Goal: Transaction & Acquisition: Purchase product/service

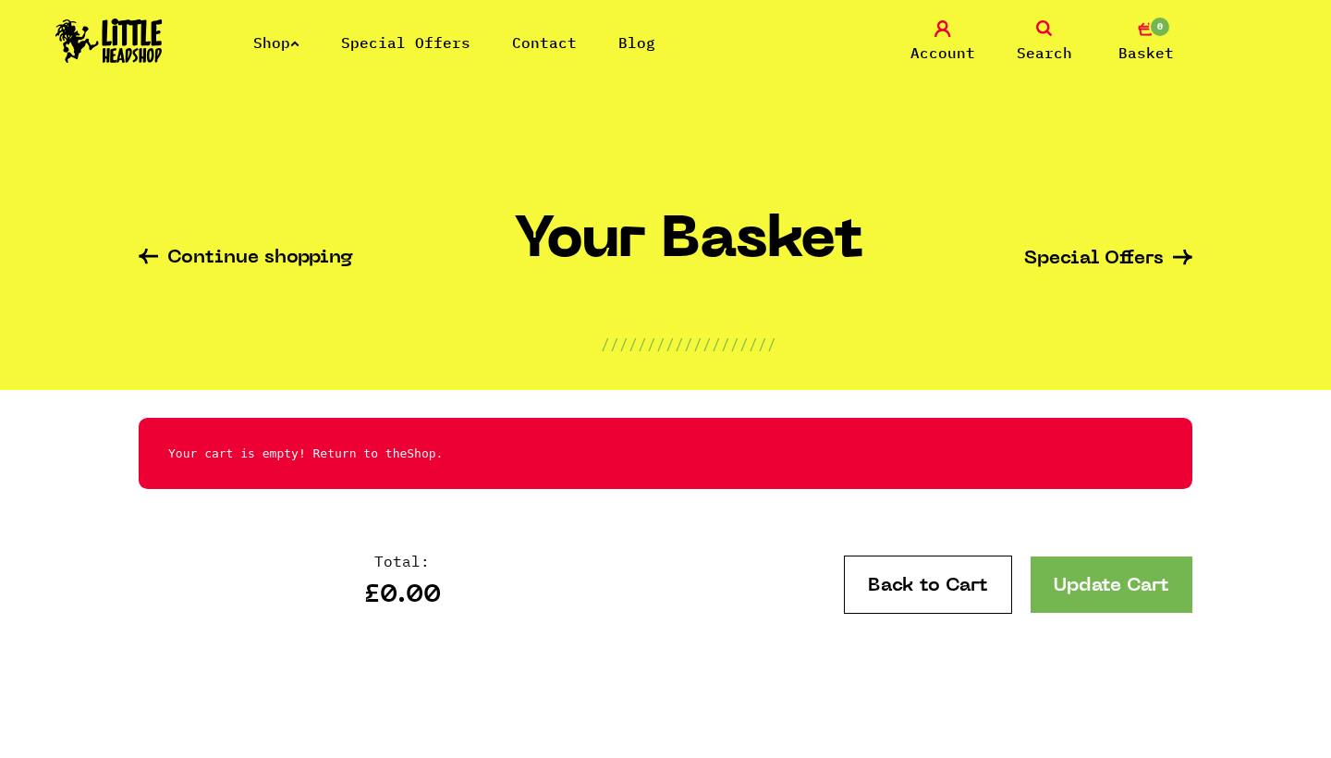
scroll to position [77, 0]
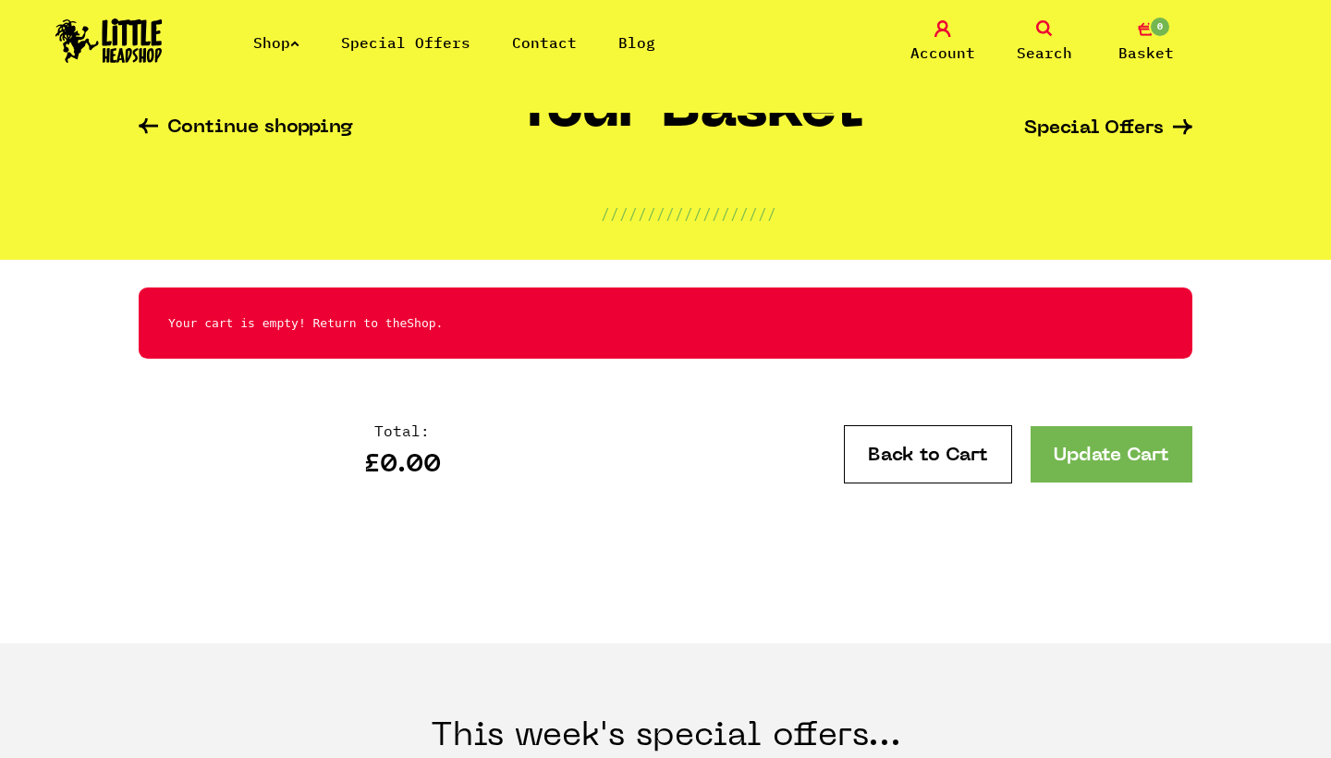
scroll to position [129, 0]
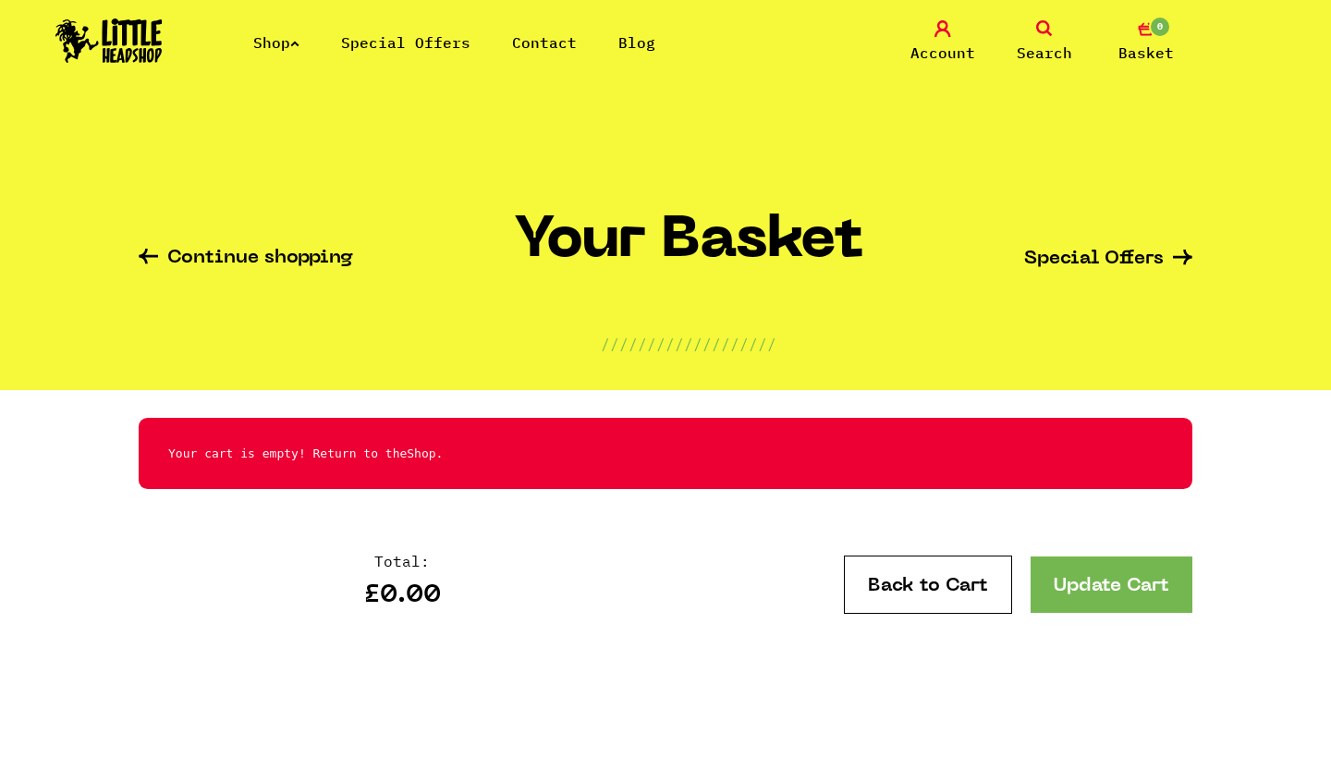
scroll to position [228, 0]
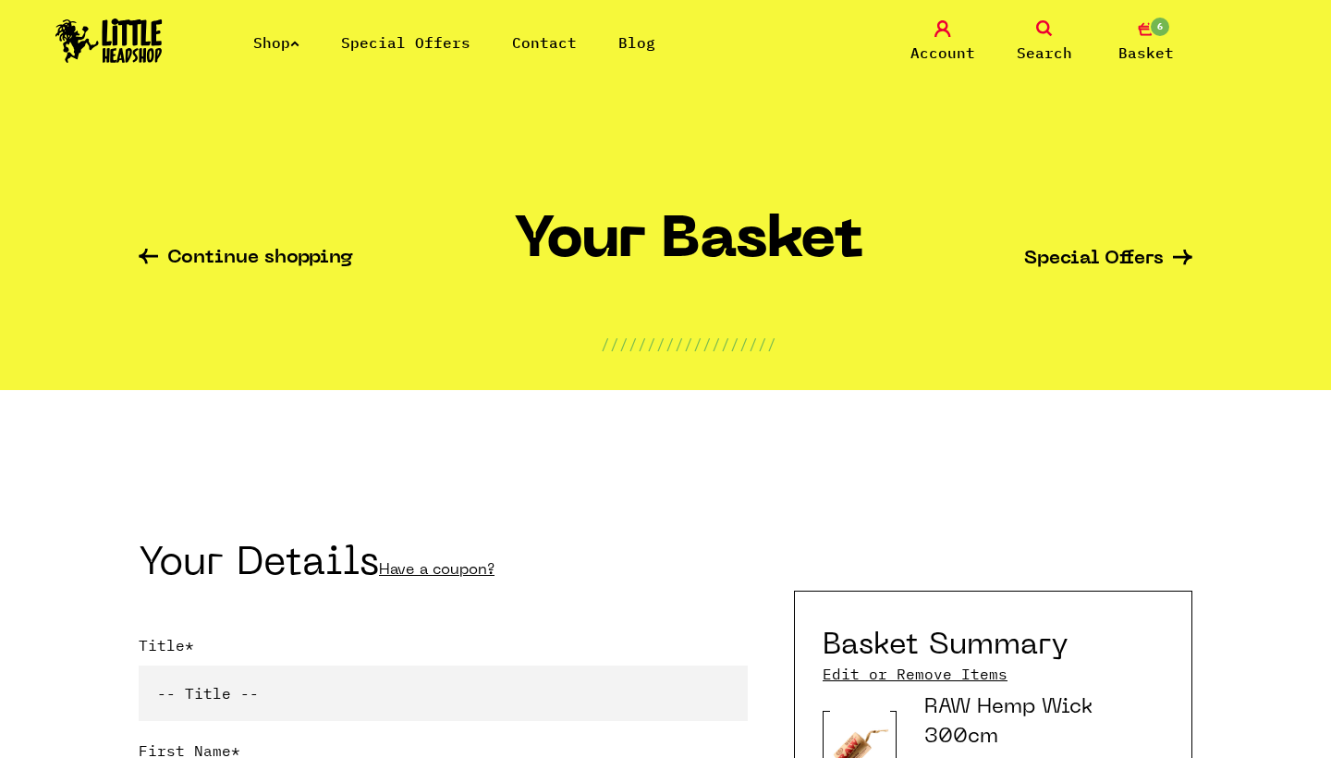
scroll to position [261, 0]
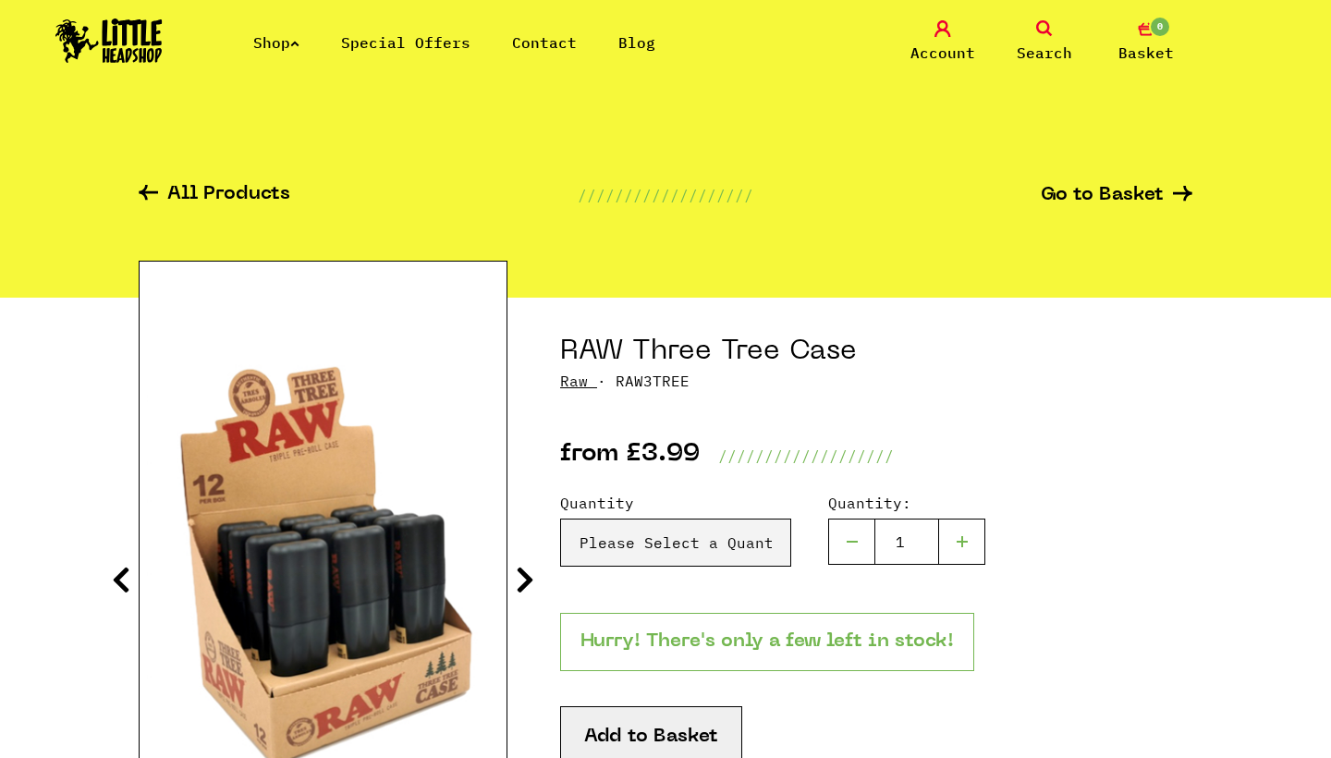
scroll to position [257, 0]
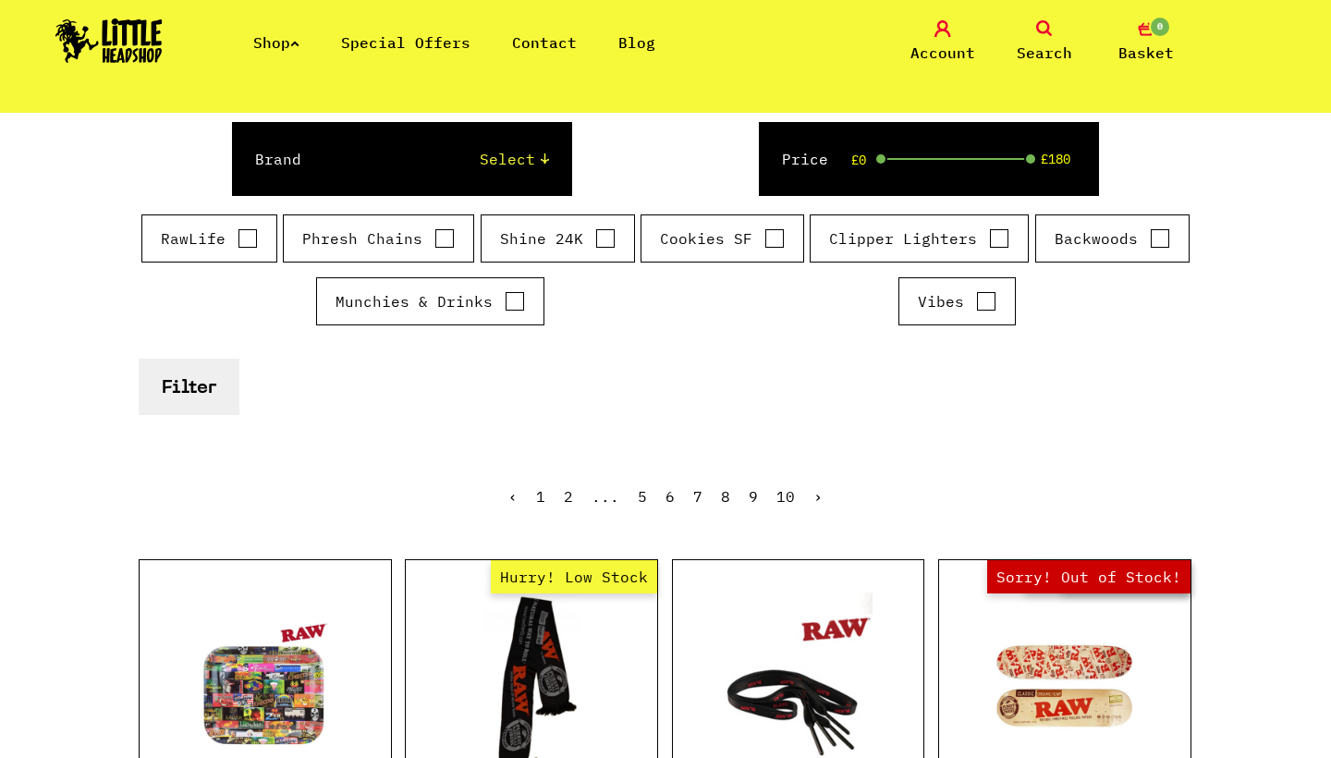
scroll to position [163, 0]
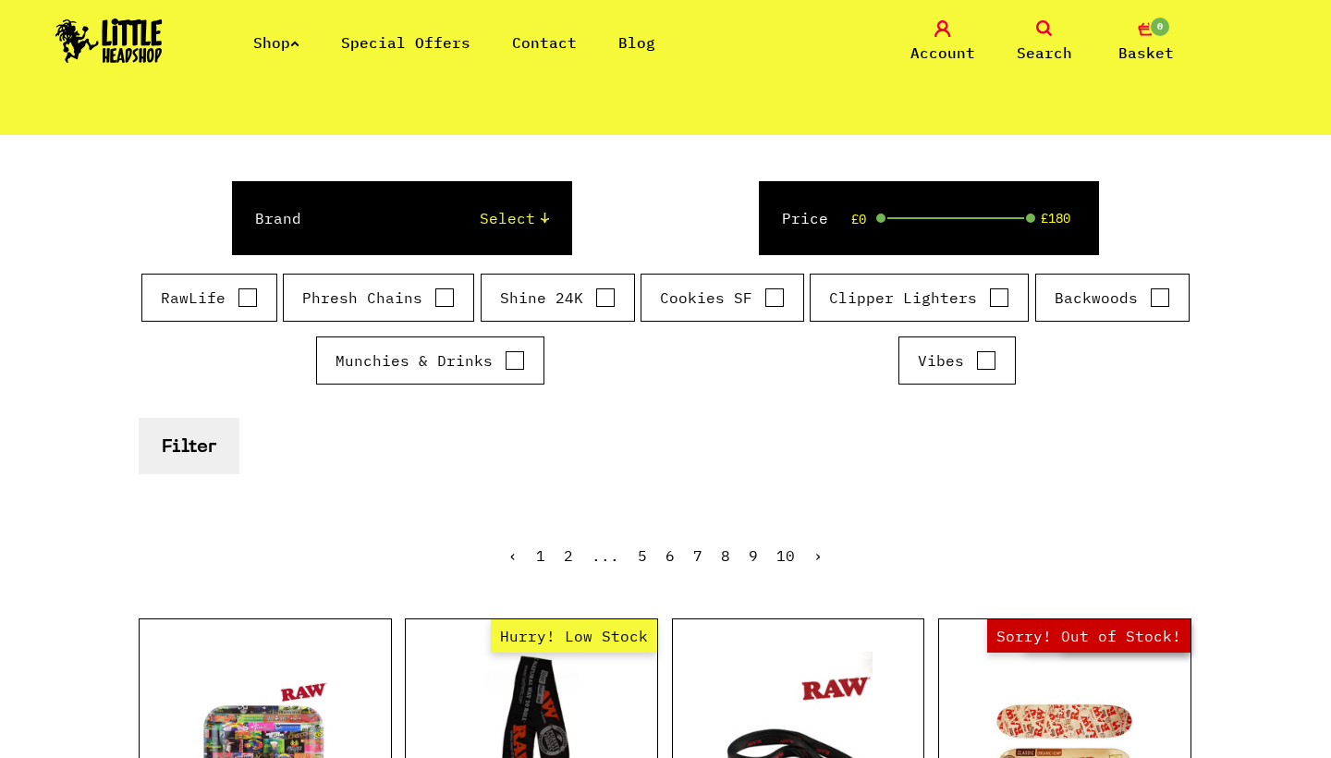
click at [245, 296] on input "RawLife" at bounding box center [248, 297] width 20 height 18
click at [255, 300] on input "RawLife" at bounding box center [248, 297] width 20 height 18
checkbox input "false"
click at [395, 236] on div "Brand Select Cookies SF Raw Elements Shine 24k Backwoods Clipper The Bulldog Ch…" at bounding box center [401, 218] width 339 height 74
select select "3"
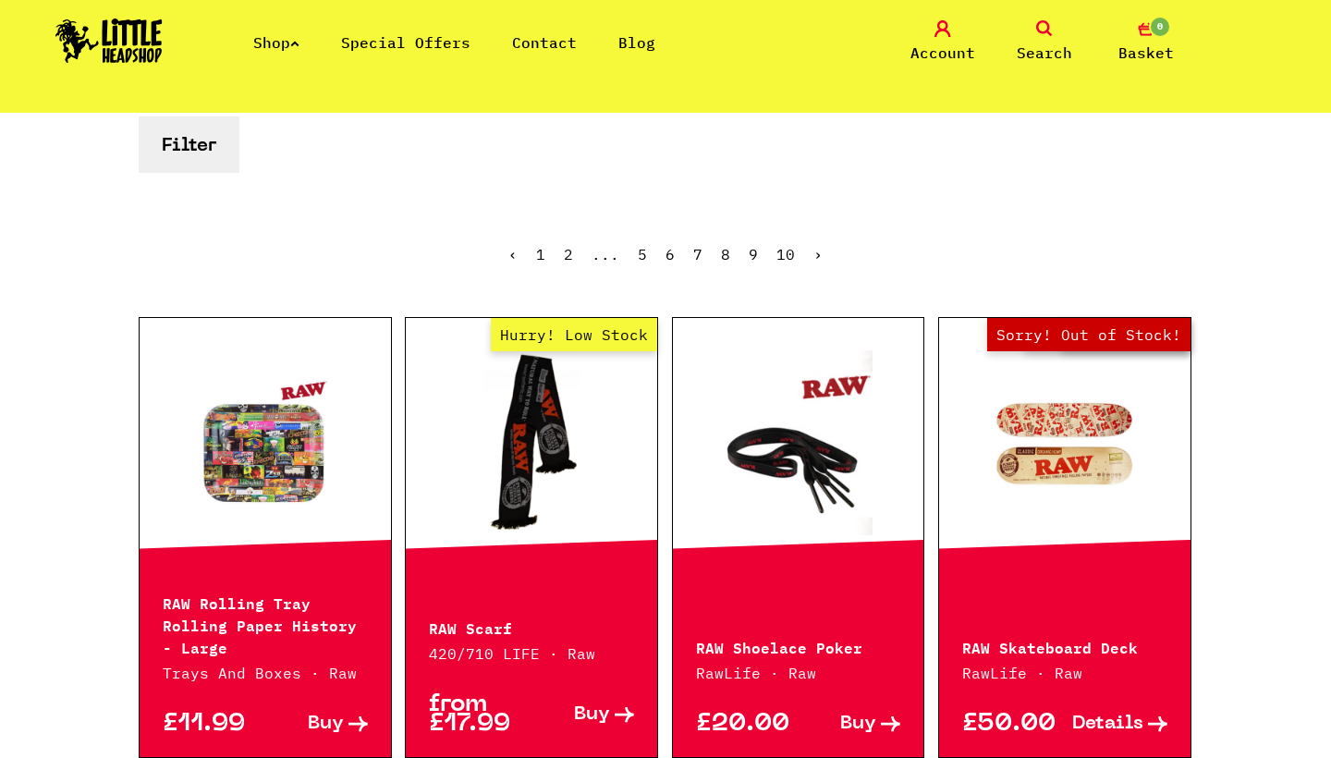
scroll to position [426, 0]
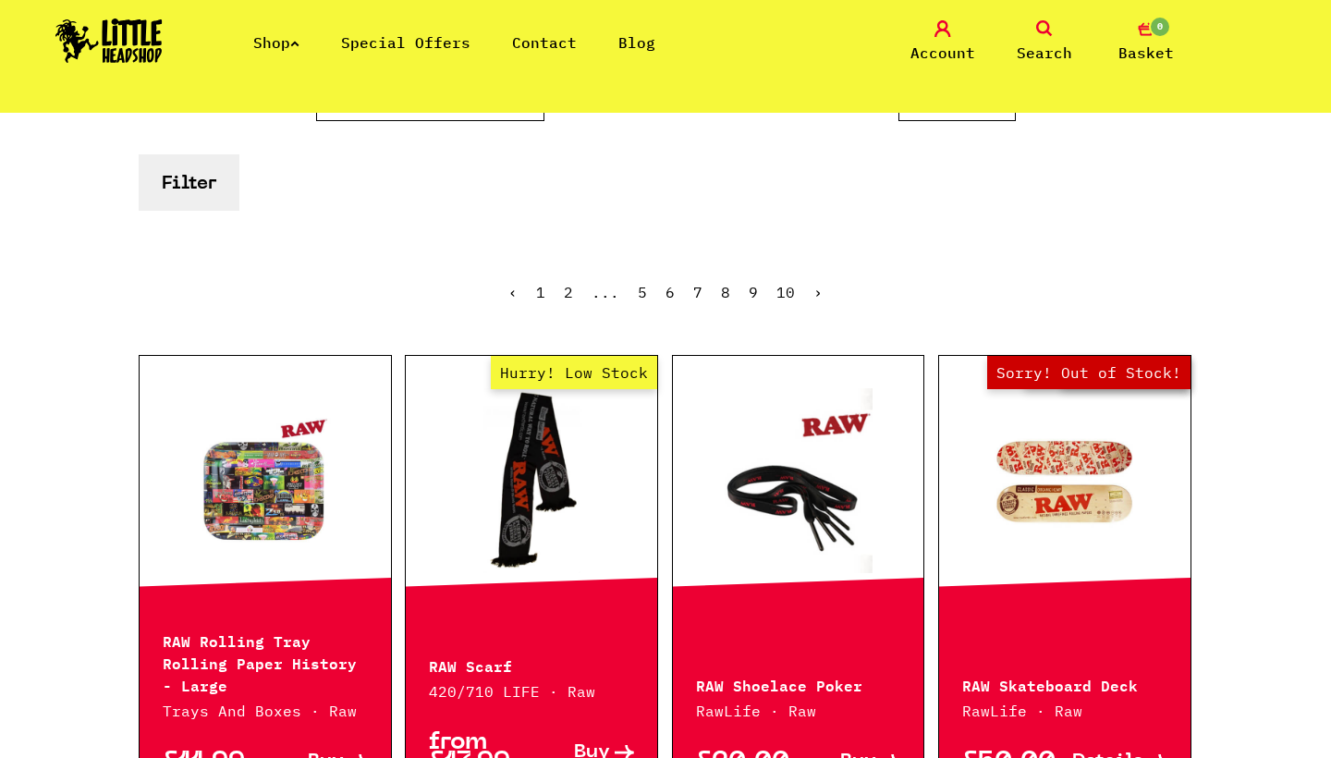
click at [567, 291] on link "2" at bounding box center [568, 292] width 9 height 18
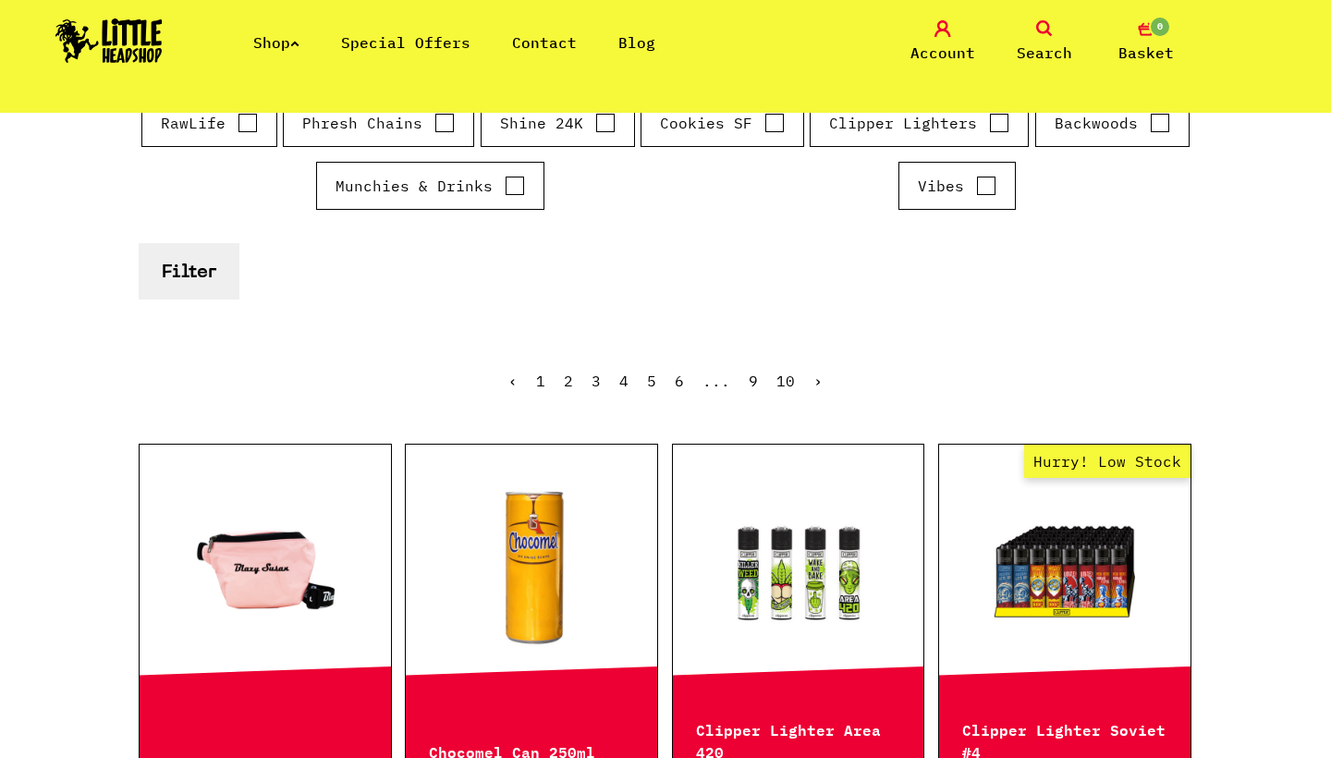
scroll to position [84, 0]
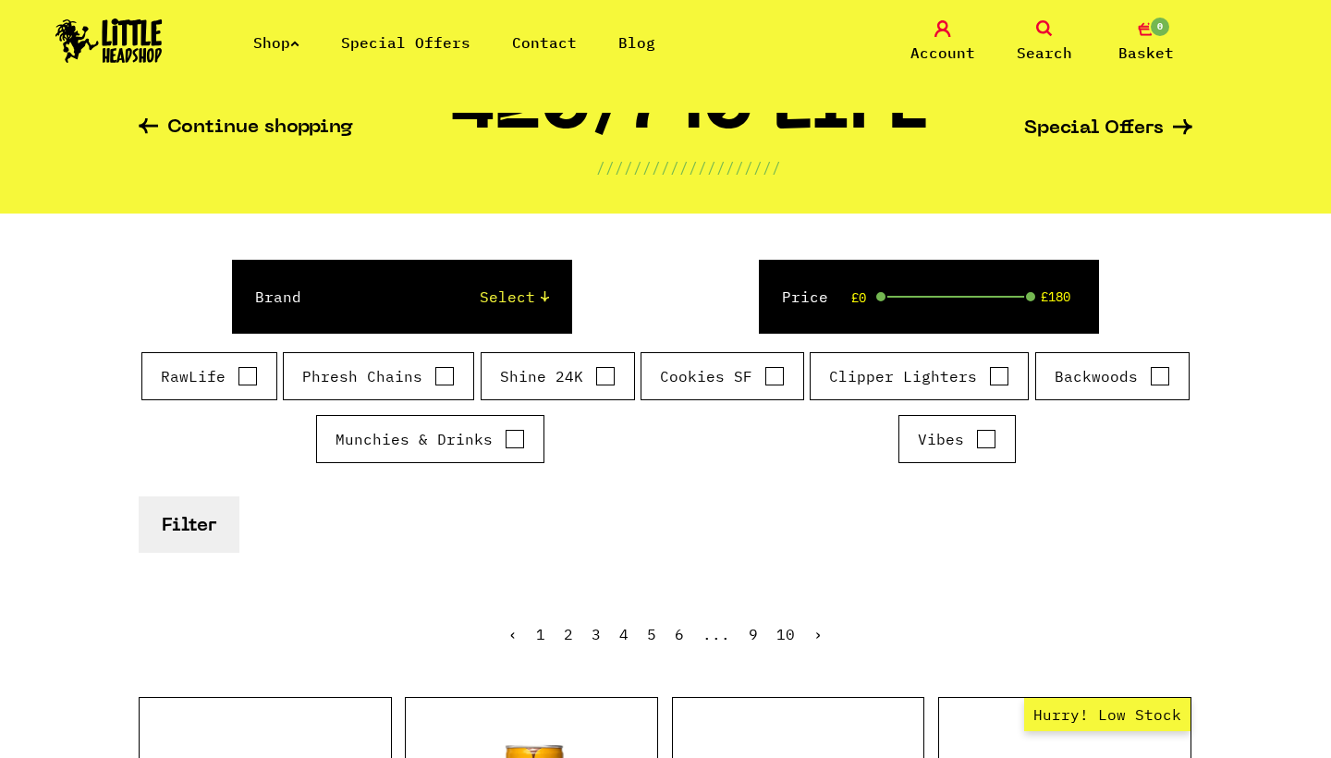
click at [242, 373] on input "RawLife" at bounding box center [248, 376] width 20 height 18
checkbox input "true"
click at [161, 512] on button "Filter" at bounding box center [189, 524] width 101 height 56
click at [185, 523] on button "Filter" at bounding box center [189, 524] width 101 height 56
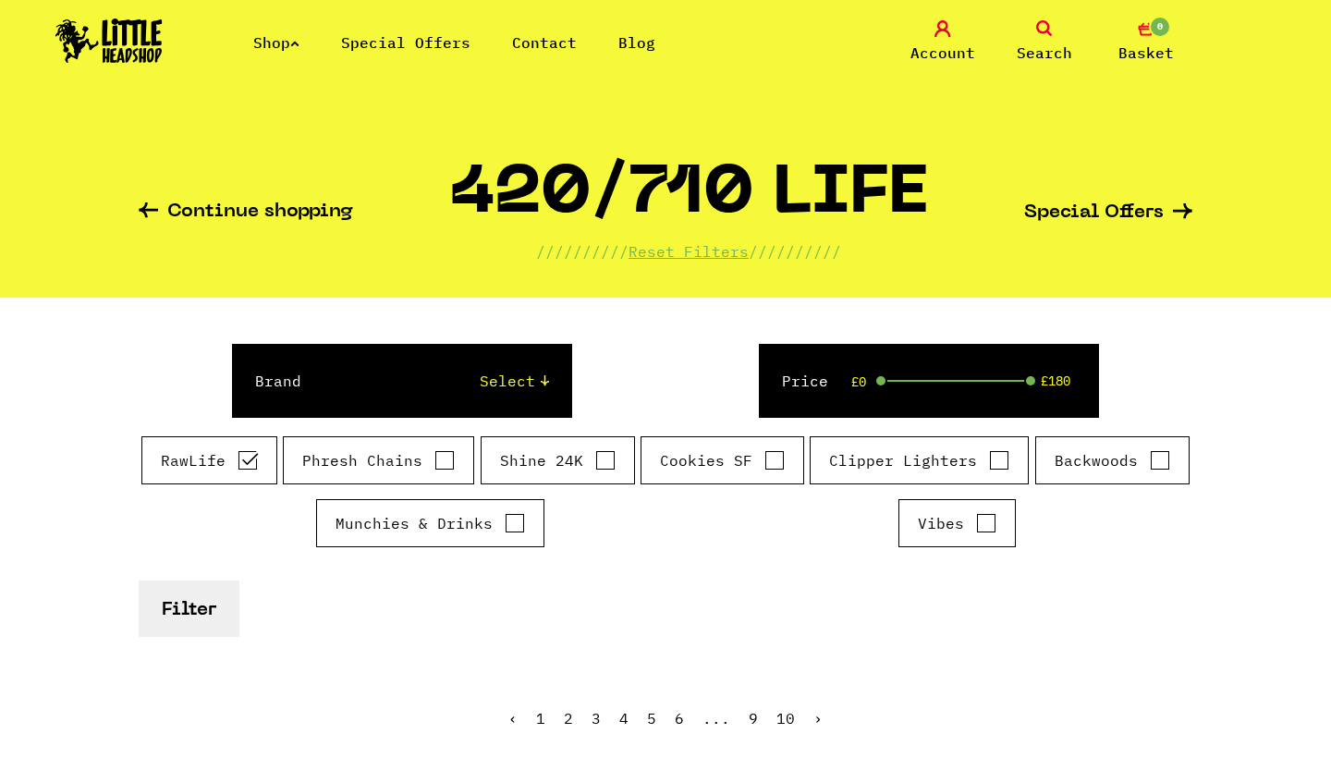
click at [1049, 27] on icon at bounding box center [1044, 28] width 17 height 17
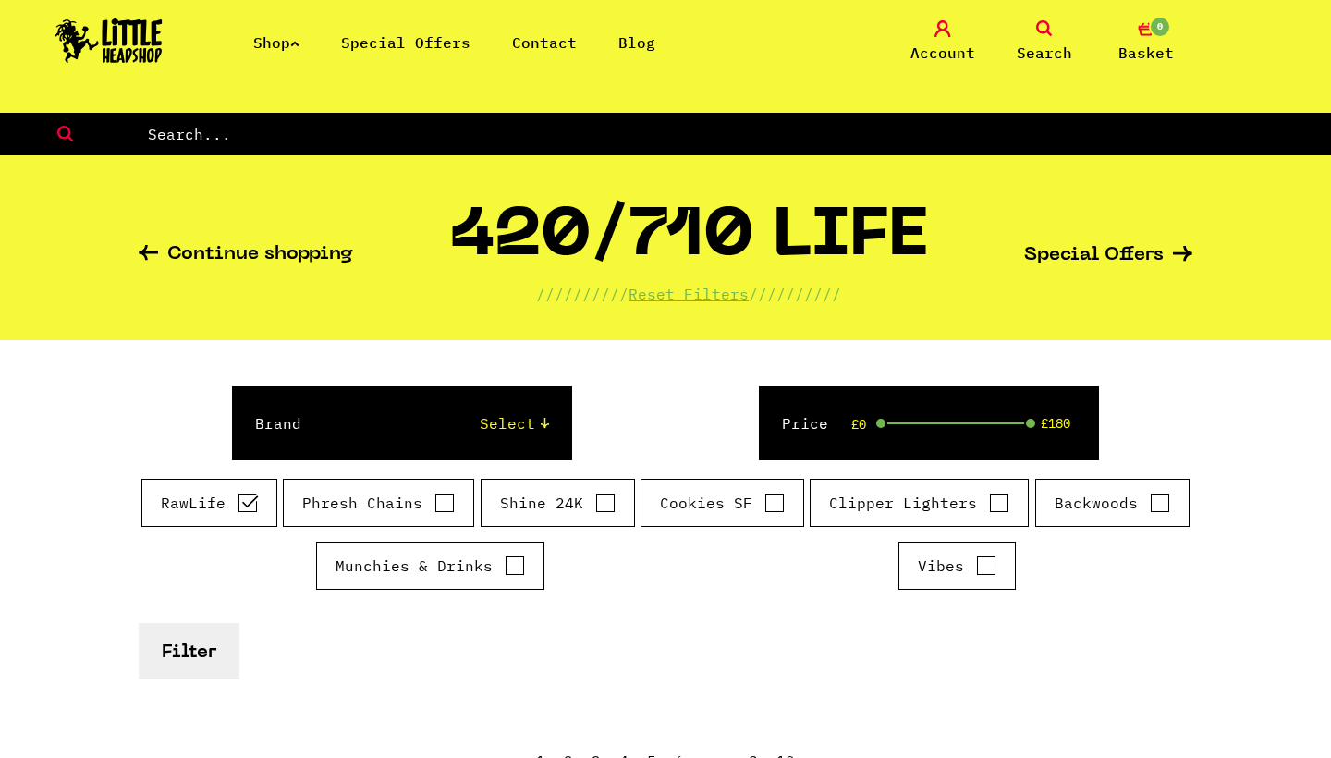
click at [572, 136] on input "text" at bounding box center [739, 134] width 1186 height 24
type input "raw black"
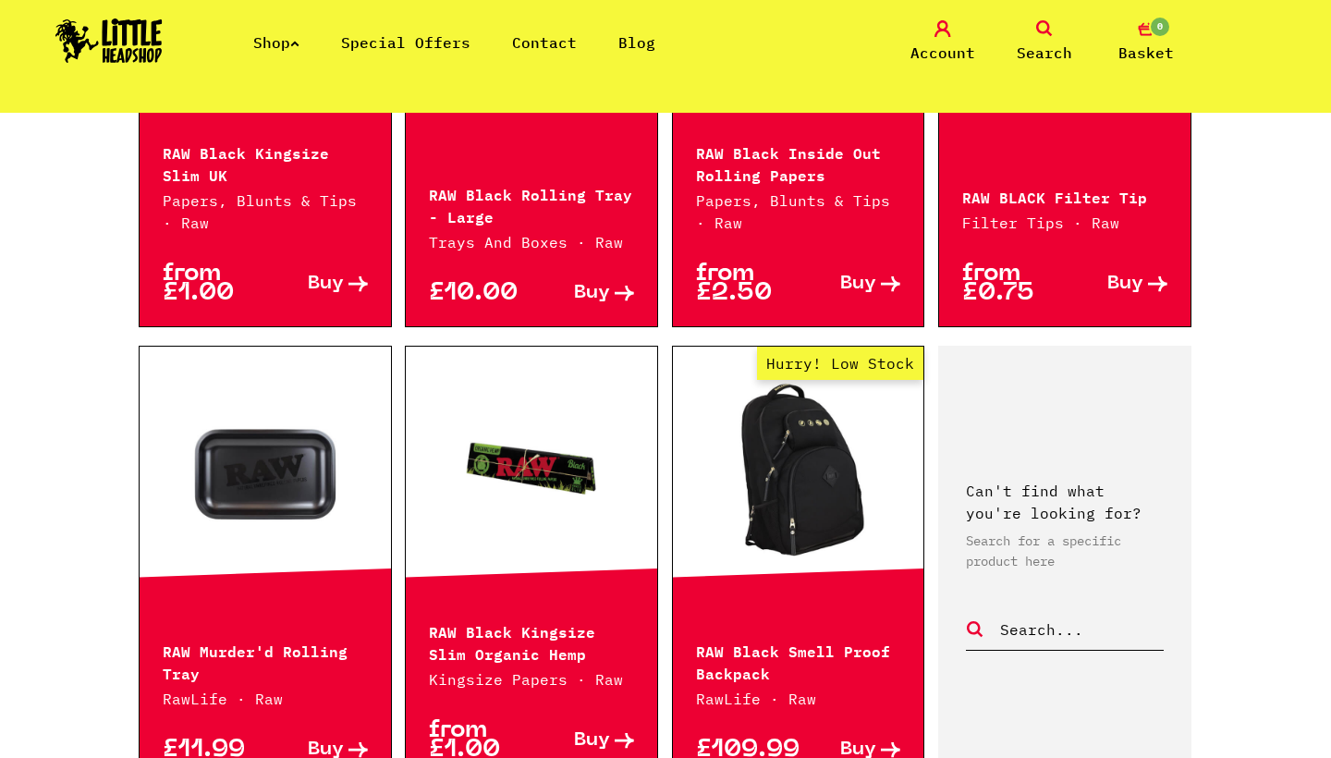
scroll to position [1858, 0]
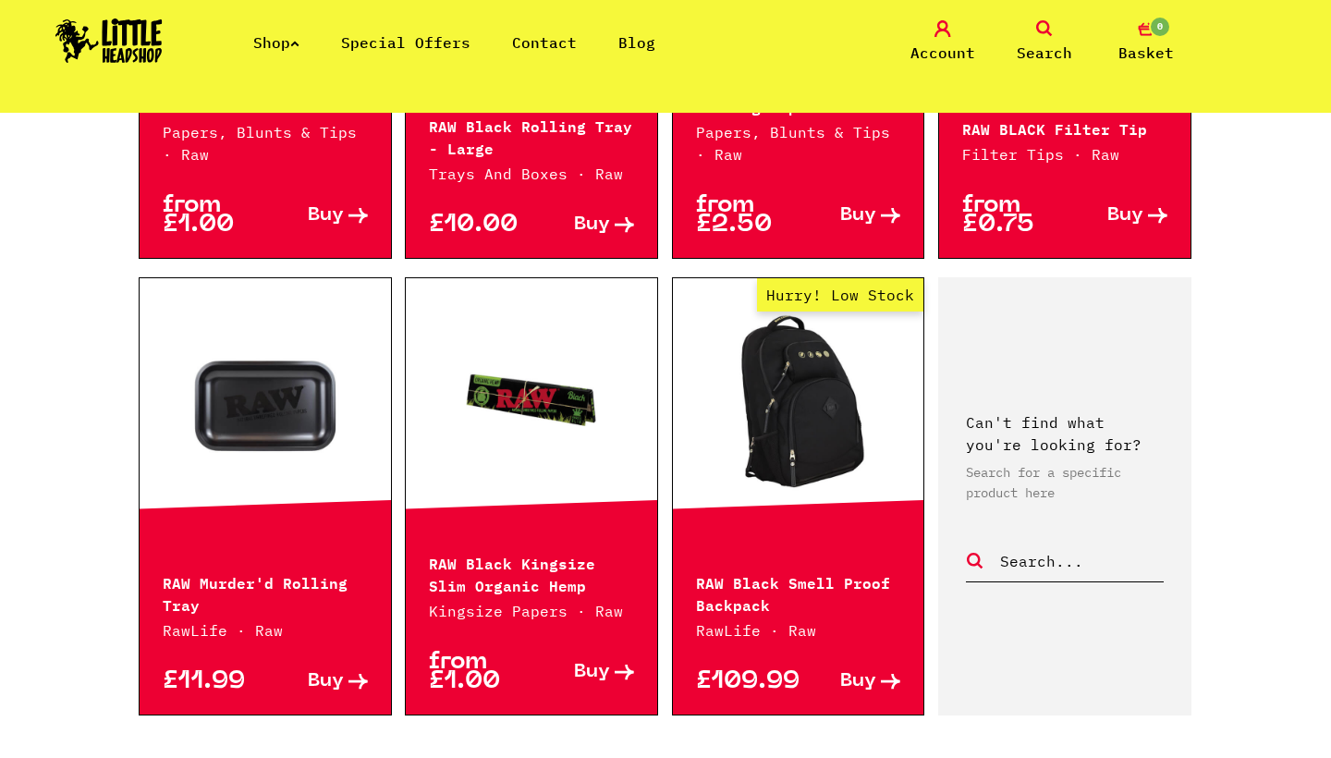
click at [796, 424] on link "Hurry! Low Stock" at bounding box center [798, 403] width 251 height 185
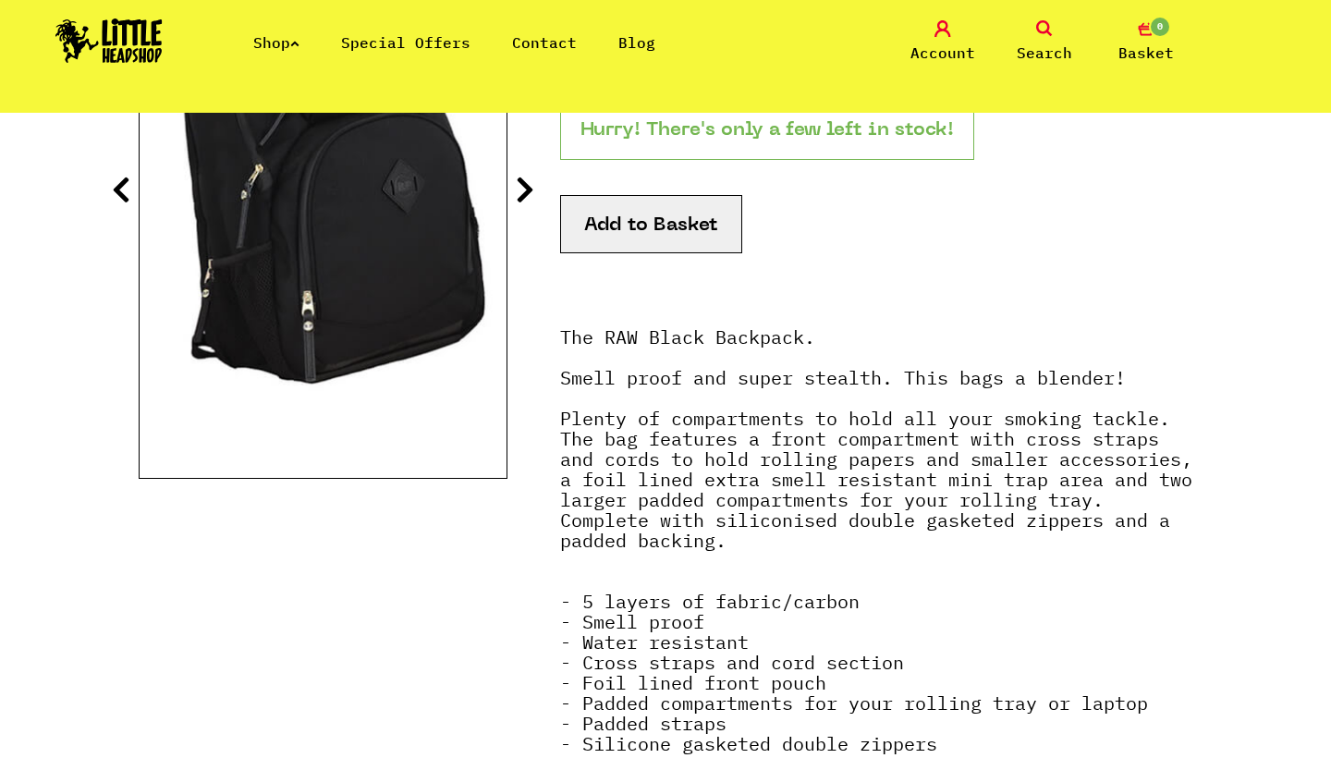
scroll to position [274, 0]
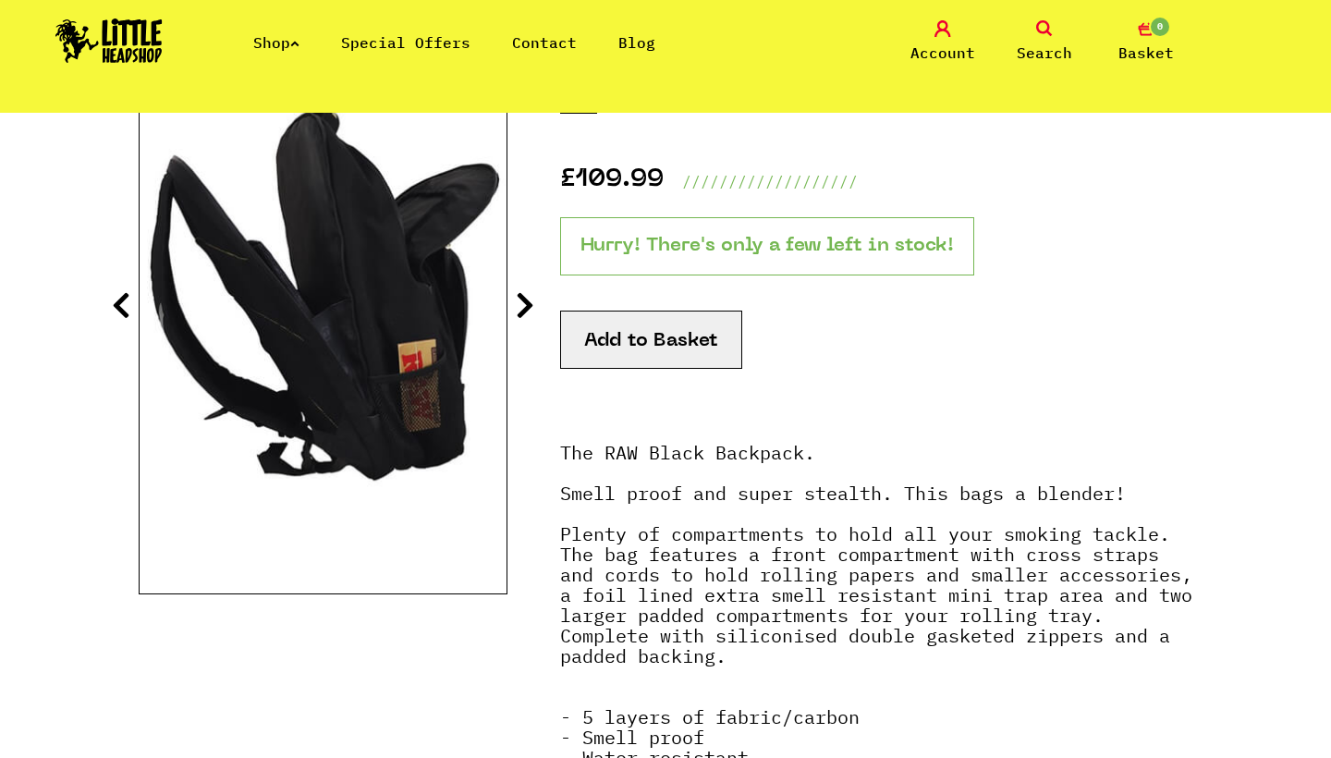
click at [412, 303] on img at bounding box center [323, 290] width 367 height 458
click at [520, 305] on icon at bounding box center [525, 305] width 18 height 30
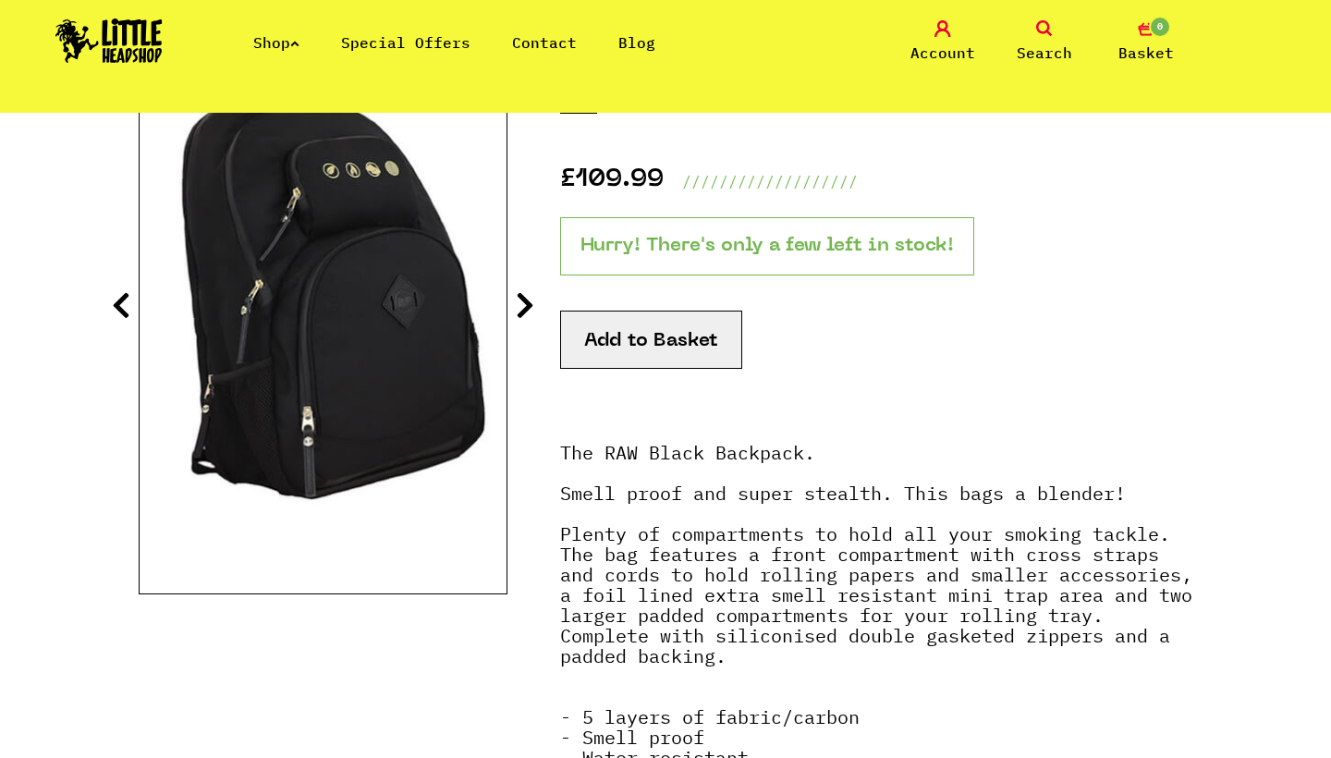
click at [520, 305] on icon at bounding box center [525, 305] width 18 height 30
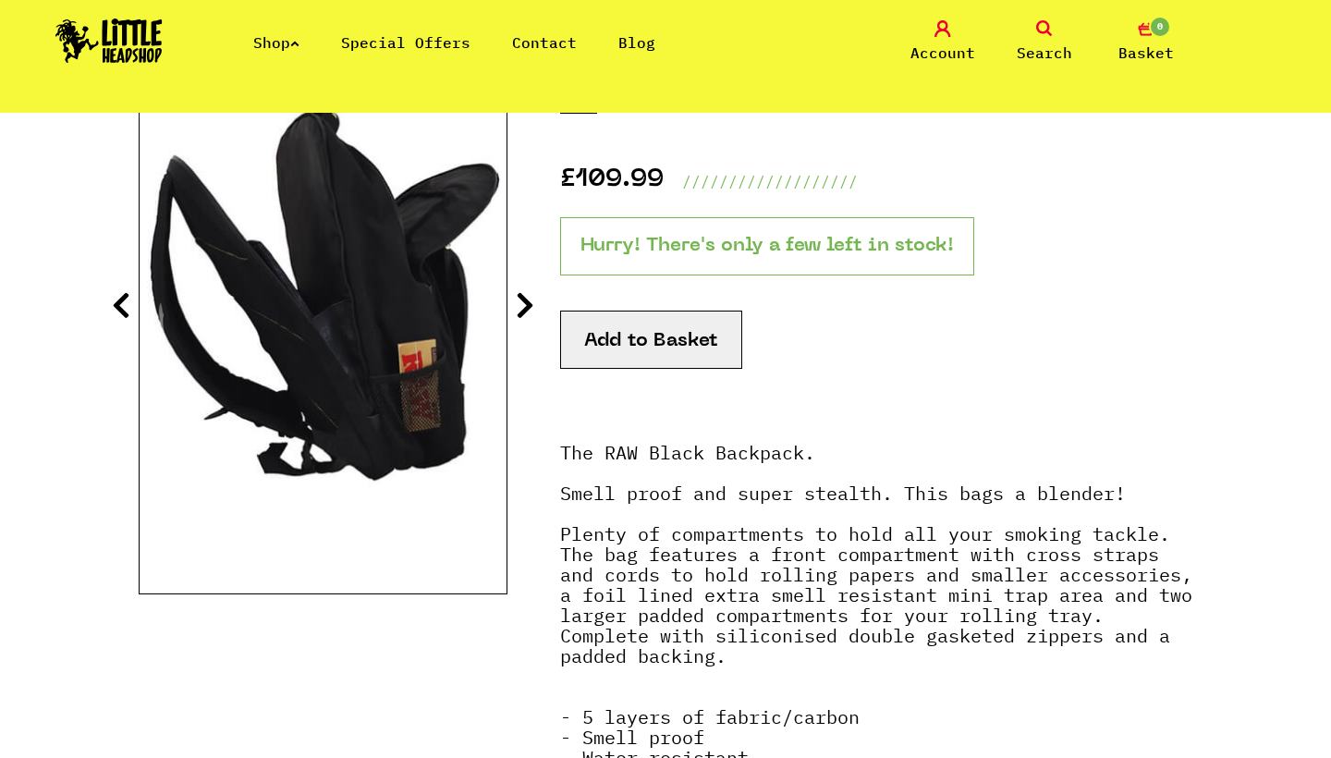
click at [520, 305] on icon at bounding box center [525, 305] width 18 height 30
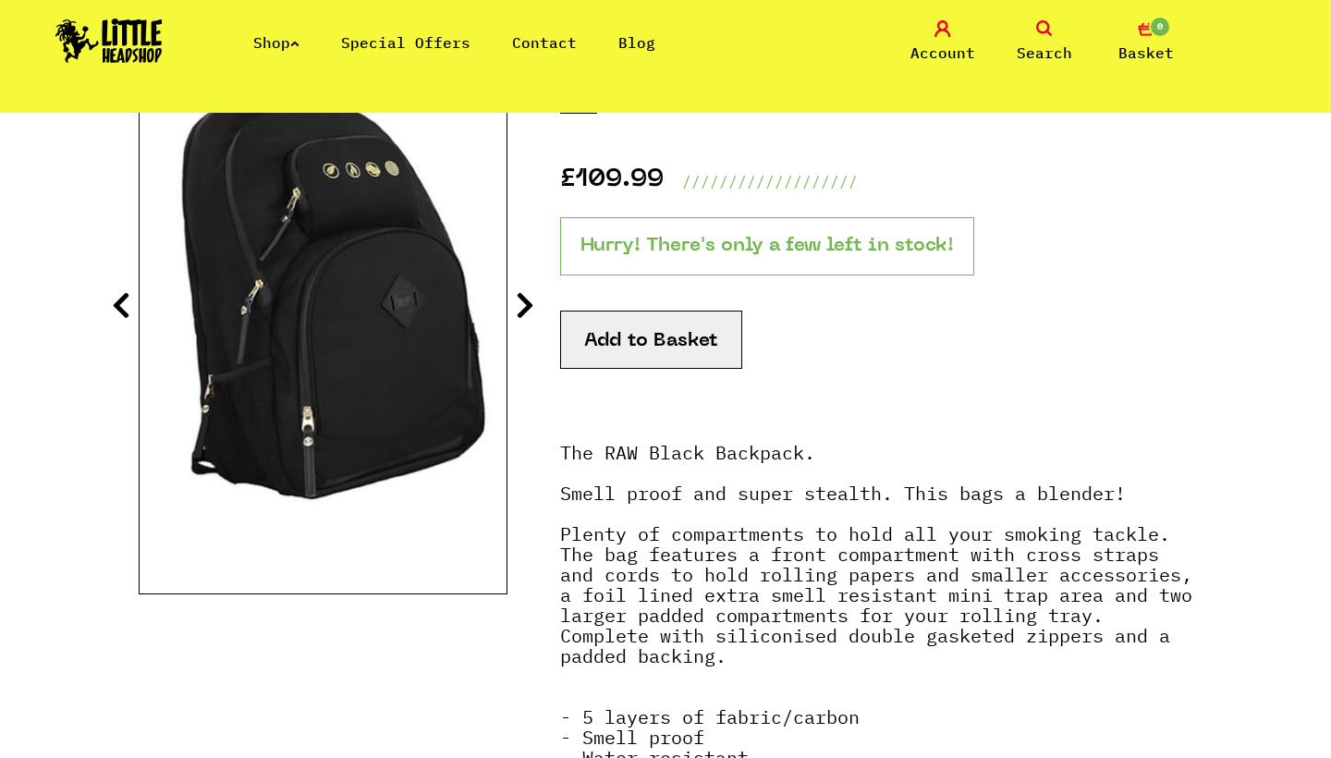
click at [520, 305] on icon at bounding box center [525, 305] width 18 height 30
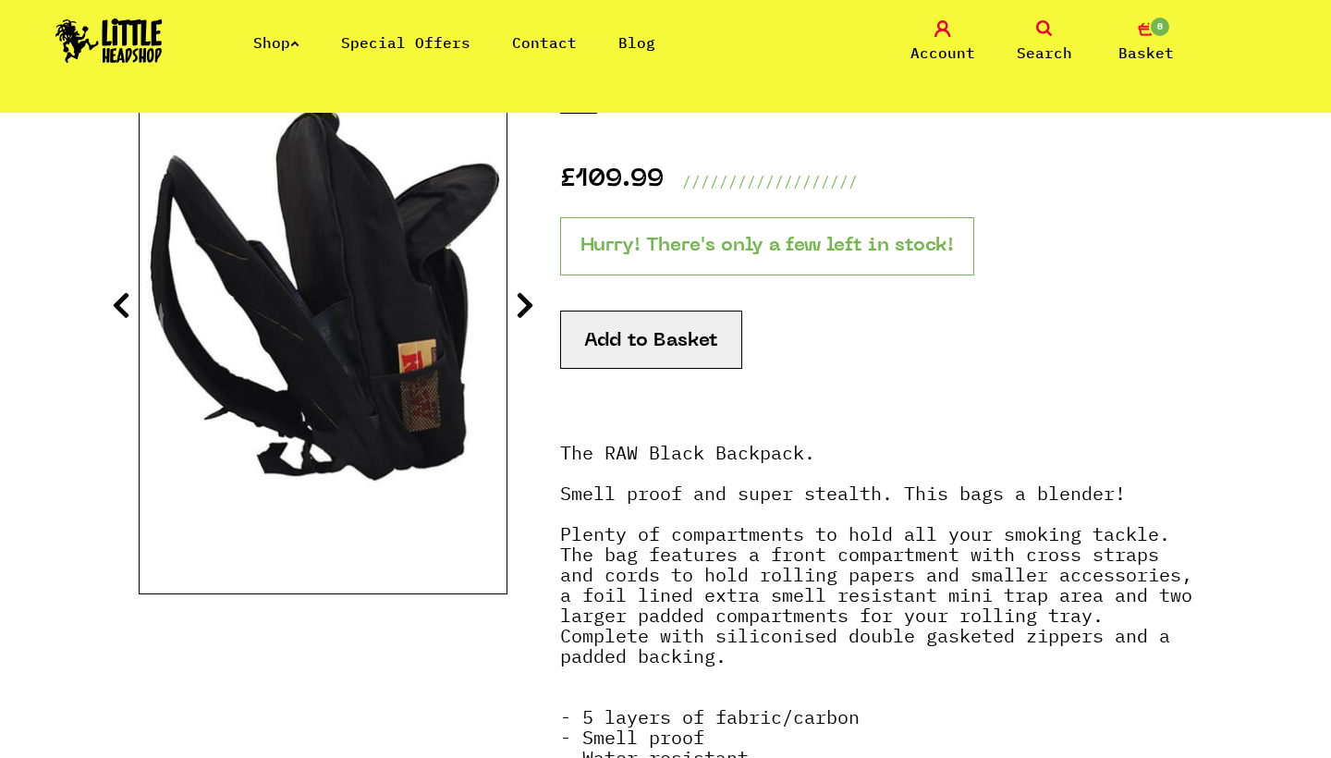
click at [520, 305] on icon at bounding box center [525, 305] width 18 height 30
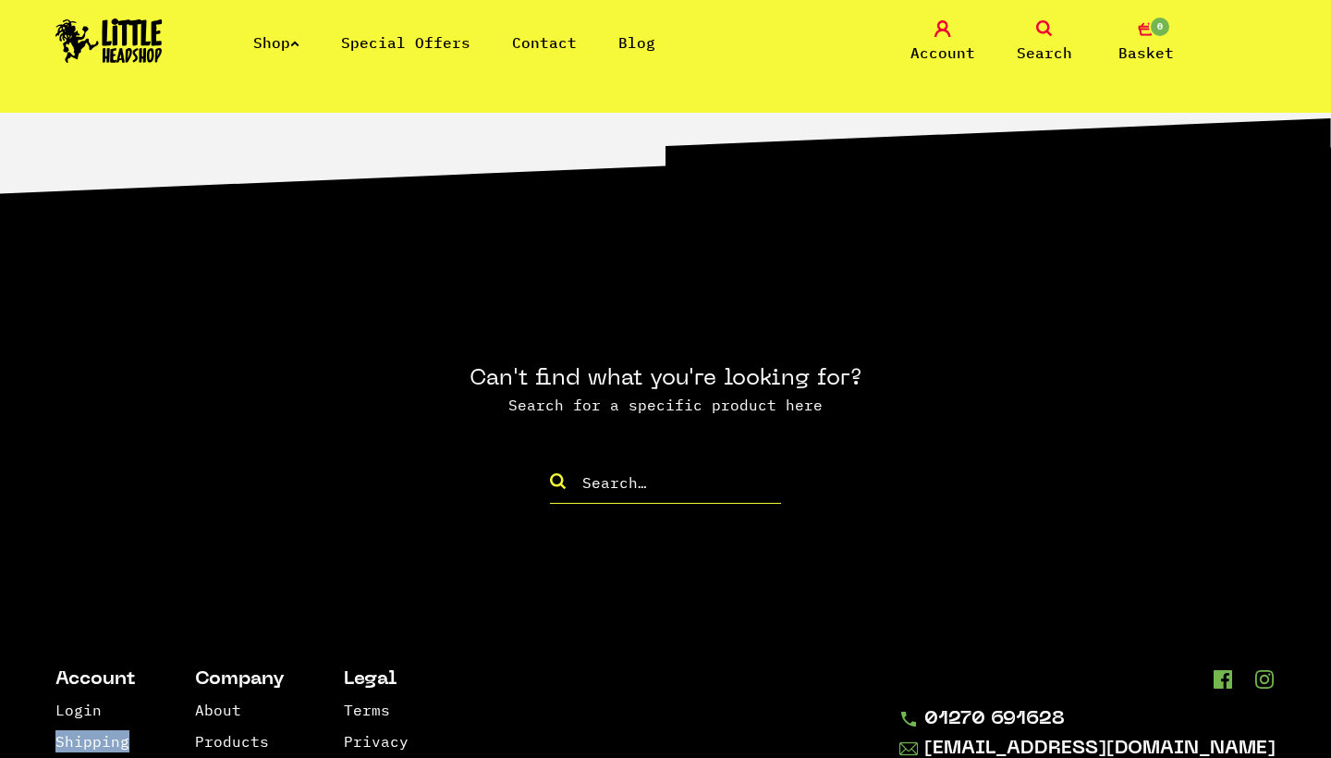
scroll to position [2043, 0]
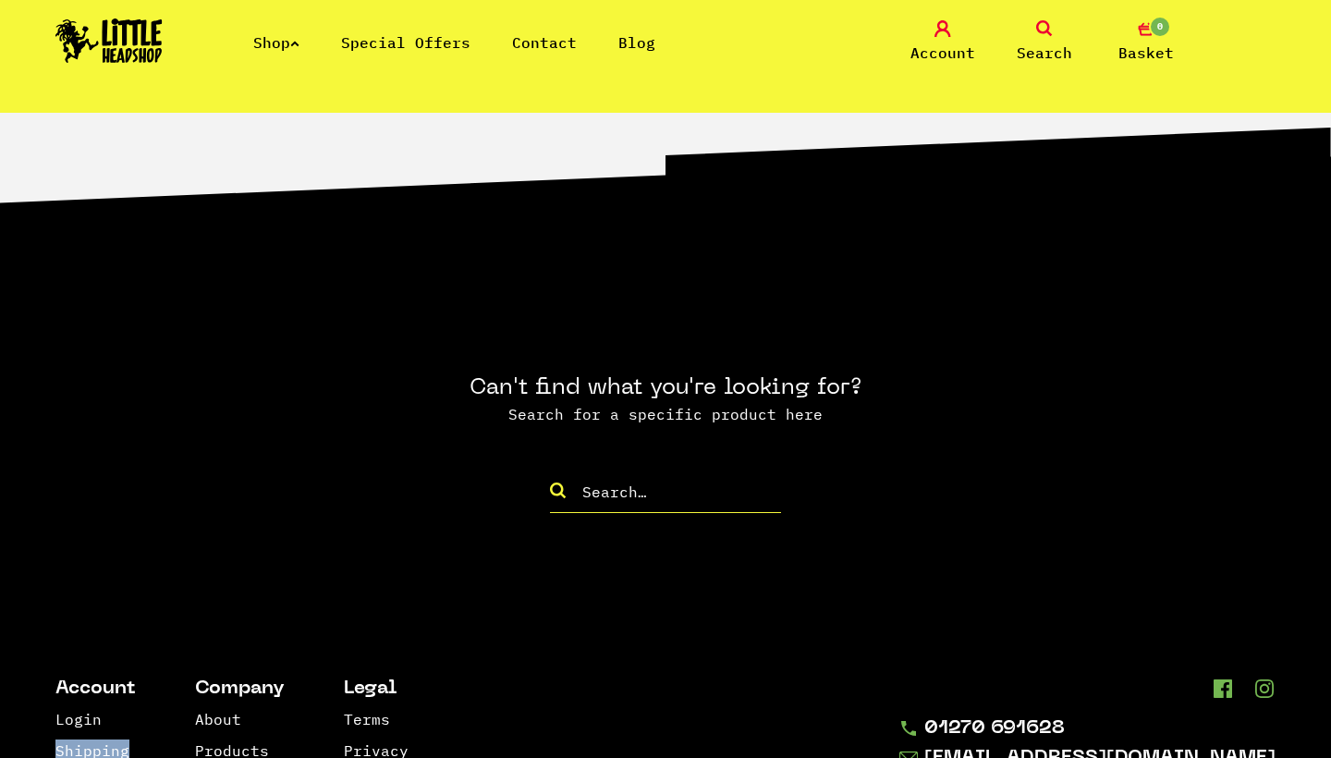
click at [1145, 43] on span "Basket" at bounding box center [1145, 53] width 55 height 22
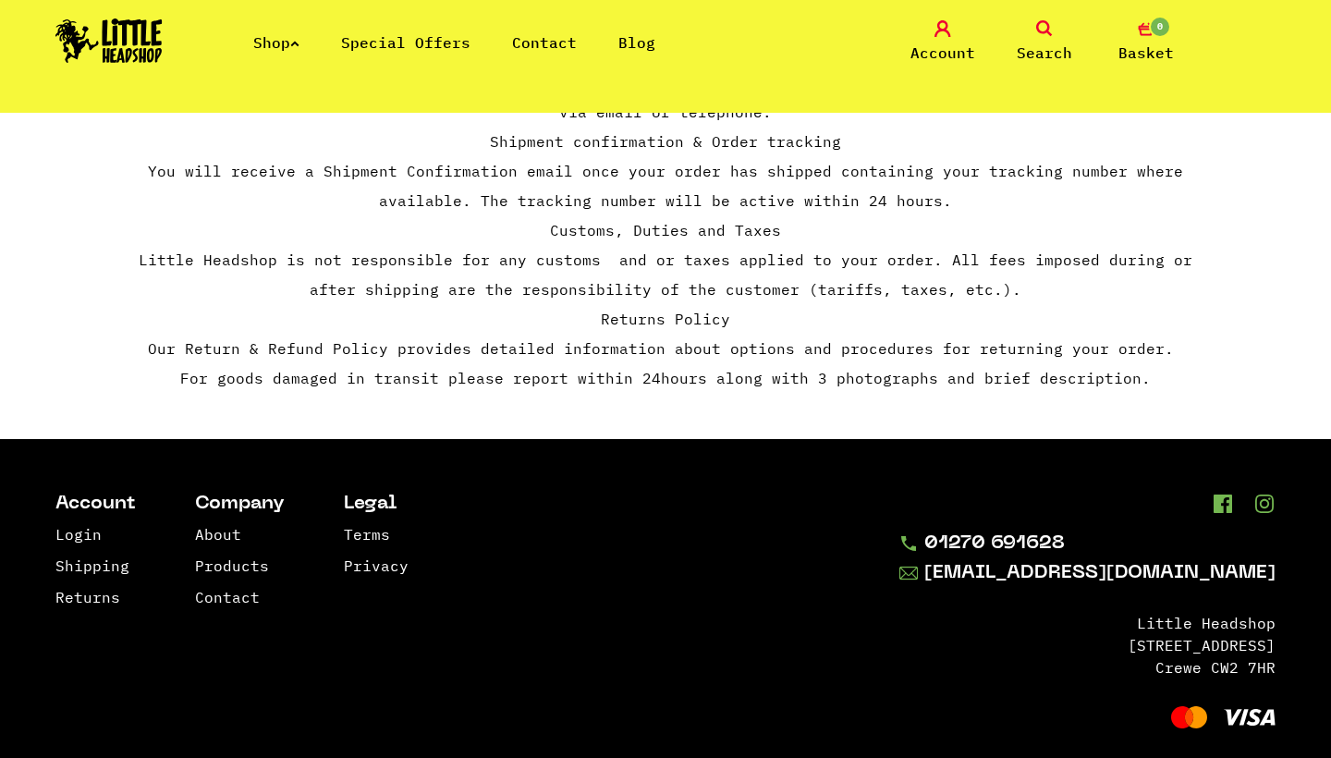
scroll to position [342, 0]
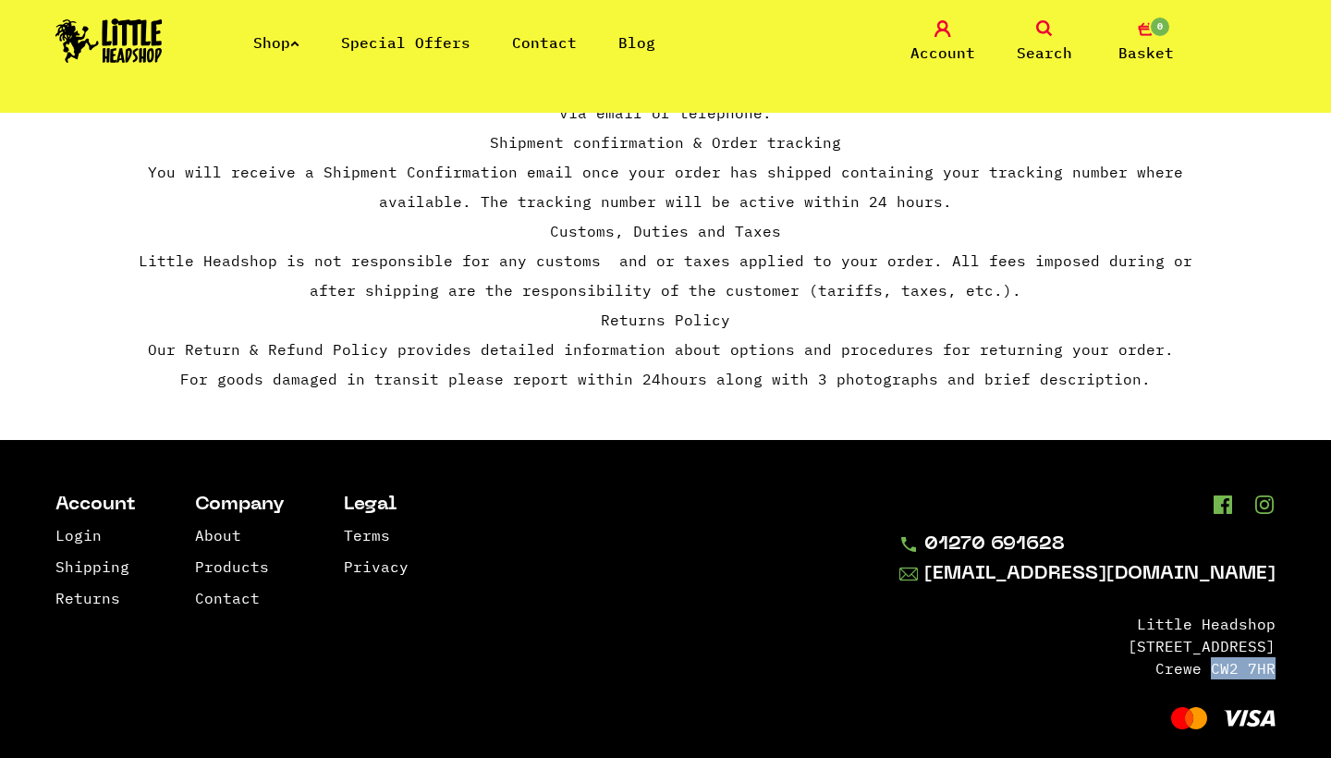
drag, startPoint x: 1212, startPoint y: 640, endPoint x: 1274, endPoint y: 640, distance: 62.8
click at [1274, 657] on li "Crewe CW2 7HR" at bounding box center [1087, 668] width 376 height 22
click at [895, 496] on footer "Account Login Shipping Returns Company About Products Contact Legal Terms Priva…" at bounding box center [665, 613] width 1331 height 347
click at [1176, 657] on li "Crewe CW2 7HR" at bounding box center [1087, 668] width 376 height 22
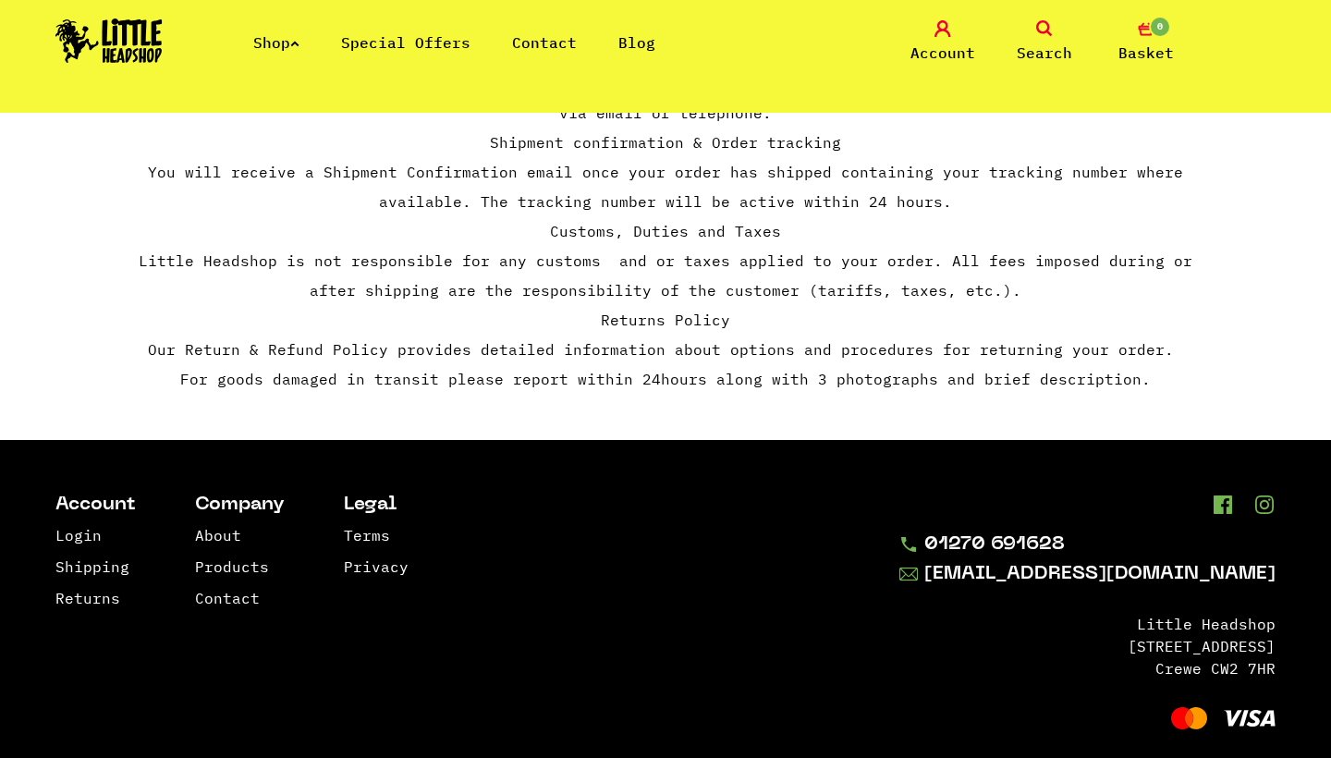
click at [1180, 657] on li "Crewe CW2 7HR" at bounding box center [1087, 668] width 376 height 22
click at [856, 525] on footer "Account Login Shipping Returns Company About Products Contact Legal Terms Priva…" at bounding box center [665, 613] width 1331 height 347
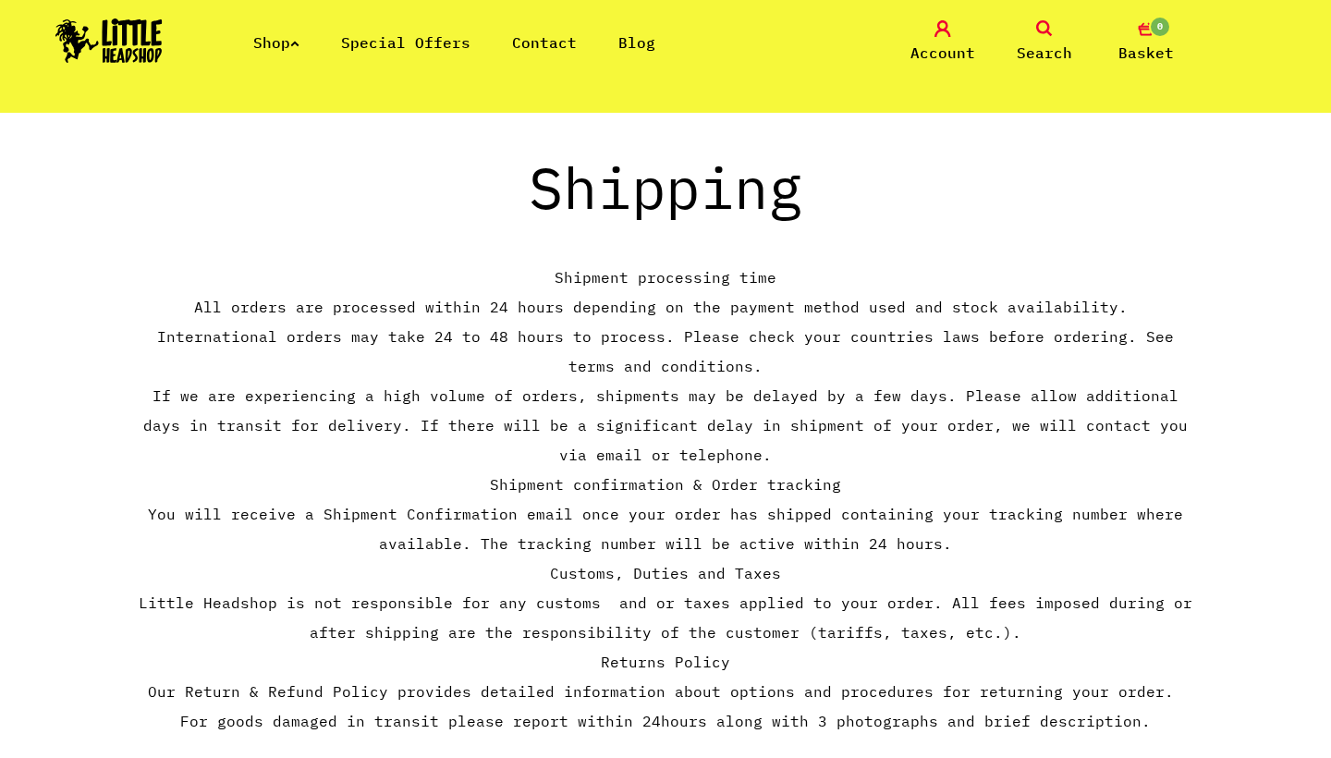
scroll to position [0, 0]
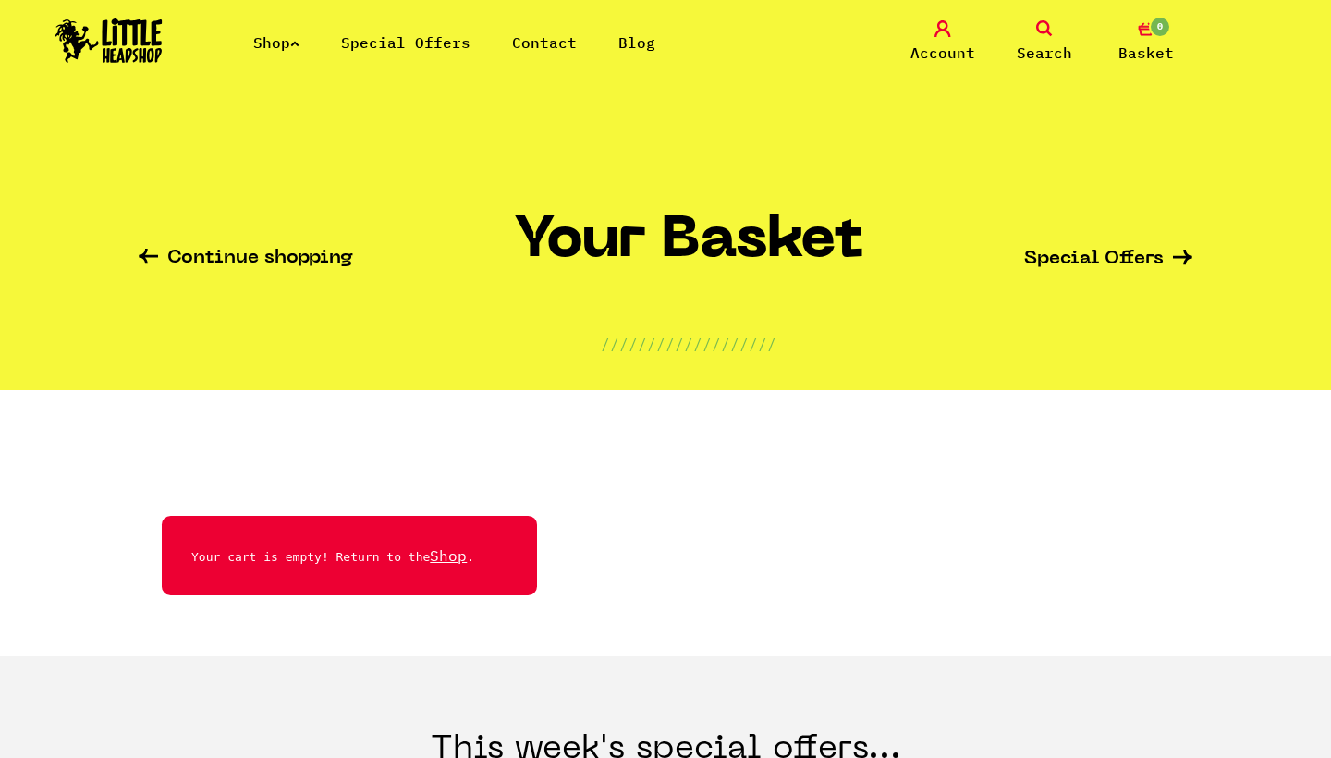
click at [1032, 42] on span "Search" at bounding box center [1044, 53] width 55 height 22
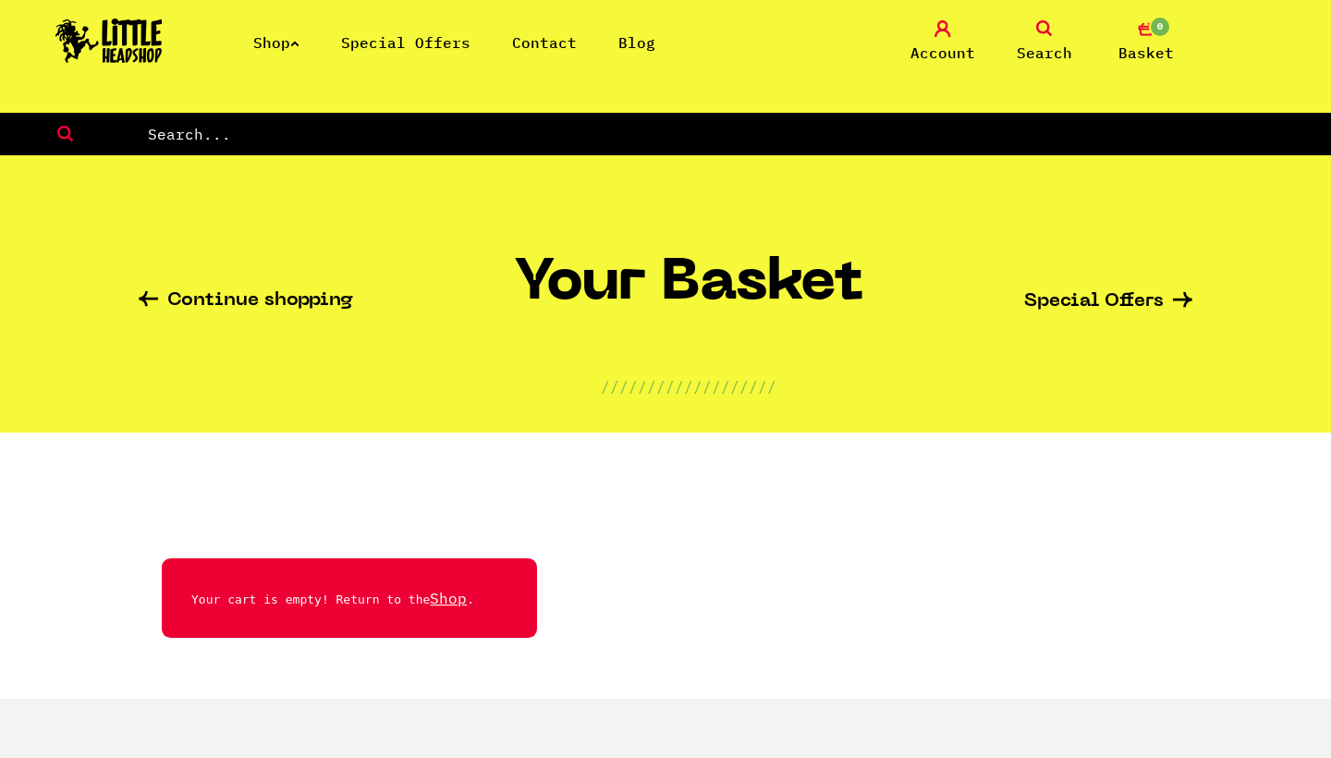
click at [695, 136] on input "text" at bounding box center [739, 134] width 1186 height 24
type input "raw"
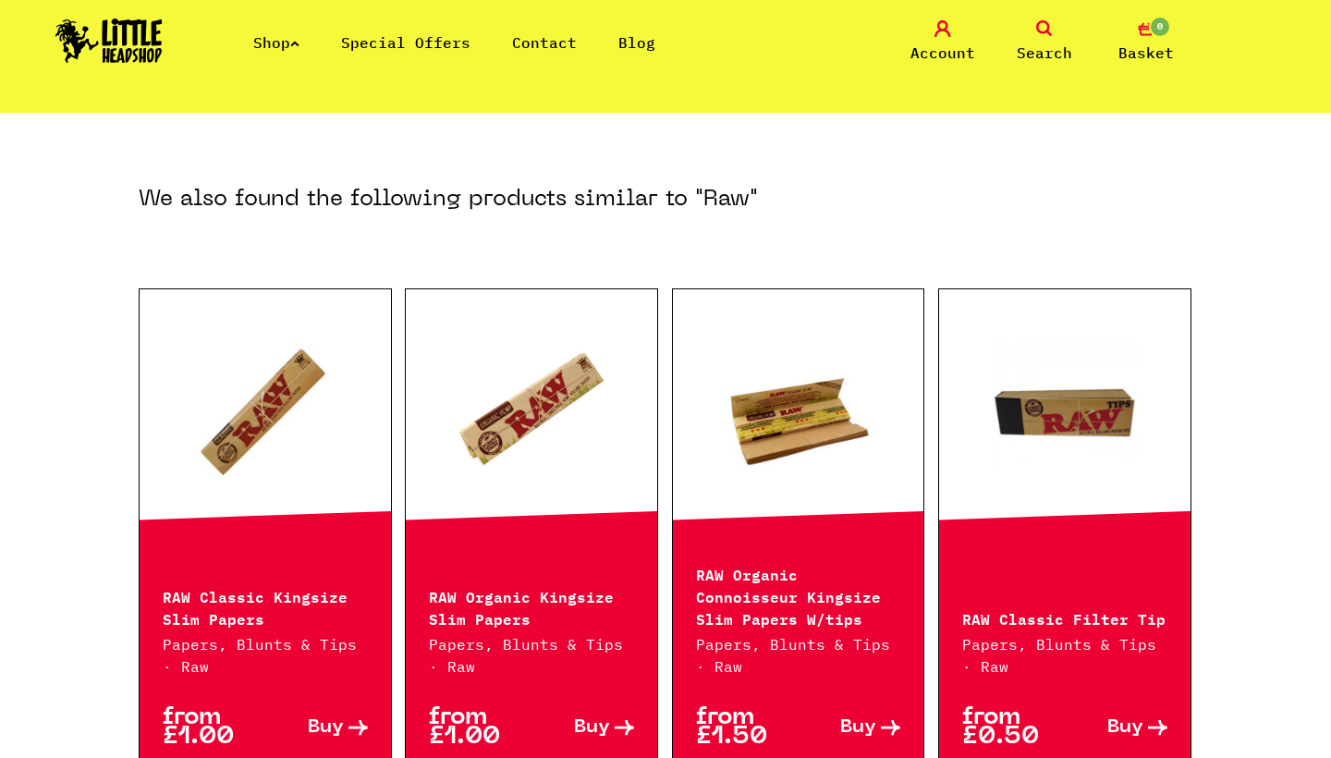
scroll to position [491, 0]
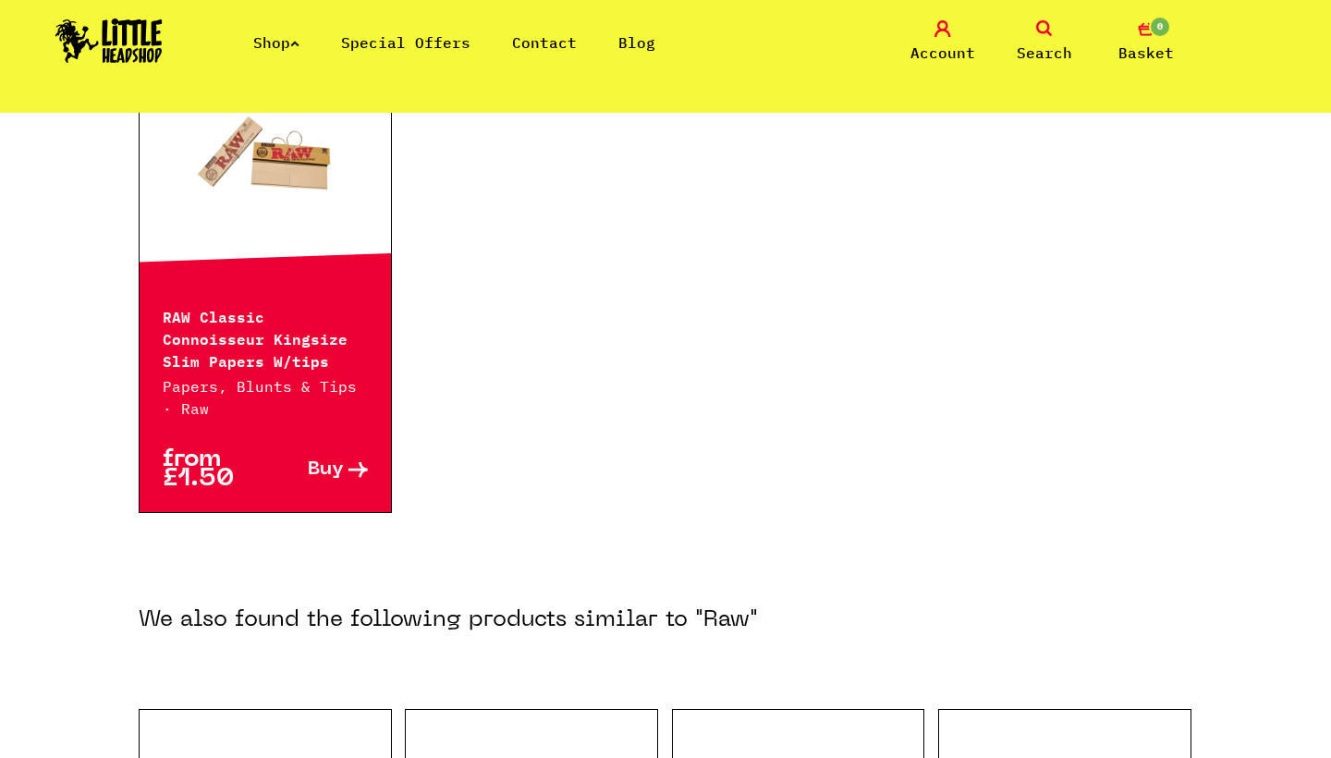
click at [289, 44] on link "Shop" at bounding box center [276, 42] width 46 height 18
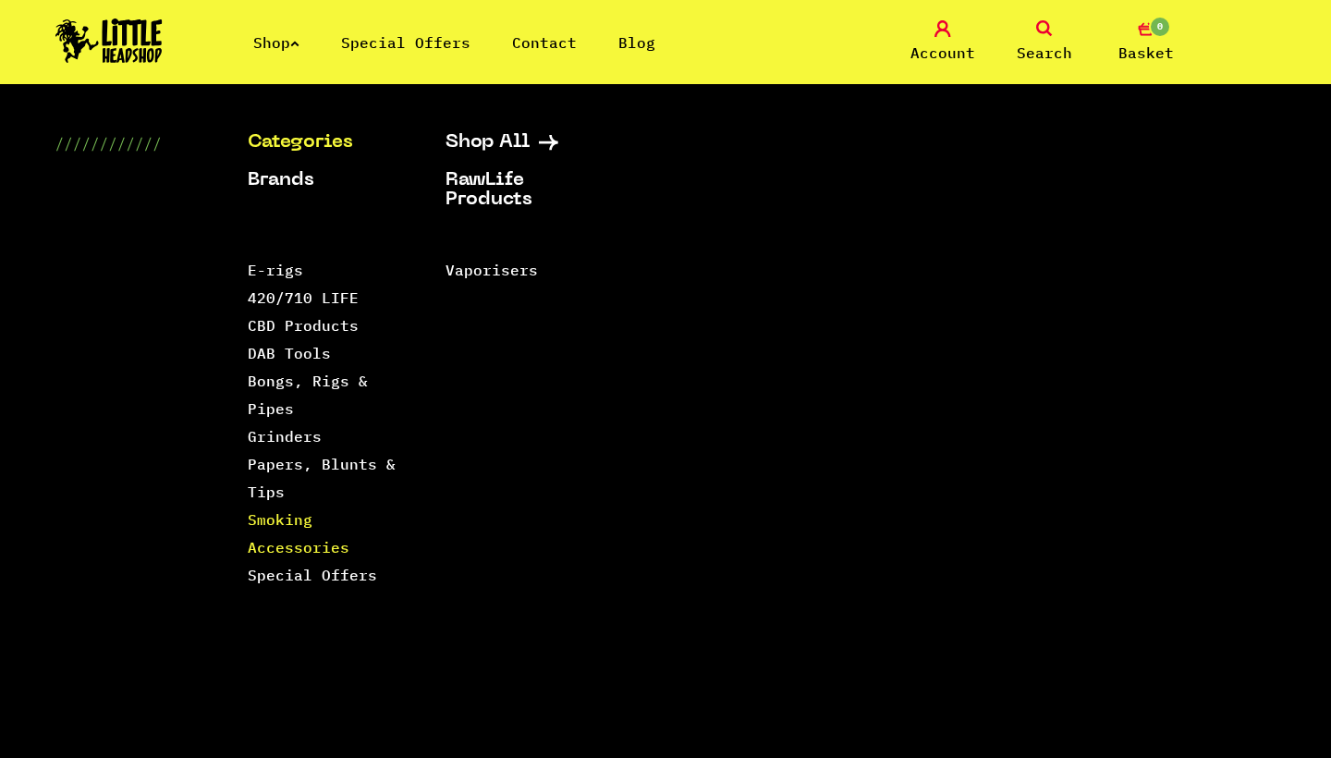
click at [286, 543] on link "Smoking Accessories" at bounding box center [299, 533] width 102 height 46
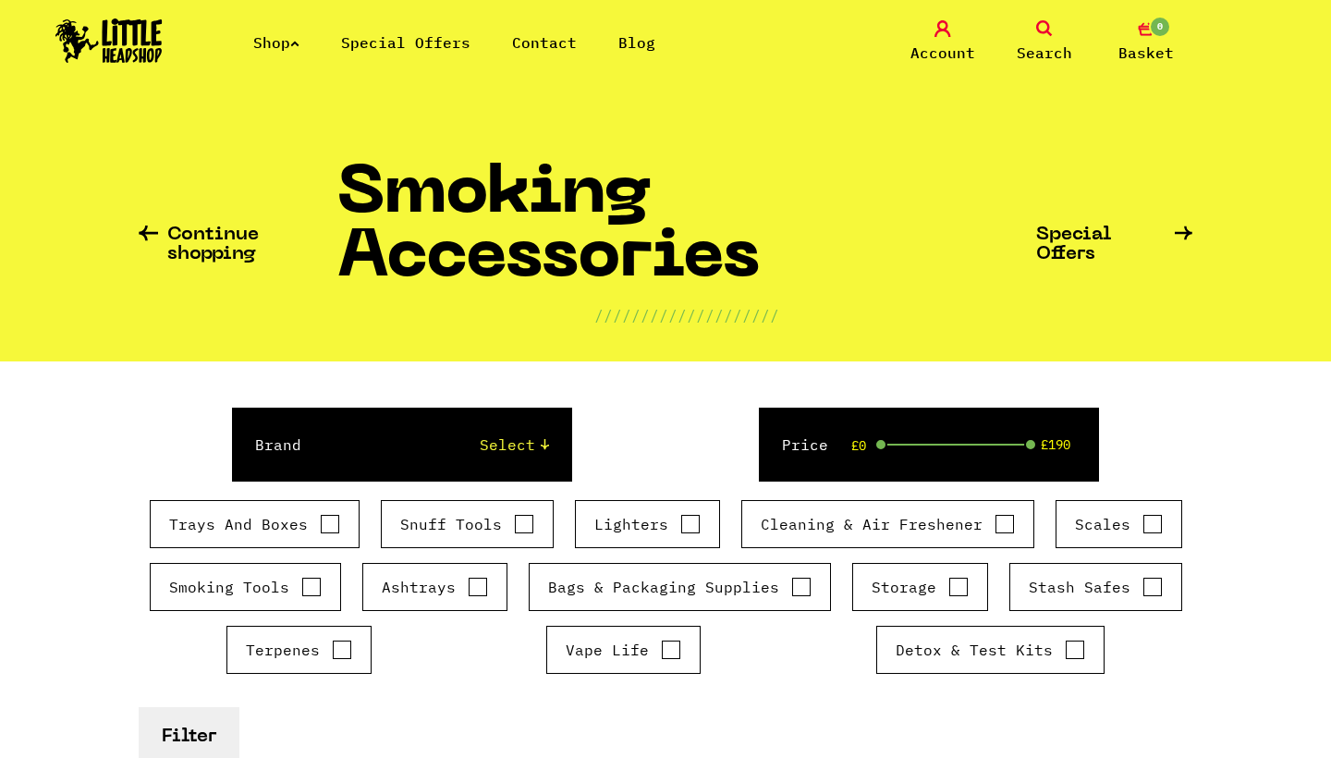
click at [607, 586] on label "Bags & Packaging Supplies" at bounding box center [679, 587] width 263 height 22
click at [791, 586] on input "Bags & Packaging Supplies" at bounding box center [801, 587] width 20 height 18
checkbox input "true"
click at [942, 589] on label "Storage" at bounding box center [920, 587] width 97 height 22
click at [948, 589] on input "Storage" at bounding box center [958, 587] width 20 height 18
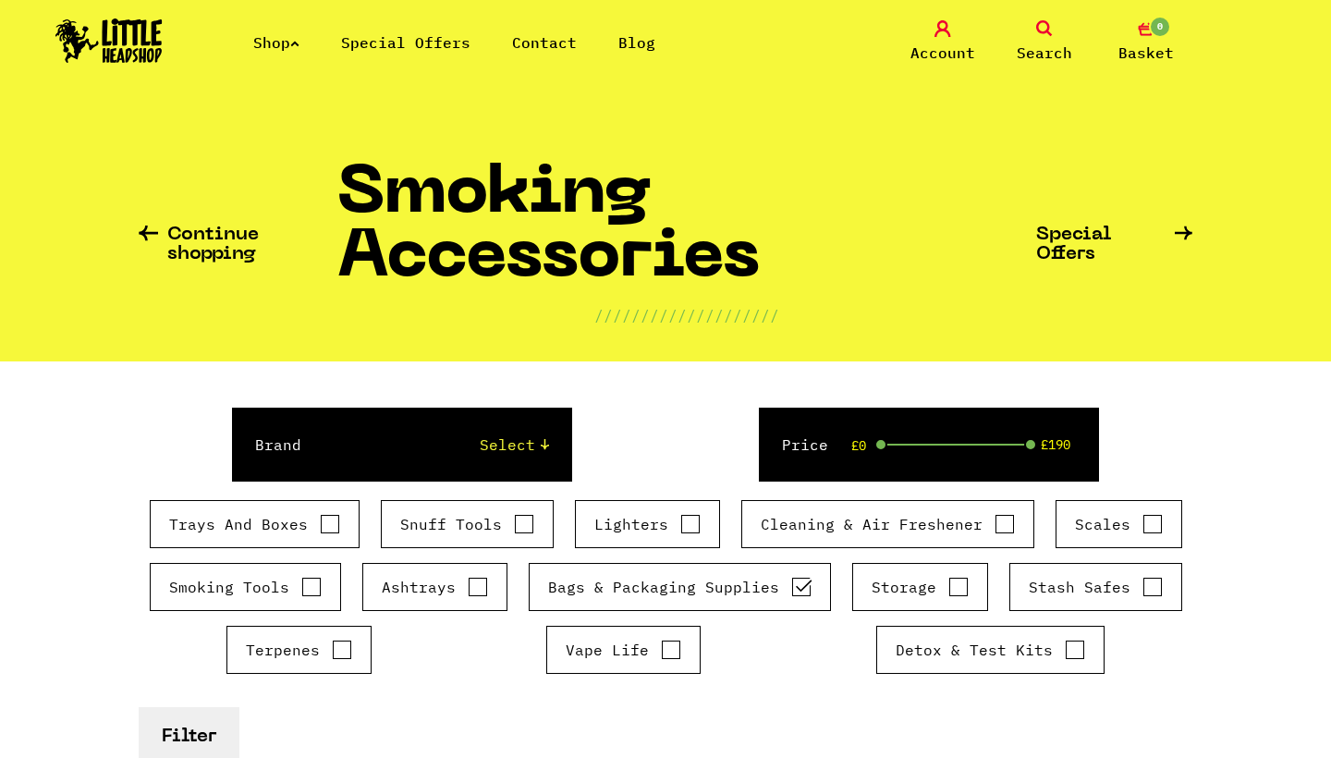
checkbox input "true"
click at [799, 585] on input "Bags & Packaging Supplies" at bounding box center [801, 587] width 20 height 18
checkbox input "false"
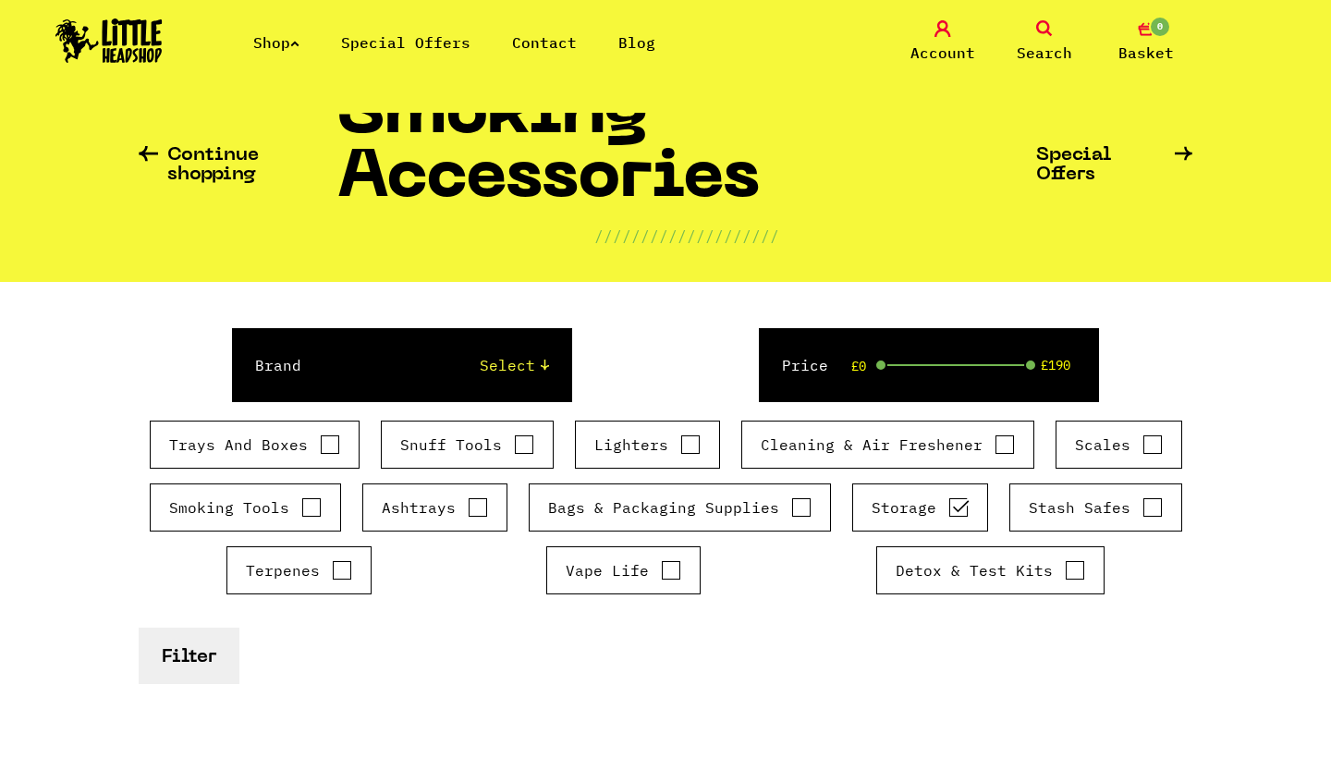
scroll to position [104, 0]
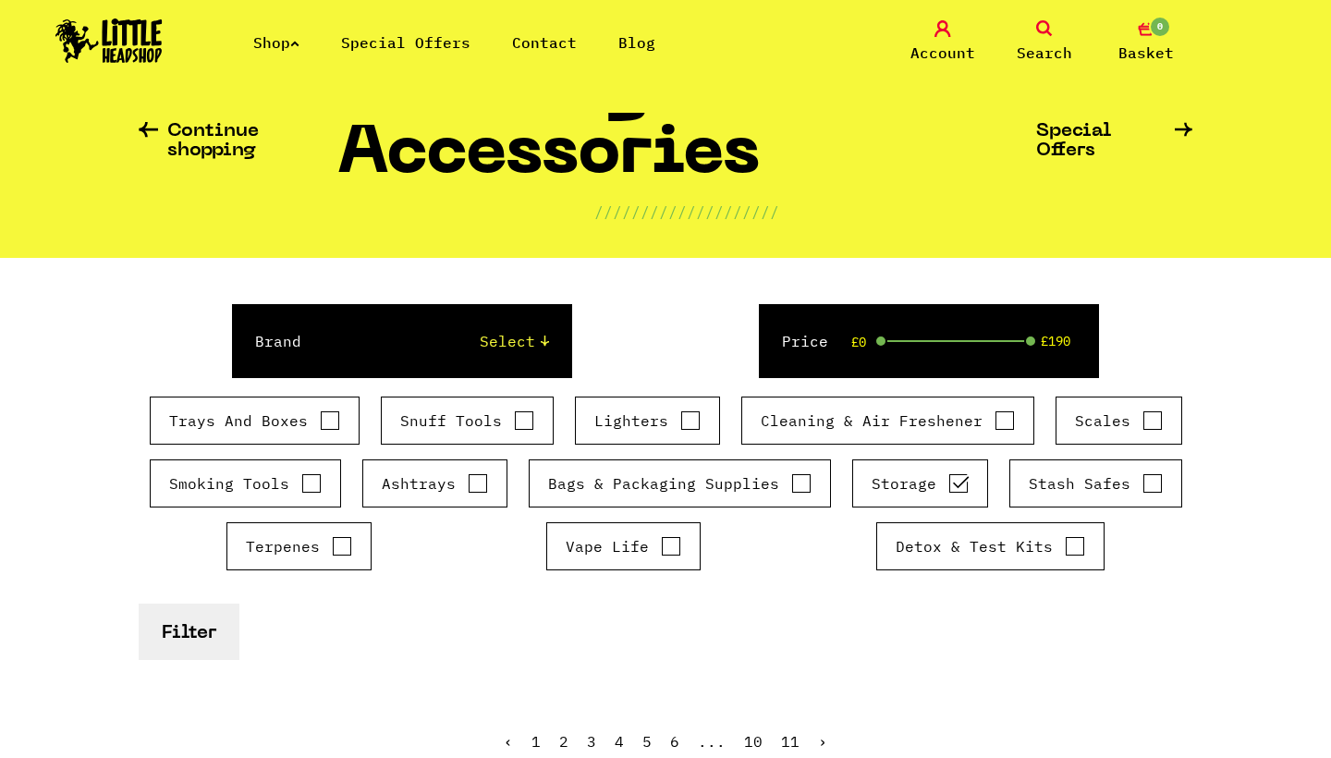
click at [185, 633] on button "Filter" at bounding box center [189, 631] width 101 height 56
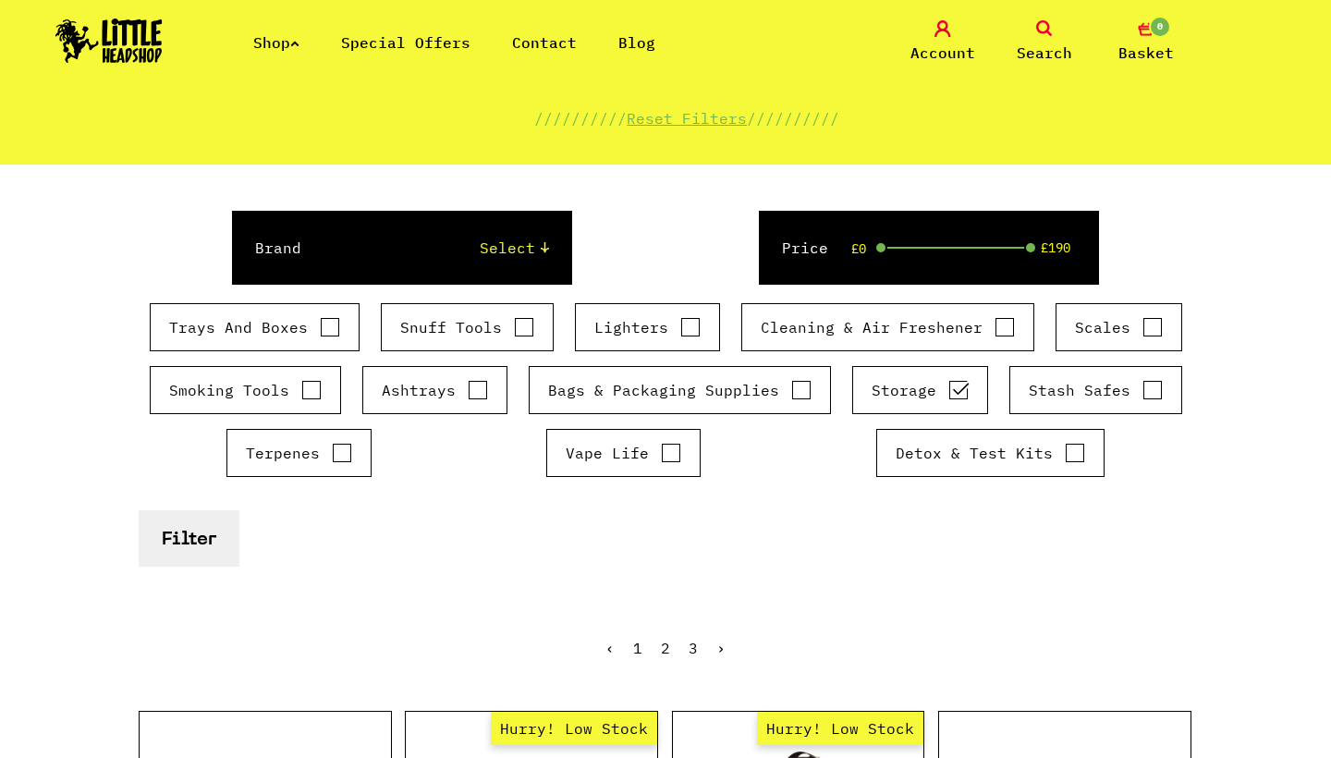
scroll to position [1, 0]
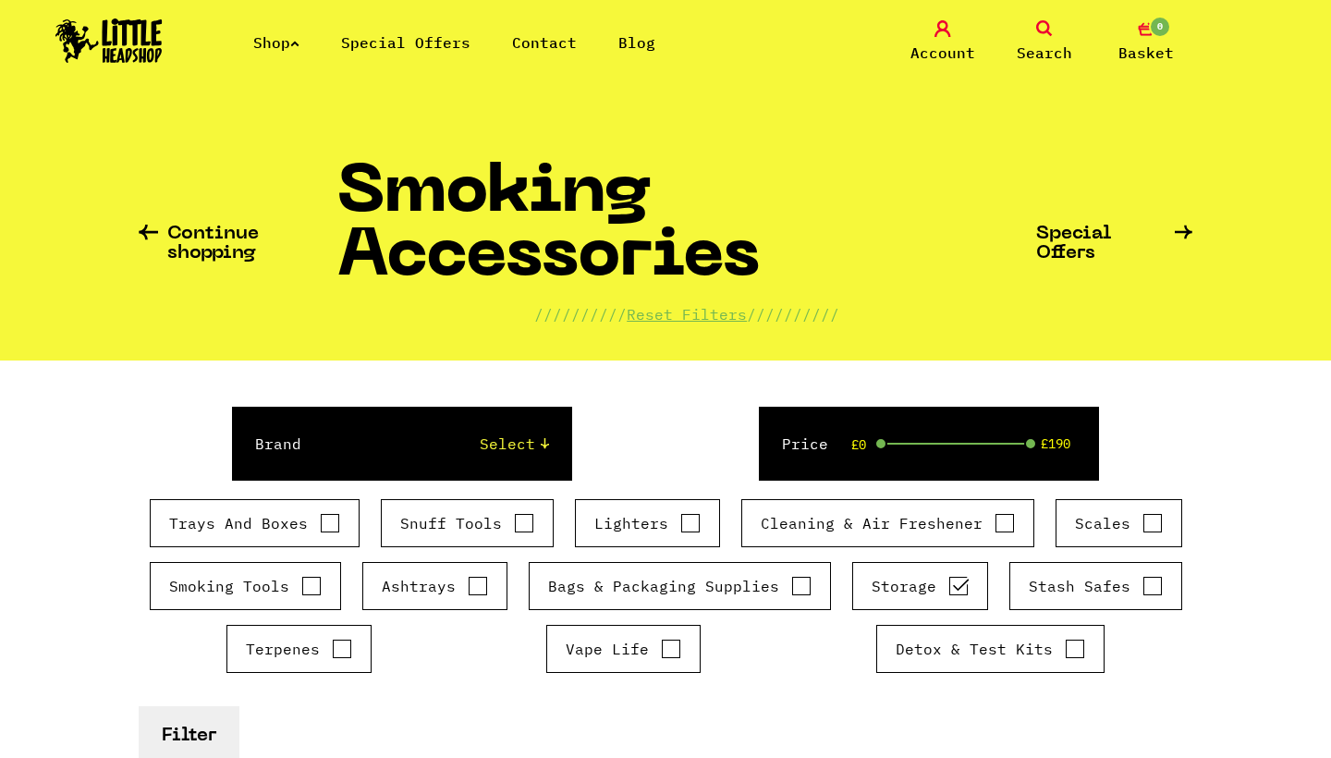
select select "3"
checkbox input "false"
click at [149, 731] on button "Filter" at bounding box center [189, 734] width 101 height 56
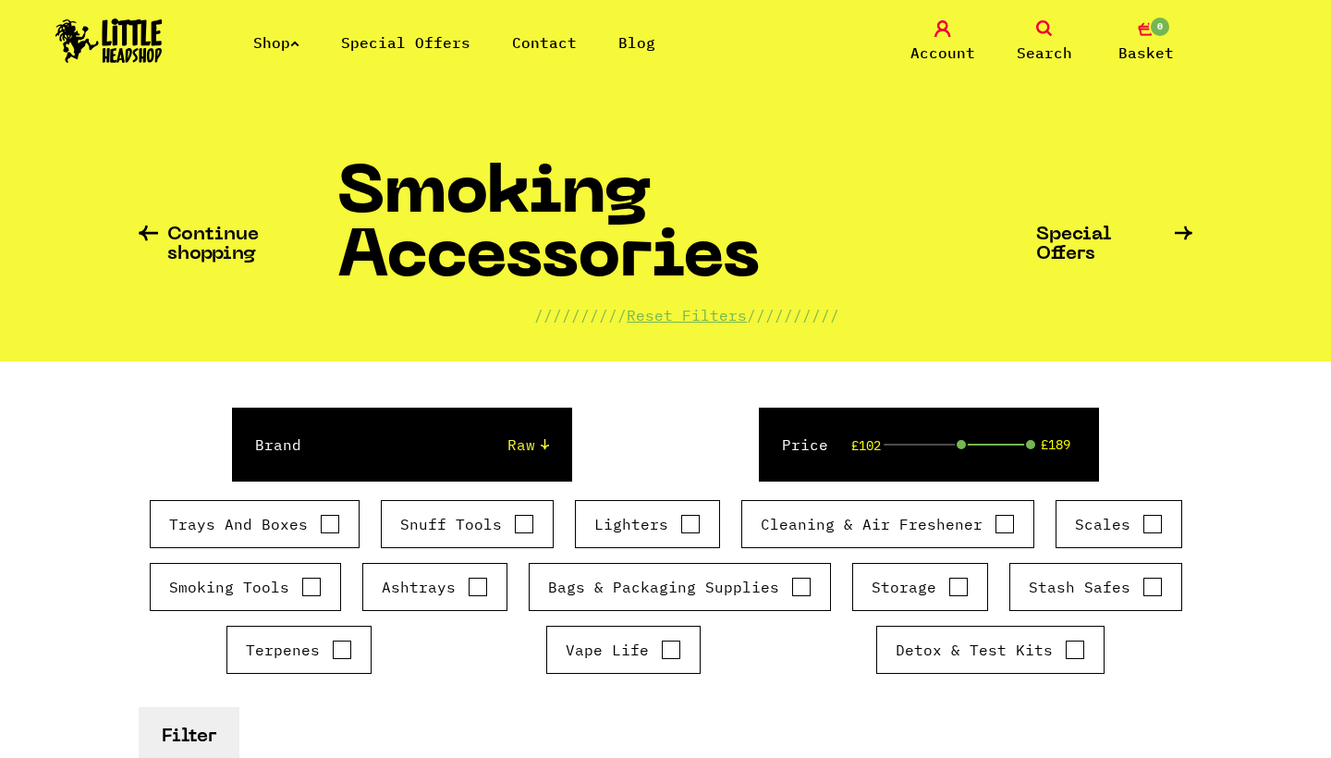
drag, startPoint x: 881, startPoint y: 441, endPoint x: 967, endPoint y: 451, distance: 86.5
click at [967, 451] on div "Price £102 £189" at bounding box center [928, 445] width 339 height 74
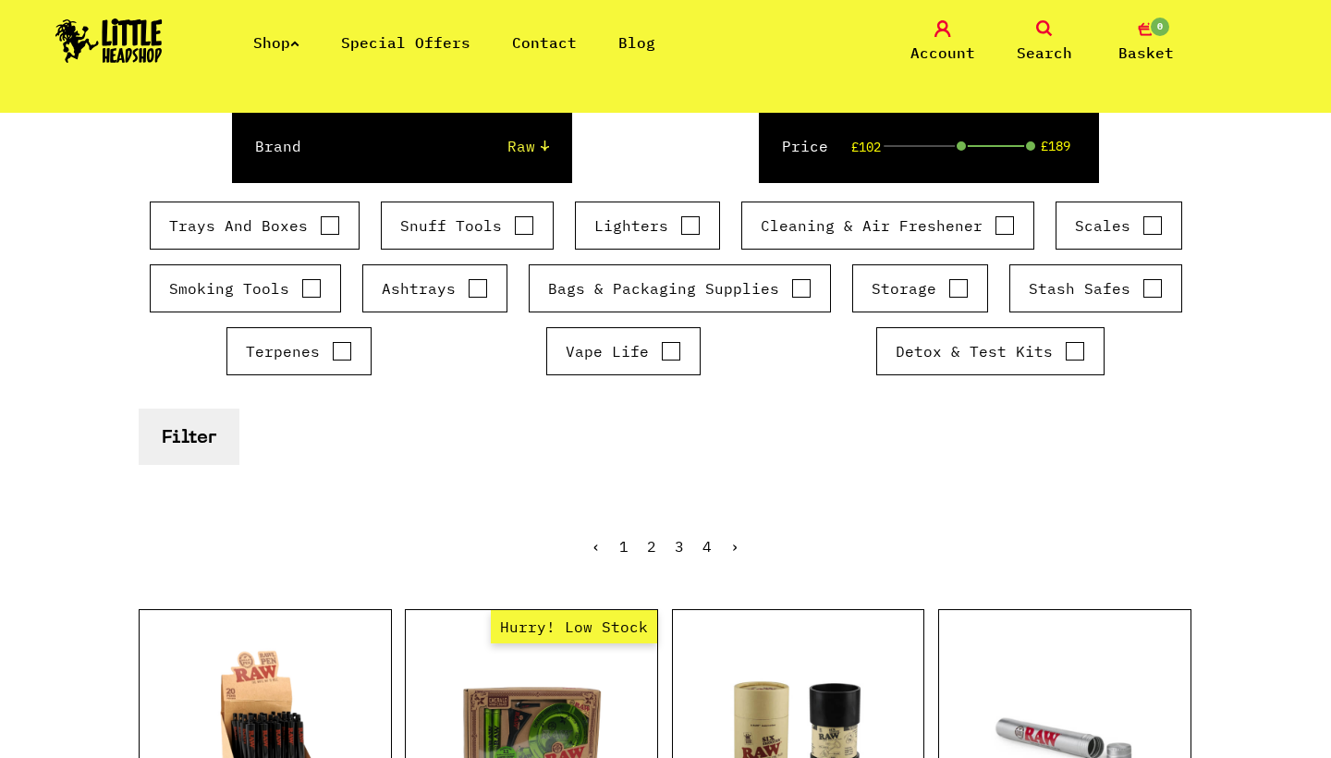
scroll to position [594, 0]
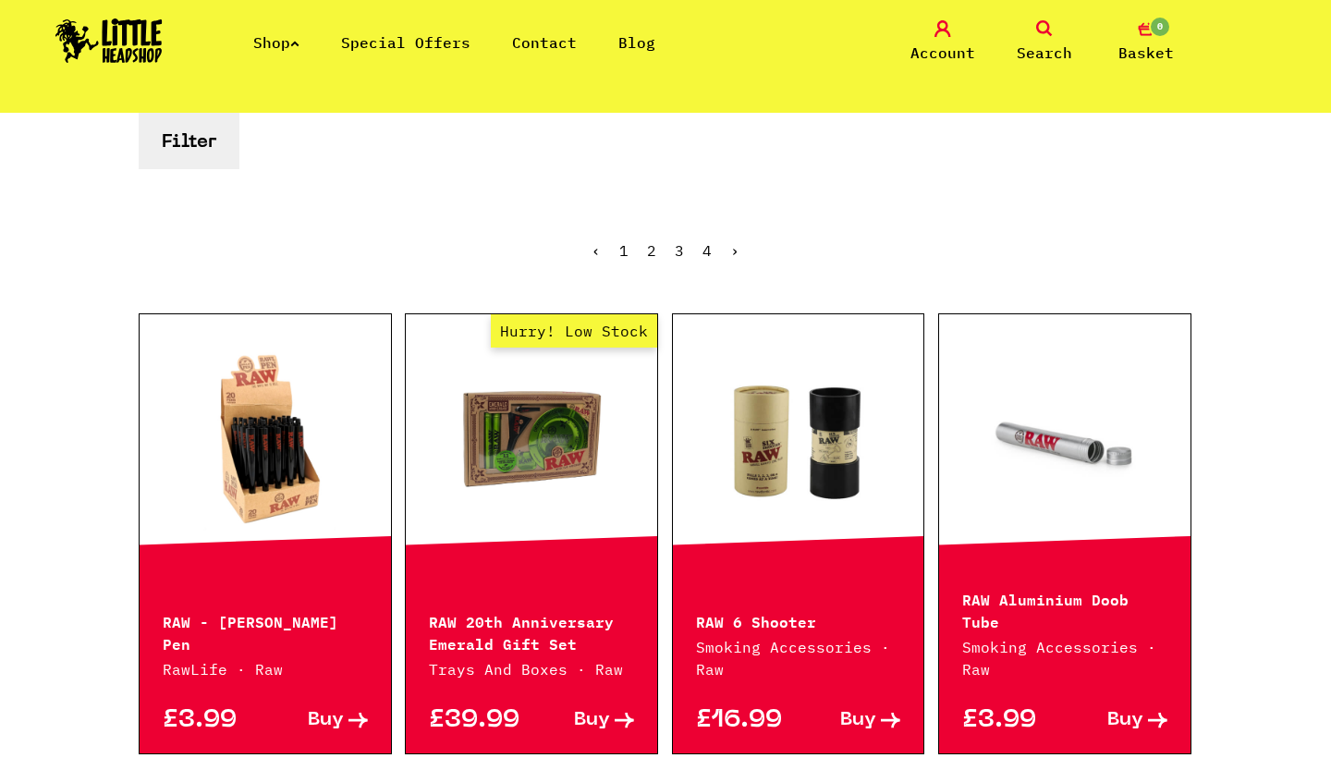
click at [212, 121] on button "Filter" at bounding box center [189, 141] width 101 height 56
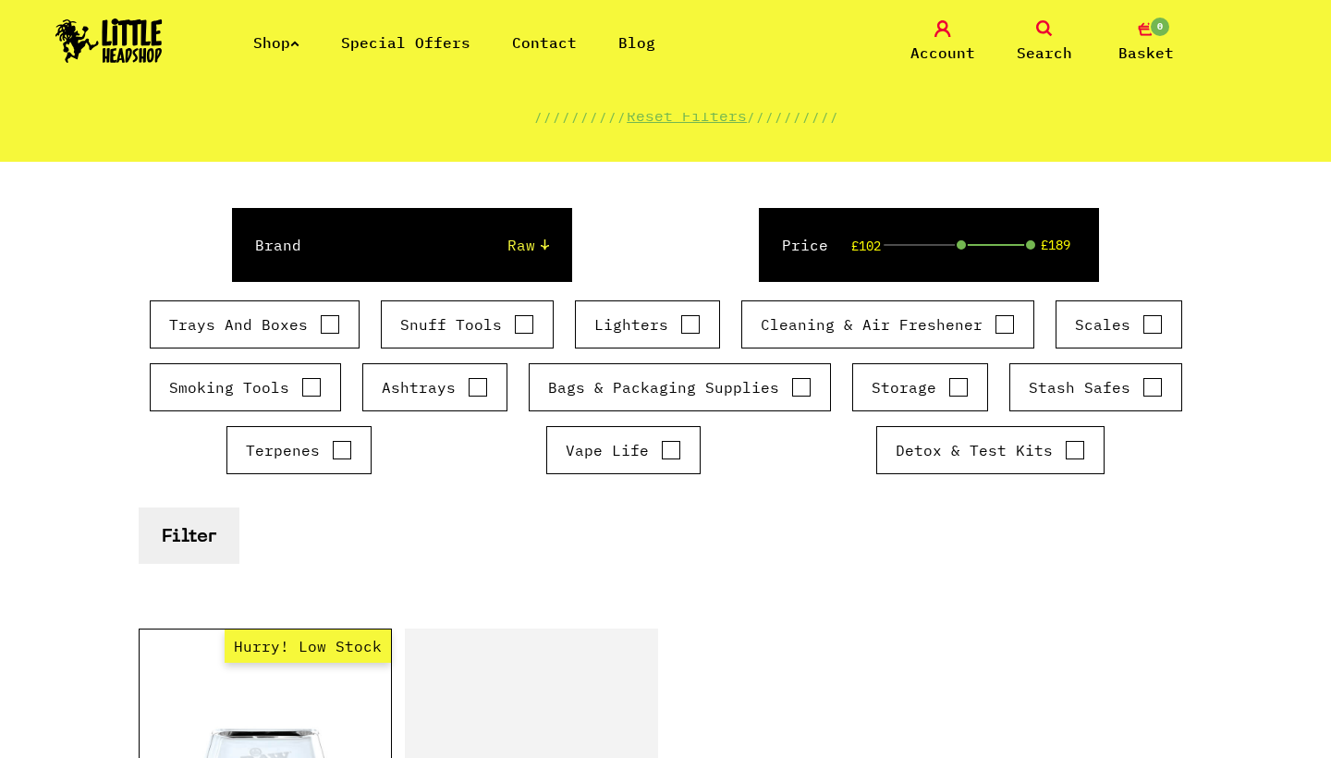
scroll to position [218, 0]
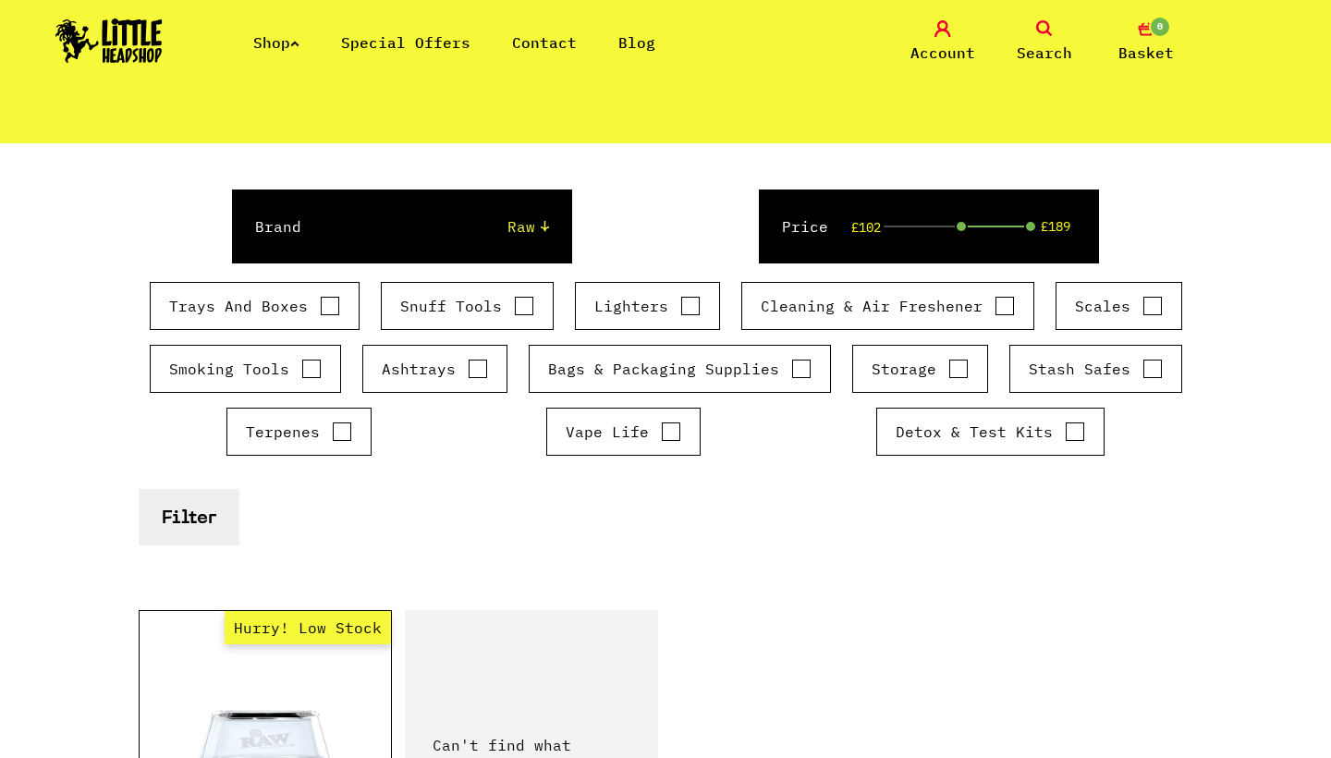
click at [938, 378] on label "Storage" at bounding box center [920, 369] width 97 height 22
click at [948, 378] on input "Storage" at bounding box center [958, 369] width 20 height 18
checkbox input "true"
select select "0"
click at [185, 528] on button "Filter" at bounding box center [189, 517] width 101 height 56
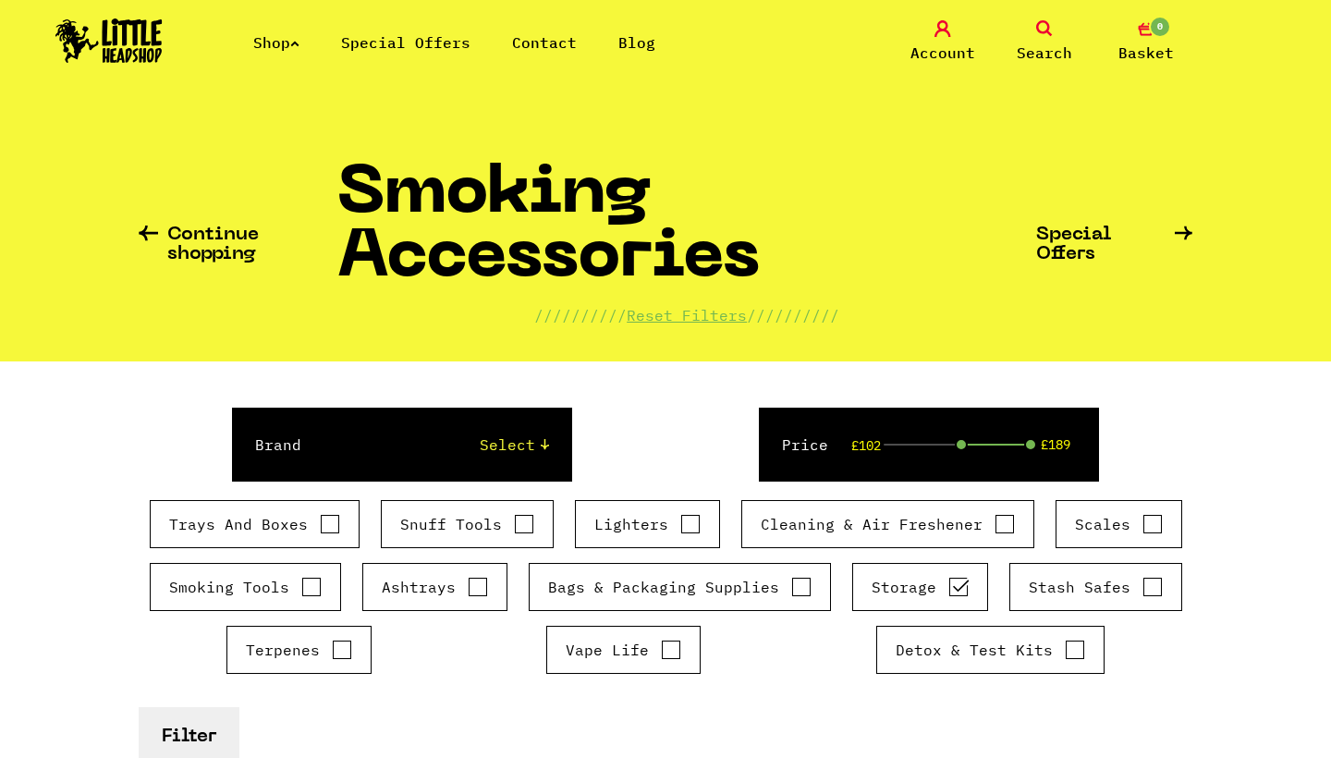
click at [1039, 39] on link "Search" at bounding box center [1044, 41] width 92 height 43
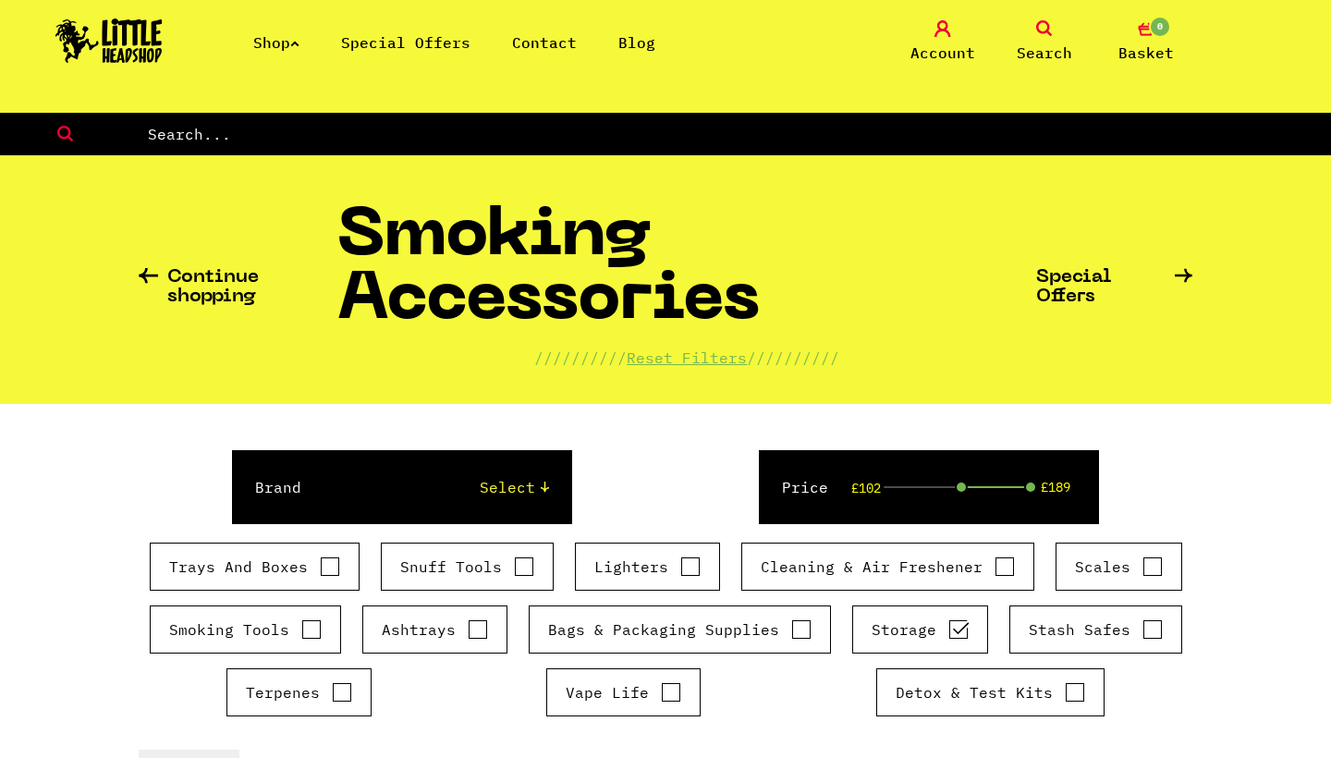
click at [401, 142] on input "text" at bounding box center [739, 134] width 1186 height 24
type input "raw bag"
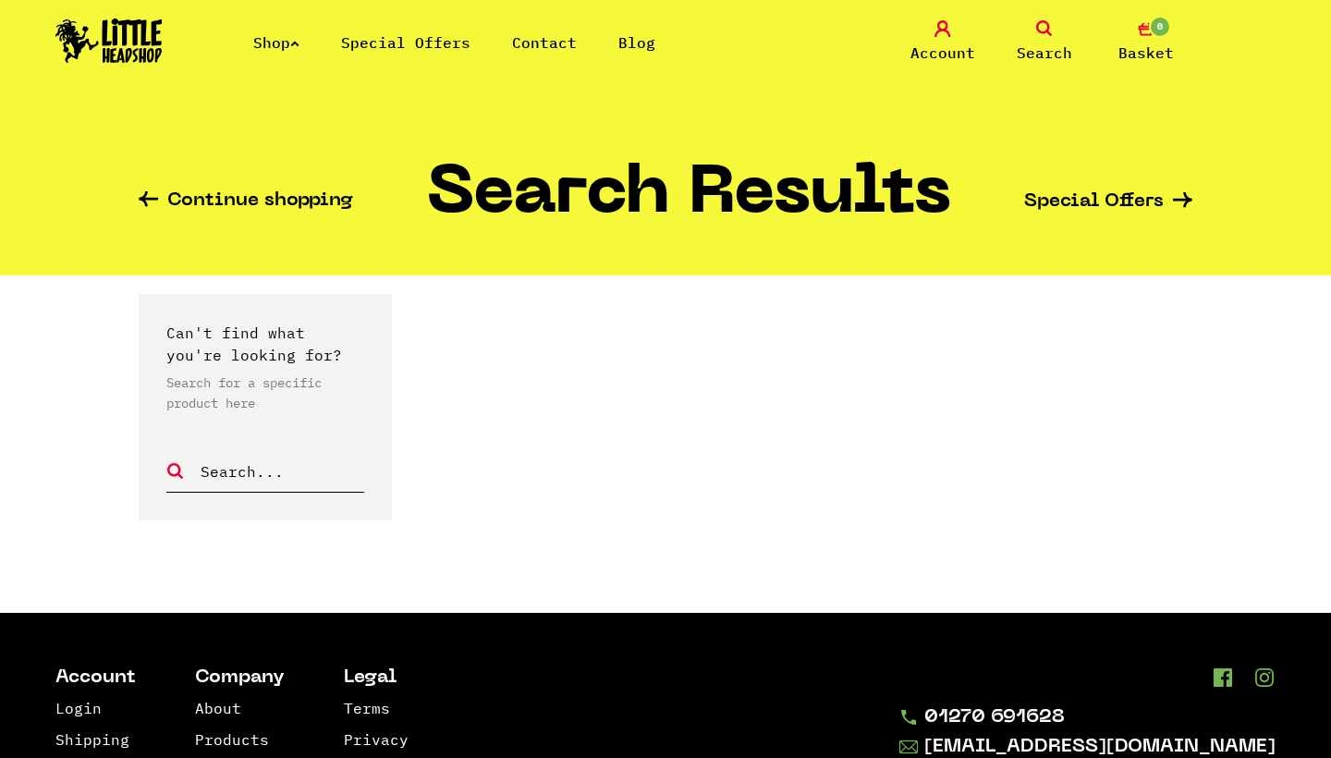
click at [298, 40] on icon at bounding box center [294, 43] width 9 height 7
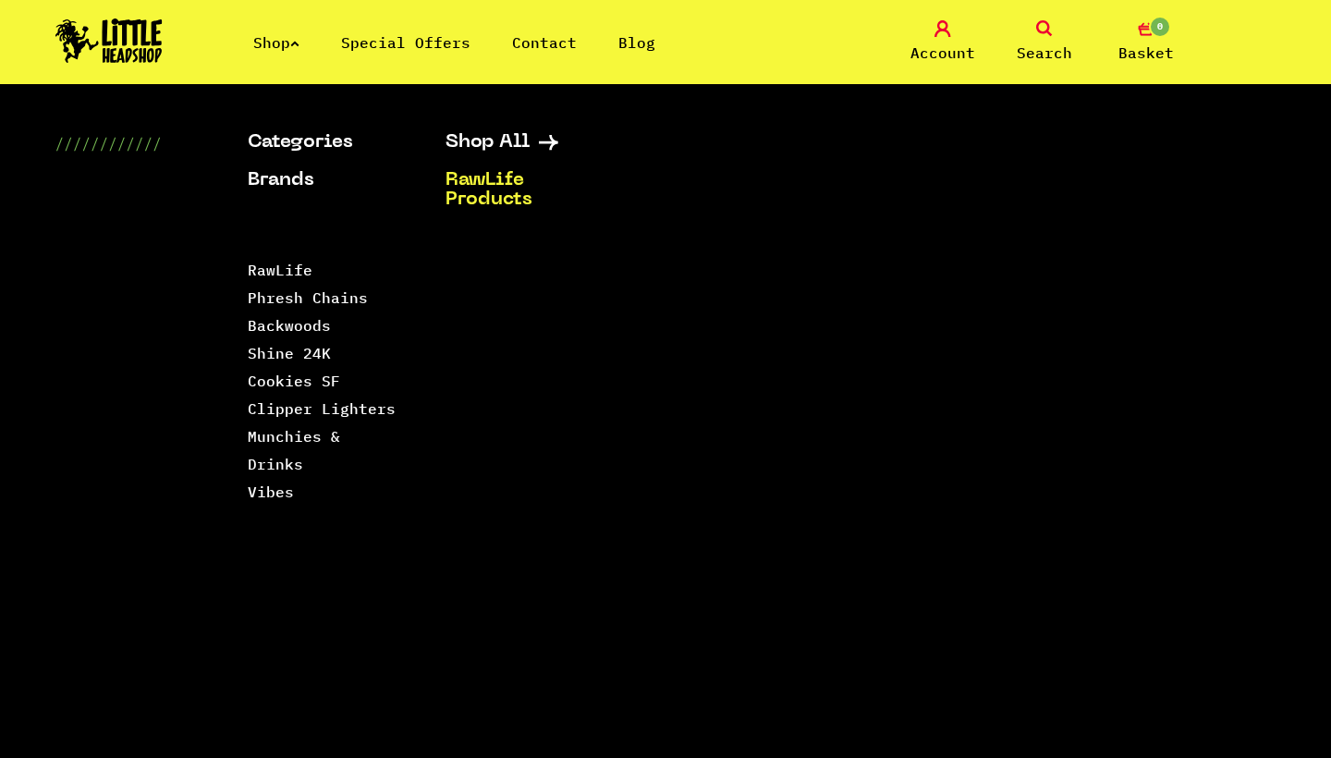
click at [482, 197] on link "RawLife Products" at bounding box center [521, 190] width 152 height 39
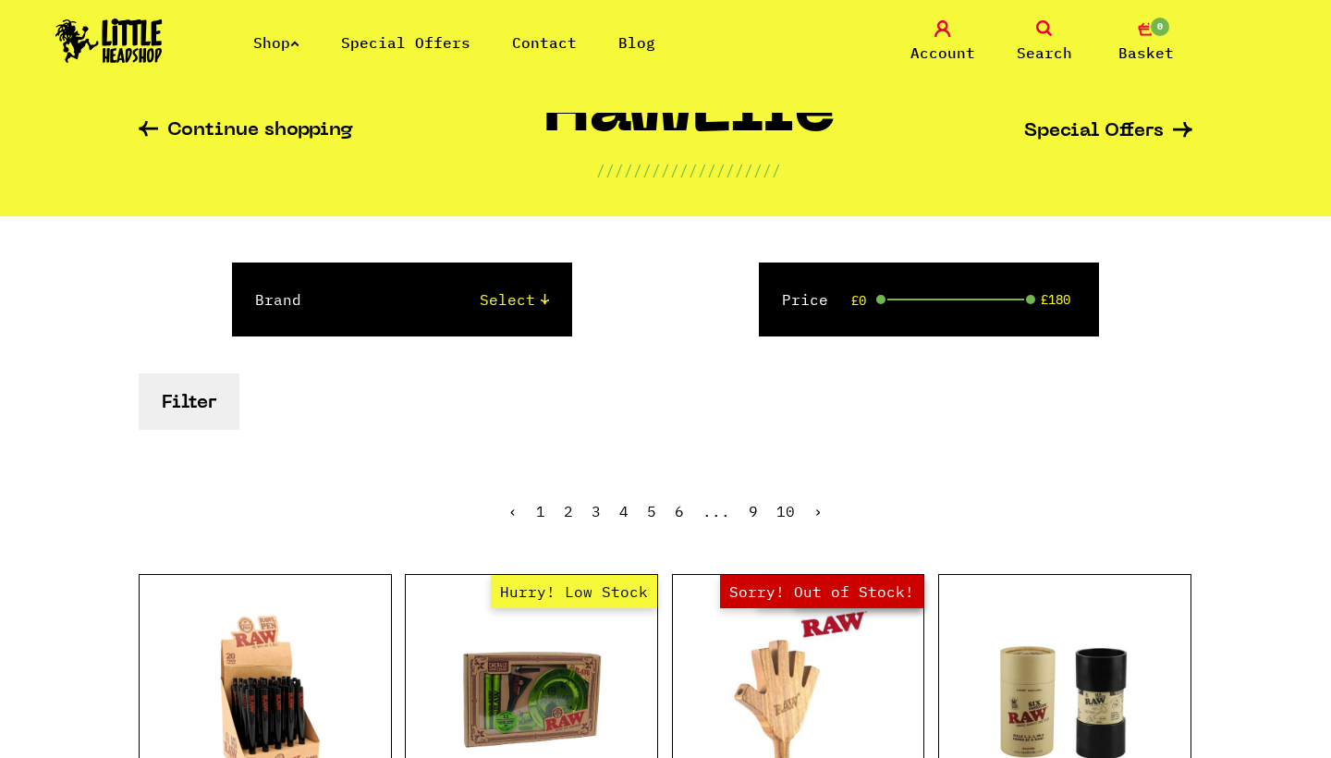
scroll to position [86, 0]
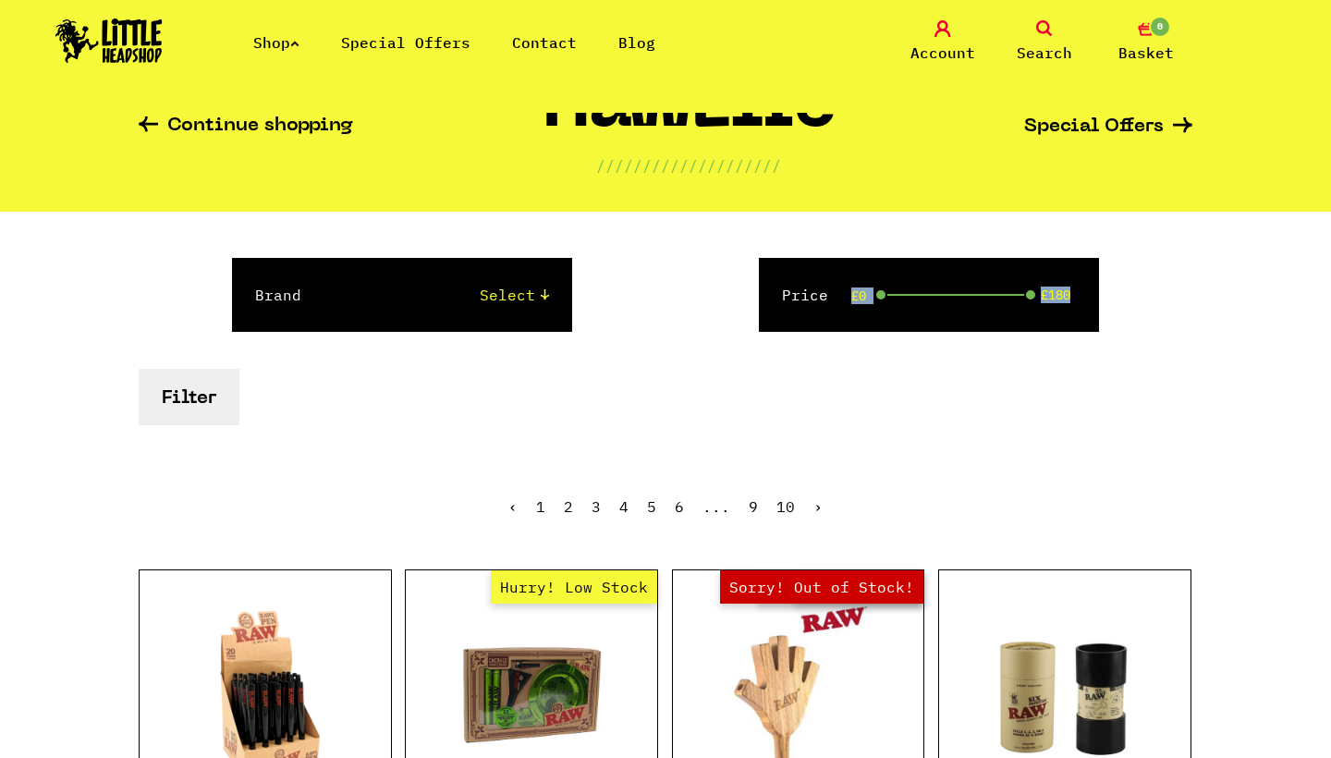
click at [962, 295] on div "Price £0 £180" at bounding box center [928, 295] width 339 height 74
click at [962, 295] on div "£0 £180" at bounding box center [959, 295] width 150 height 2
drag, startPoint x: 967, startPoint y: 292, endPoint x: 987, endPoint y: 292, distance: 20.3
click at [987, 292] on div "Price £0 £96" at bounding box center [928, 295] width 339 height 74
drag, startPoint x: 962, startPoint y: 294, endPoint x: 1092, endPoint y: 300, distance: 130.5
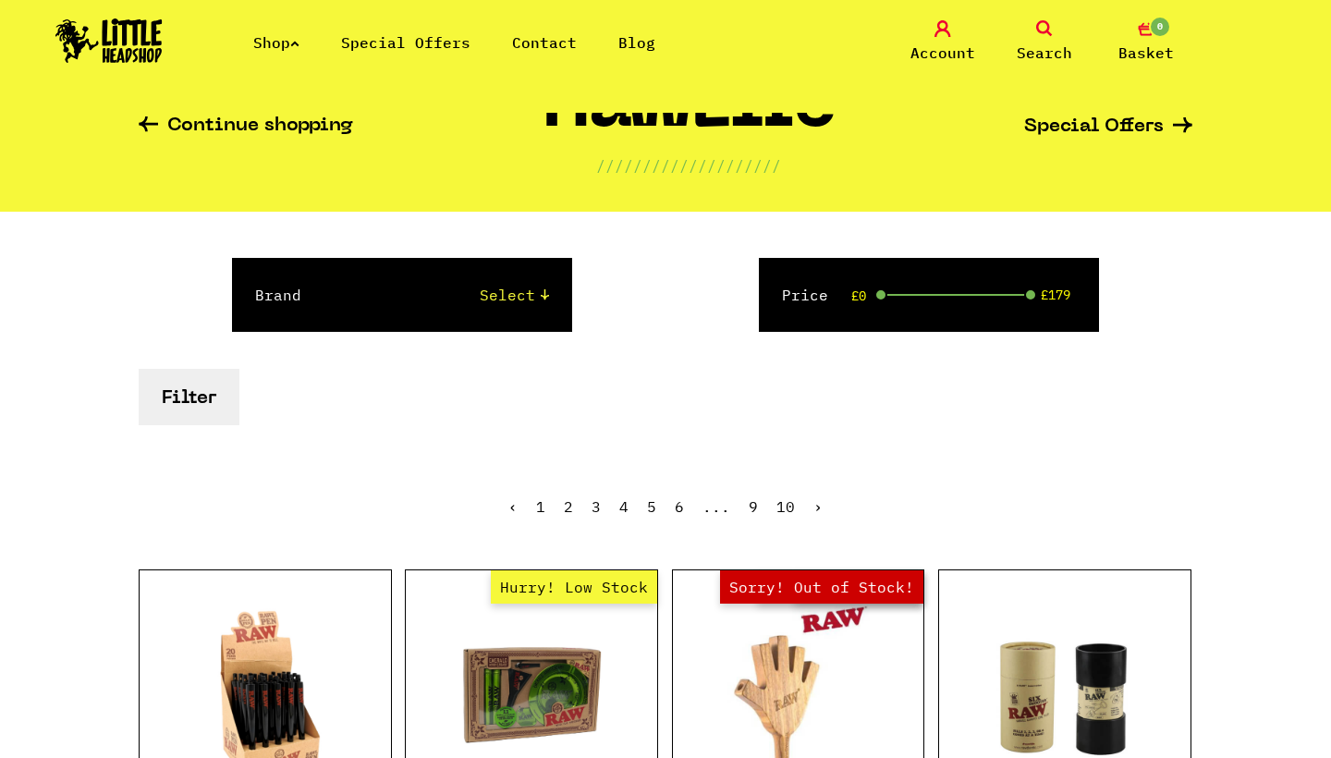
click at [1092, 300] on div "Price £0 £179" at bounding box center [928, 295] width 339 height 74
drag, startPoint x: 881, startPoint y: 293, endPoint x: 969, endPoint y: 300, distance: 89.0
click at [969, 300] on div "Price £100 £179" at bounding box center [928, 295] width 339 height 74
click at [202, 384] on button "Filter" at bounding box center [189, 397] width 101 height 56
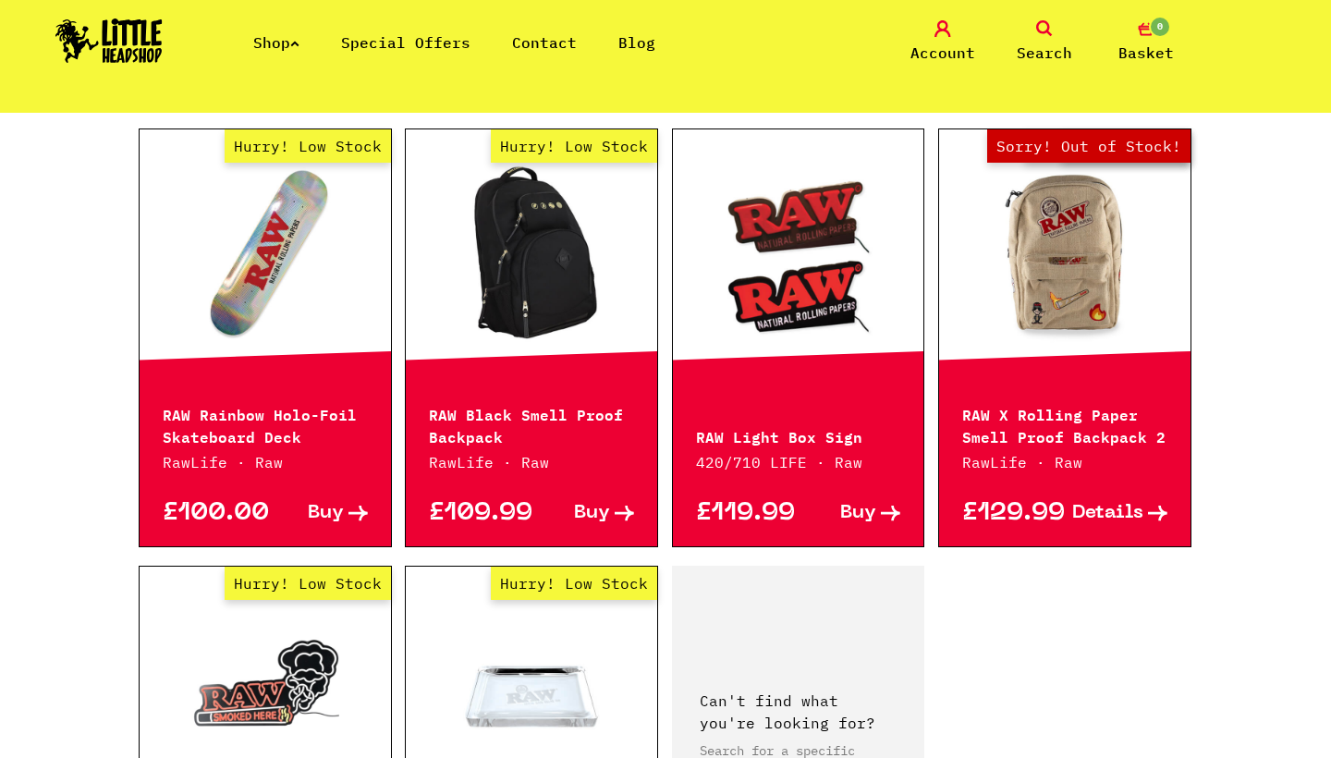
scroll to position [421, 0]
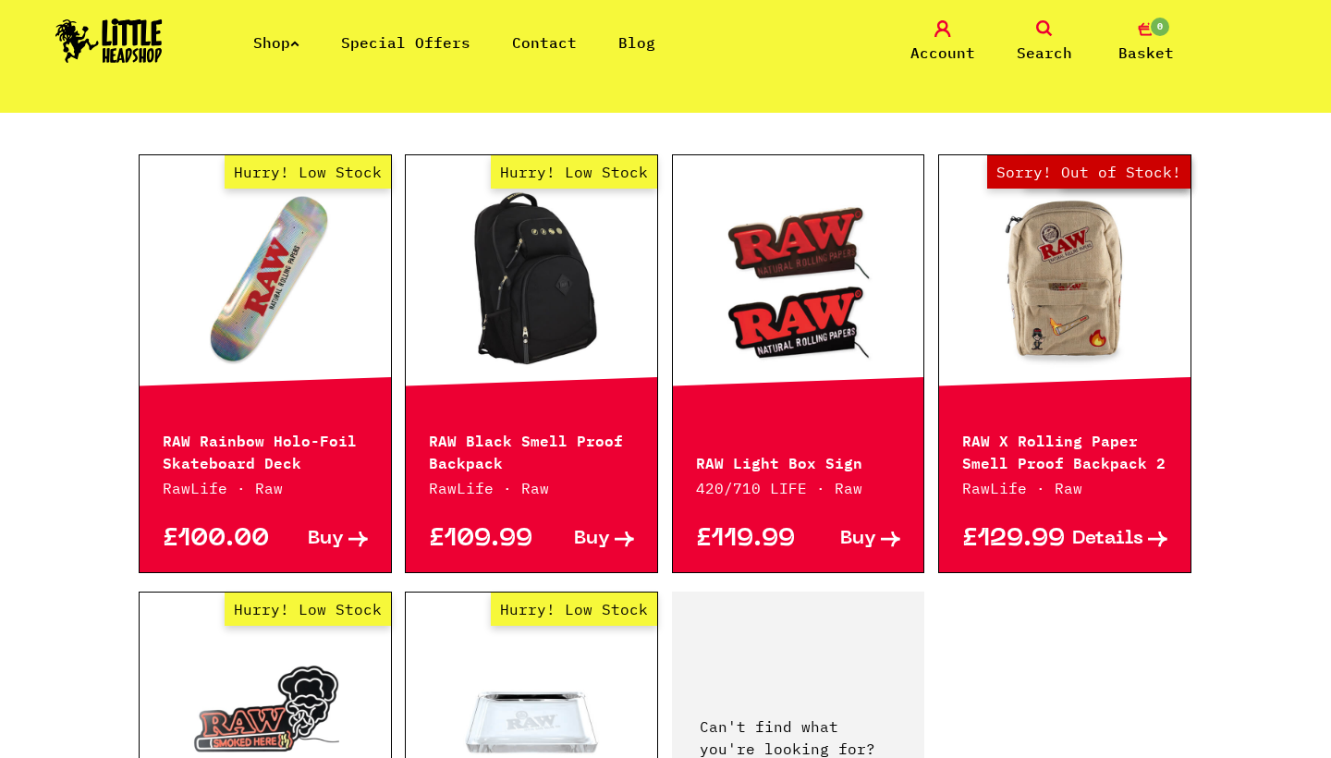
click at [567, 296] on link "Hurry! Low Stock" at bounding box center [531, 280] width 251 height 185
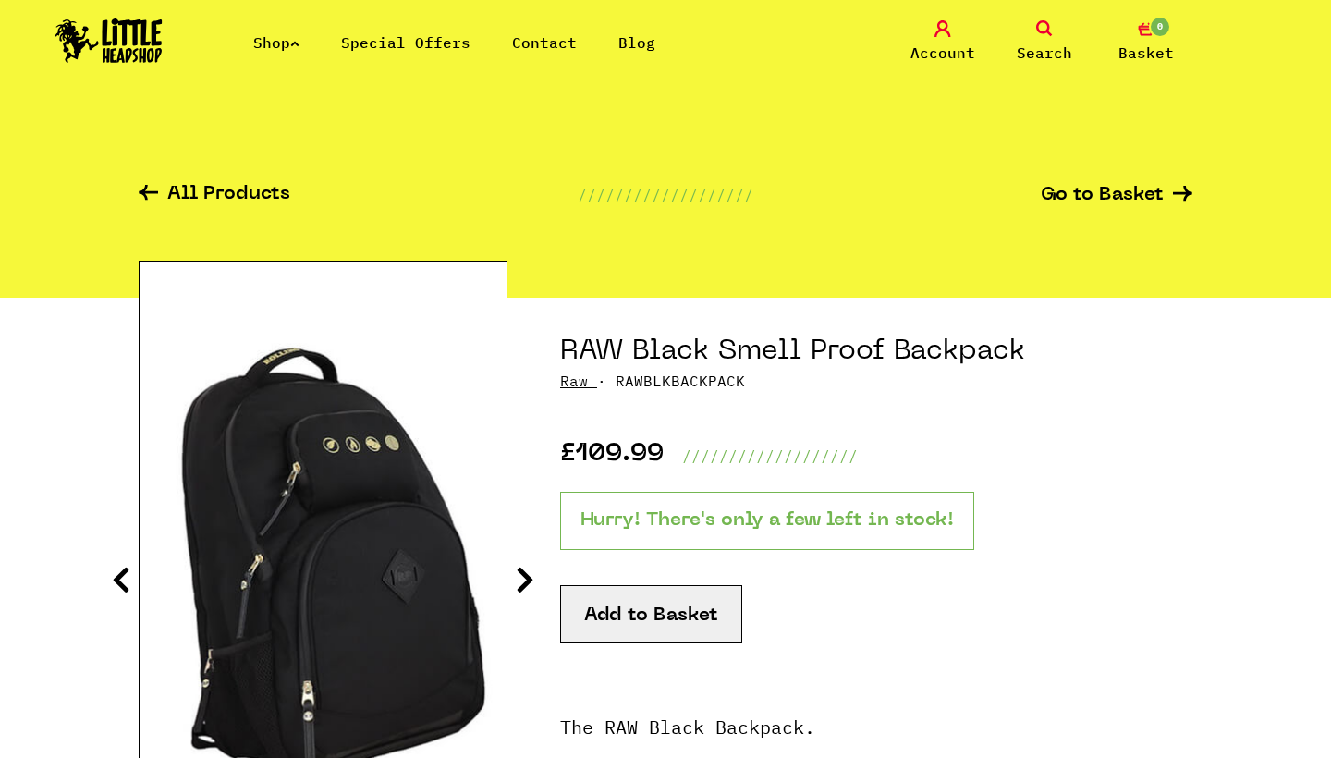
click at [644, 608] on button "Add to Basket" at bounding box center [651, 614] width 182 height 58
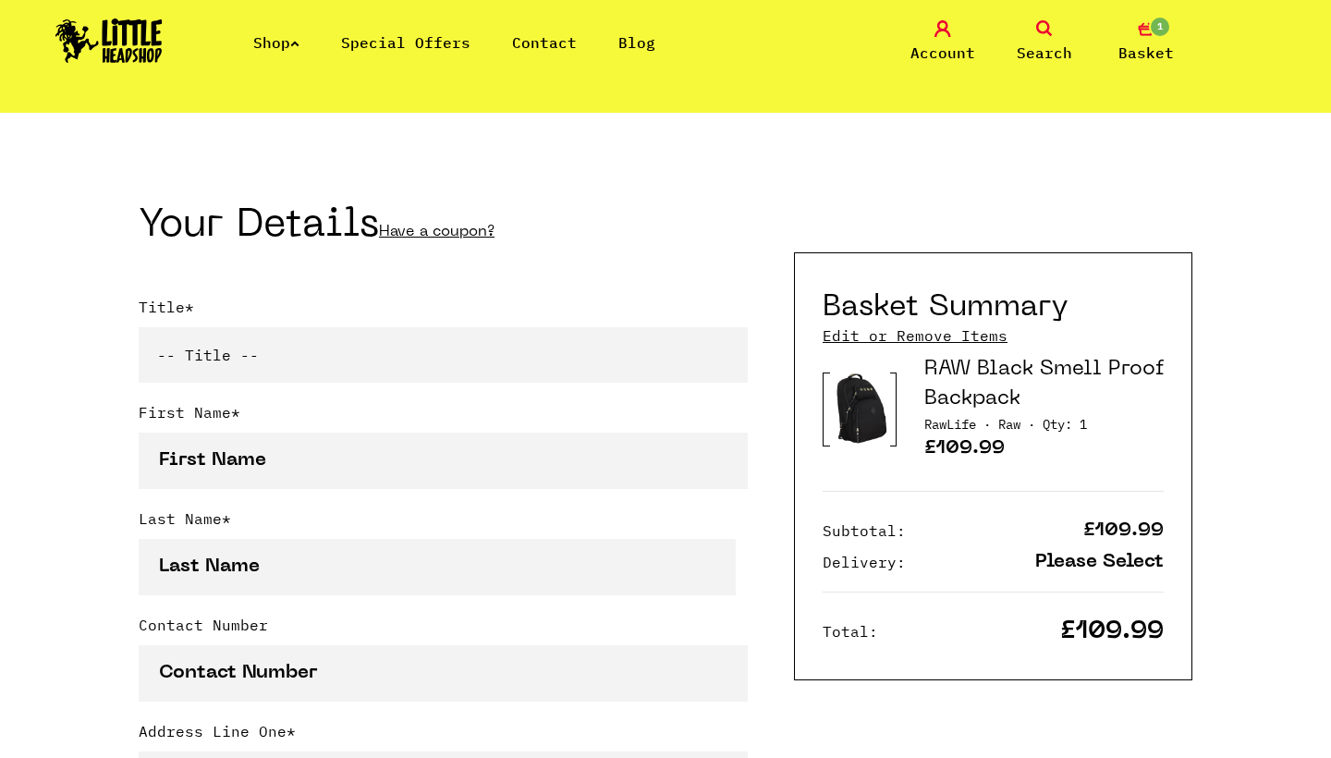
scroll to position [457, 0]
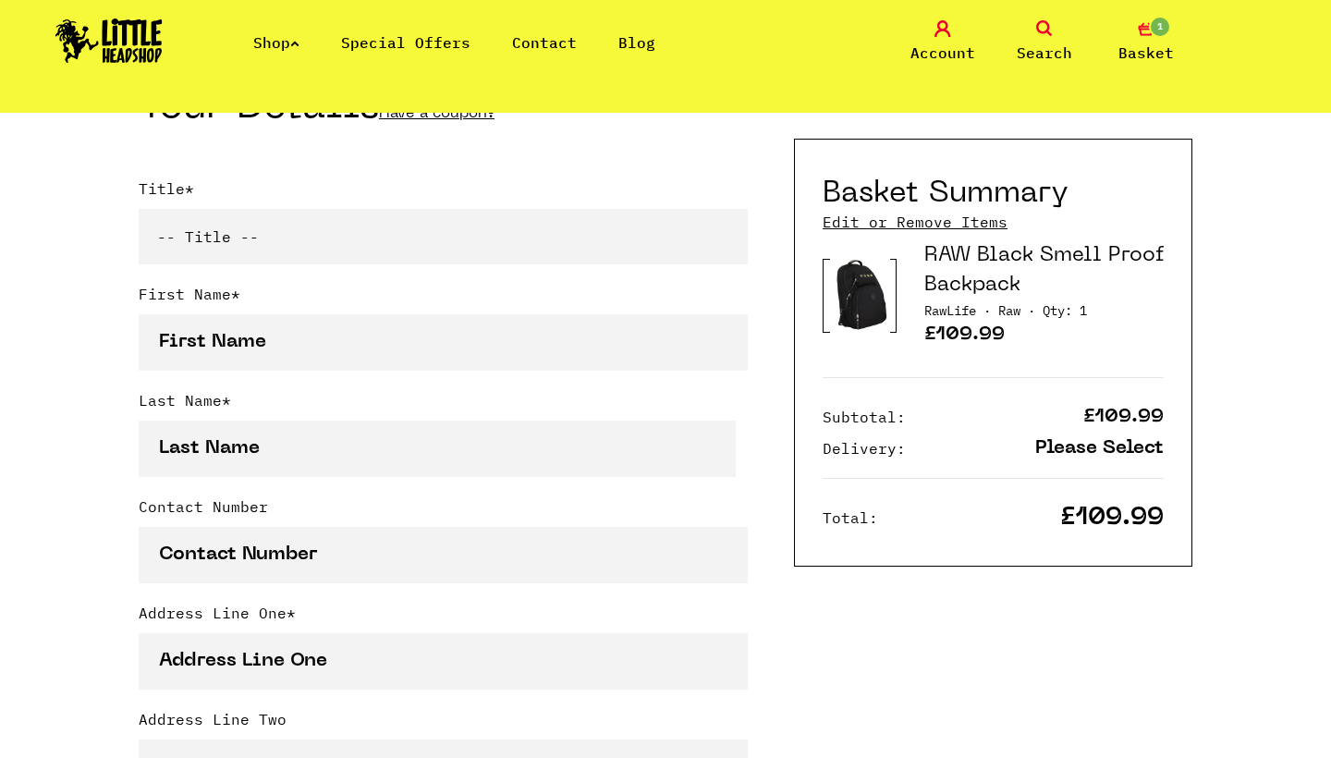
select select "mr"
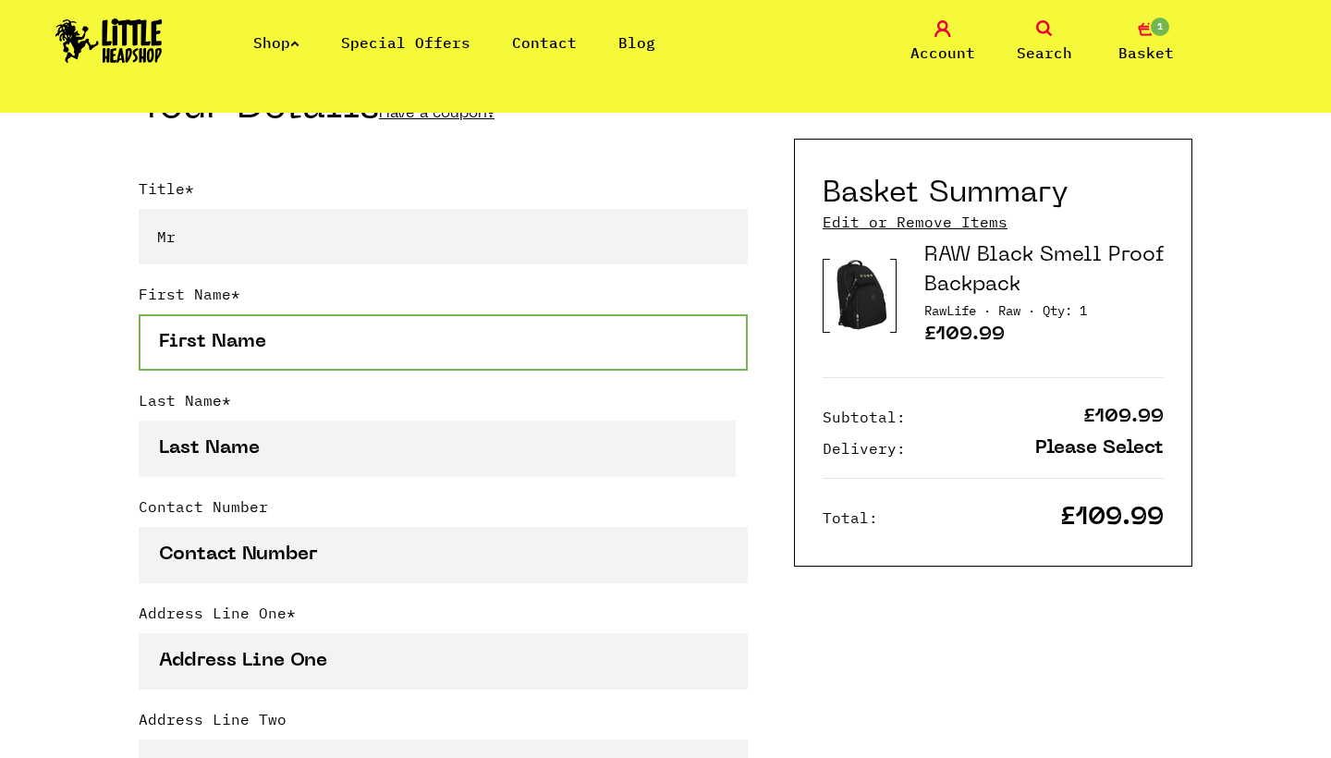
click at [240, 343] on input "First Name *" at bounding box center [443, 342] width 609 height 56
type input "Jack"
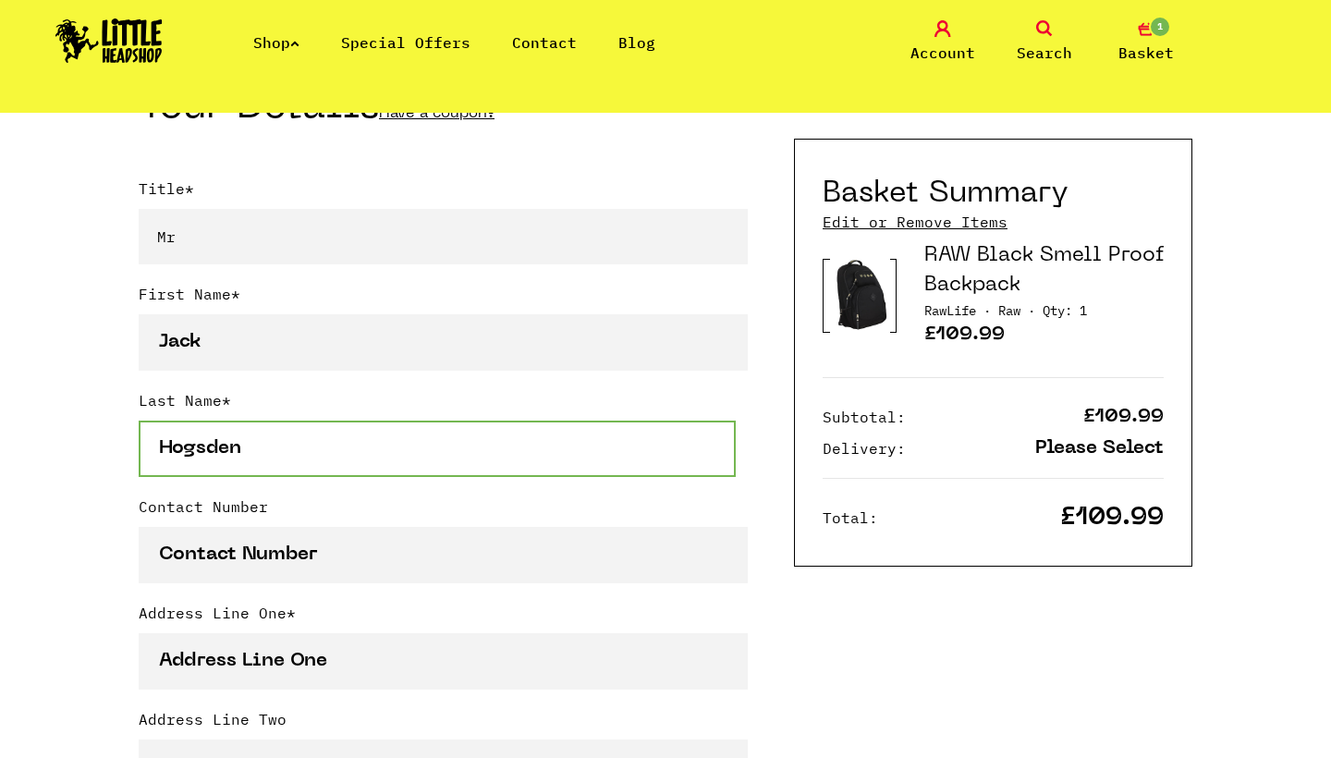
type input "Hogsden"
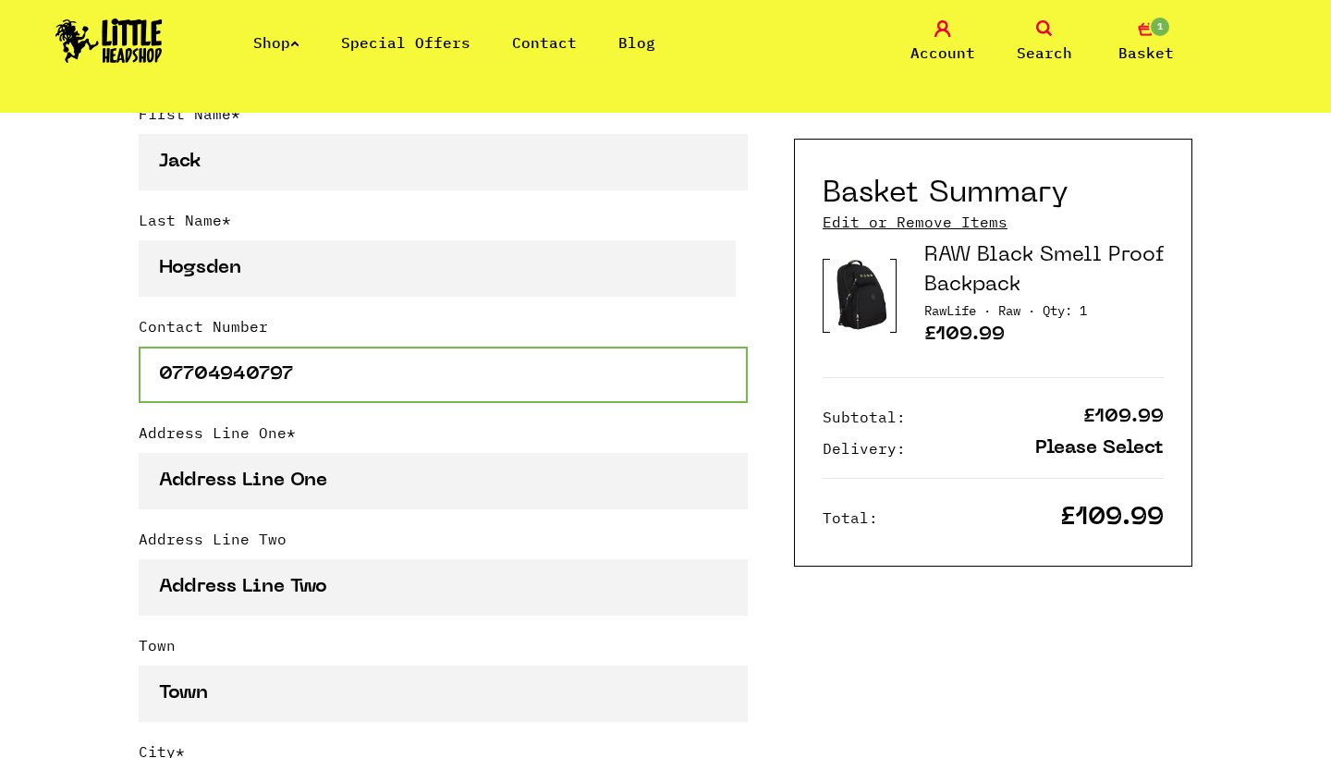
scroll to position [643, 0]
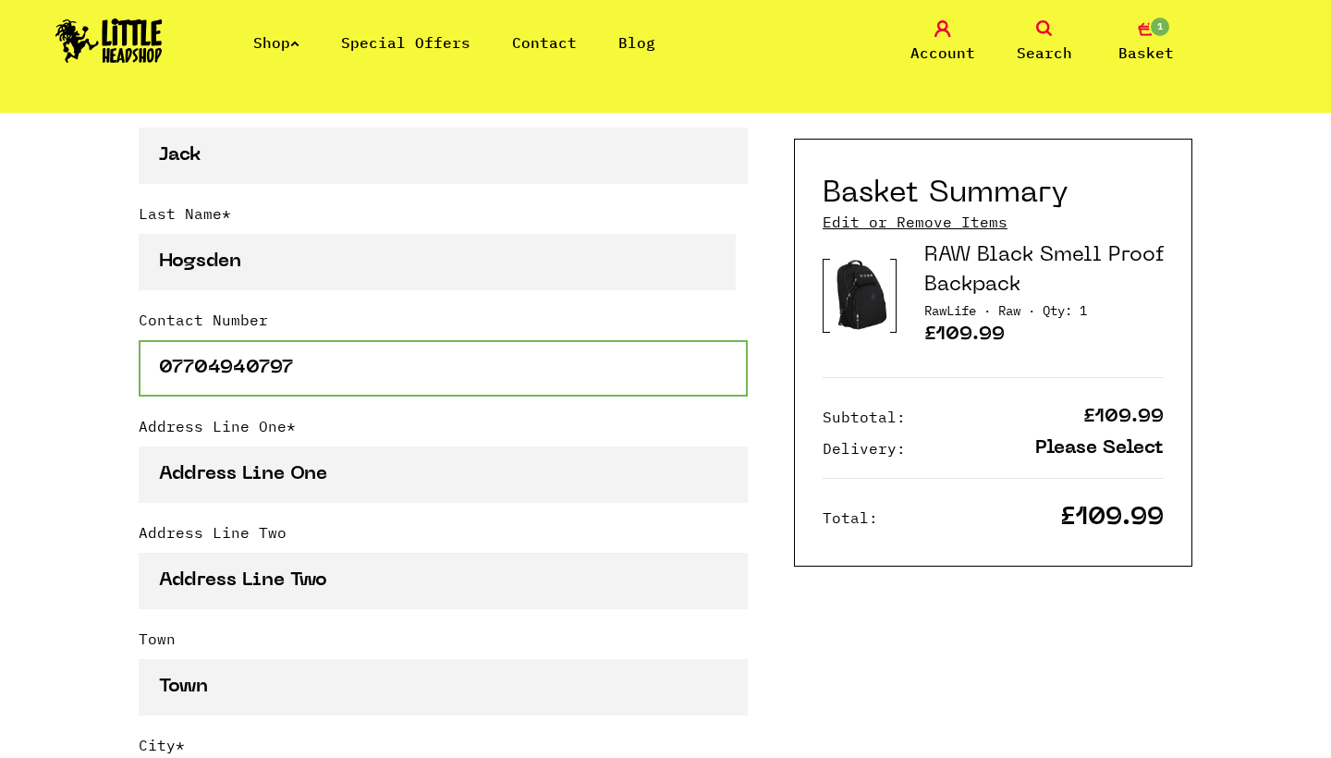
type input "07704940797"
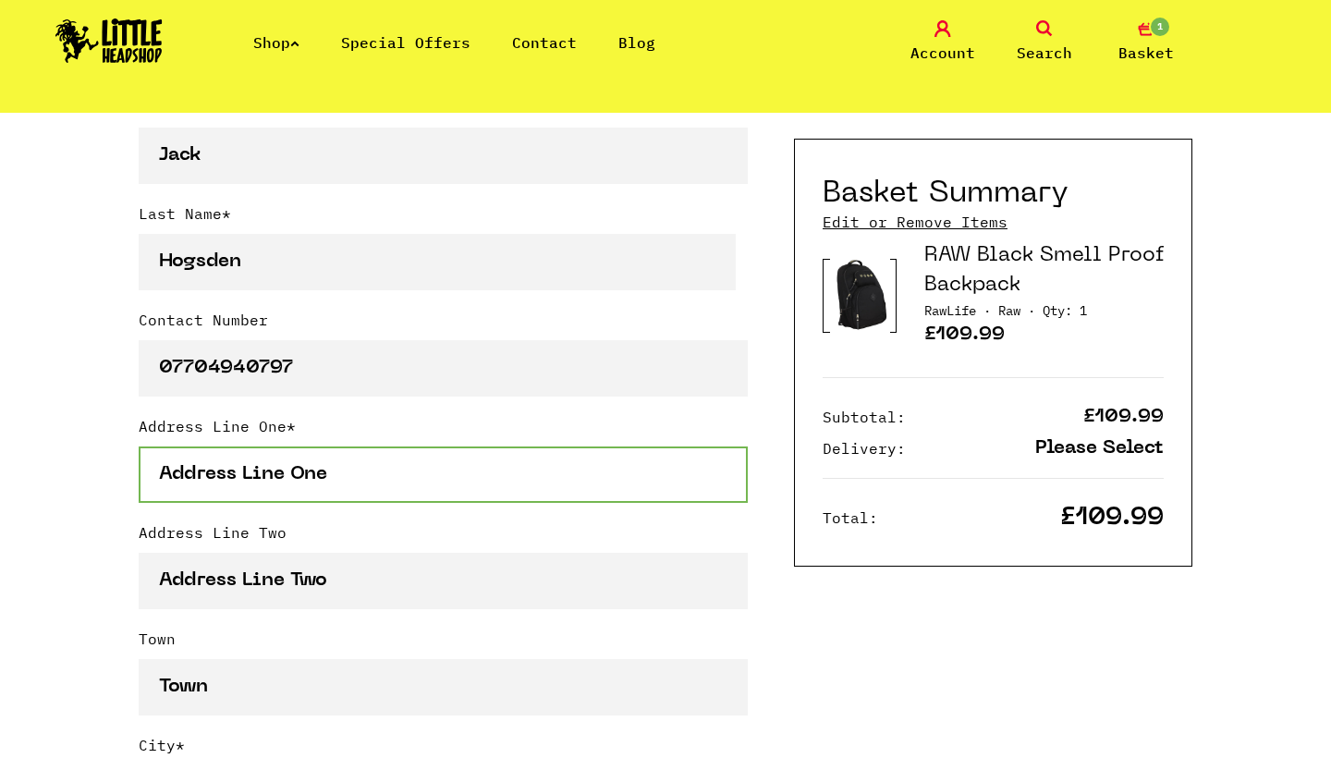
click at [258, 481] on input "Address Line One *" at bounding box center [443, 474] width 609 height 56
type input "22 Broyleside Cottages"
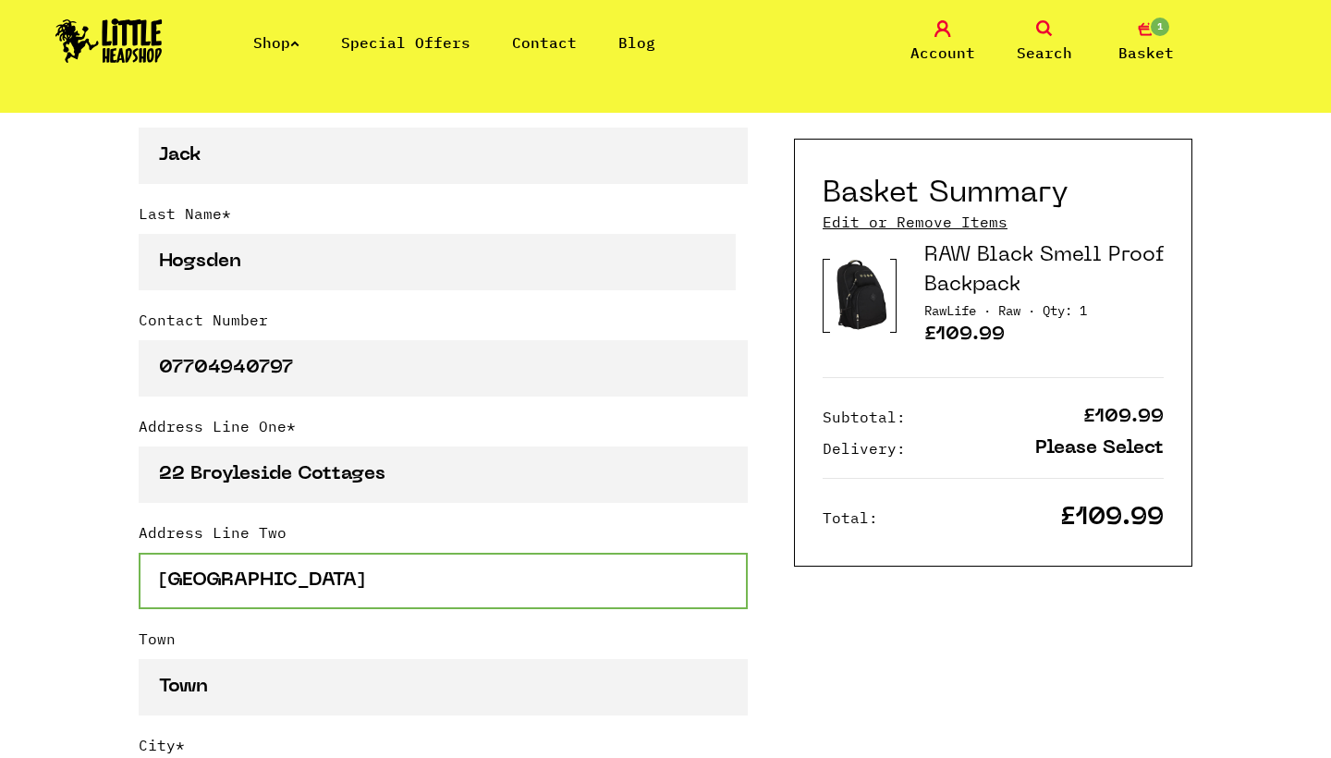
type input "[GEOGRAPHIC_DATA]"
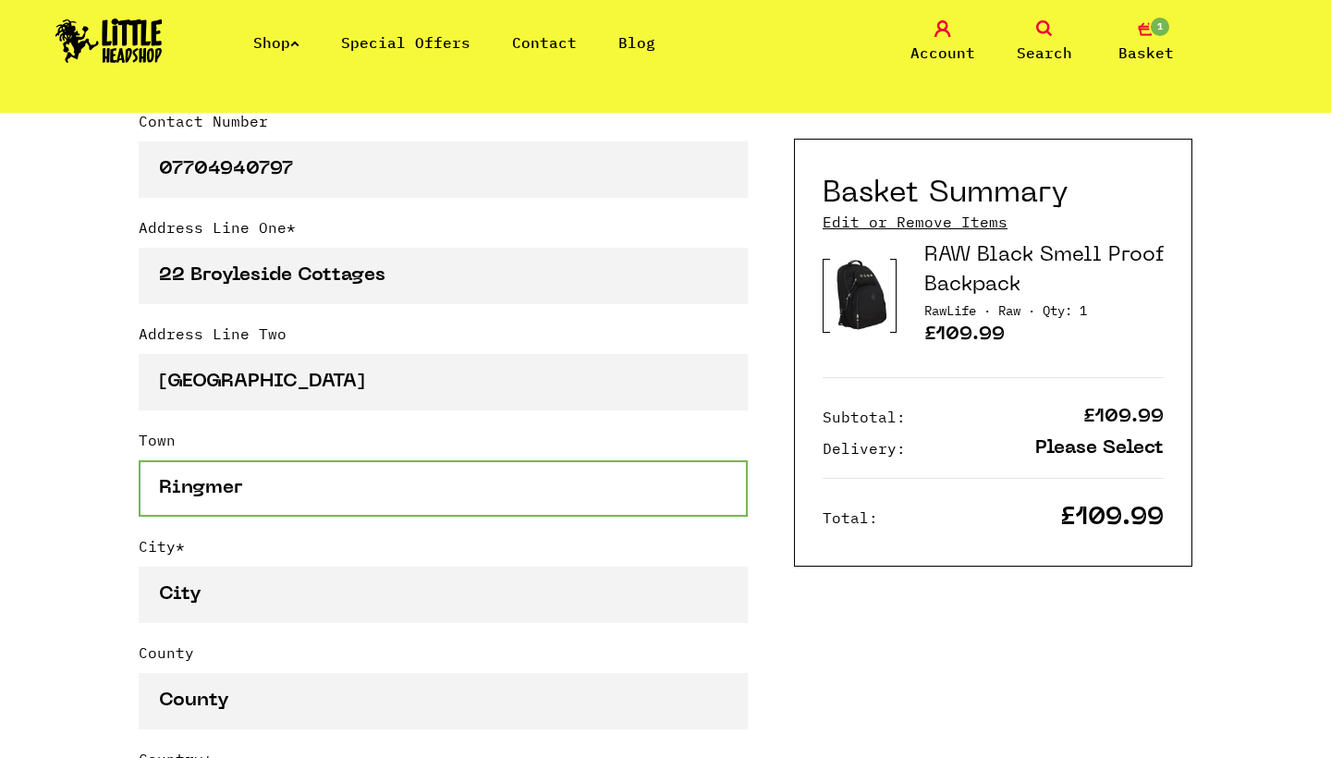
scroll to position [851, 0]
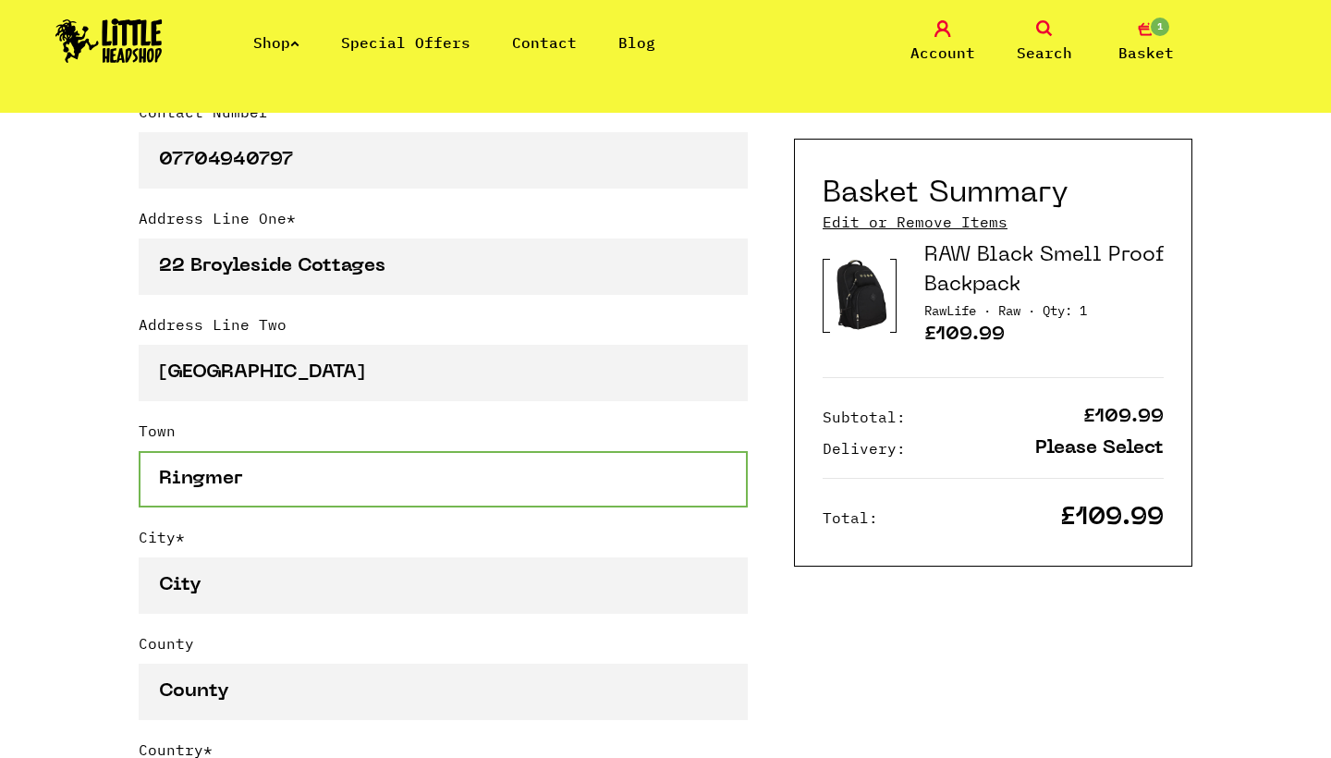
type input "Ringmer"
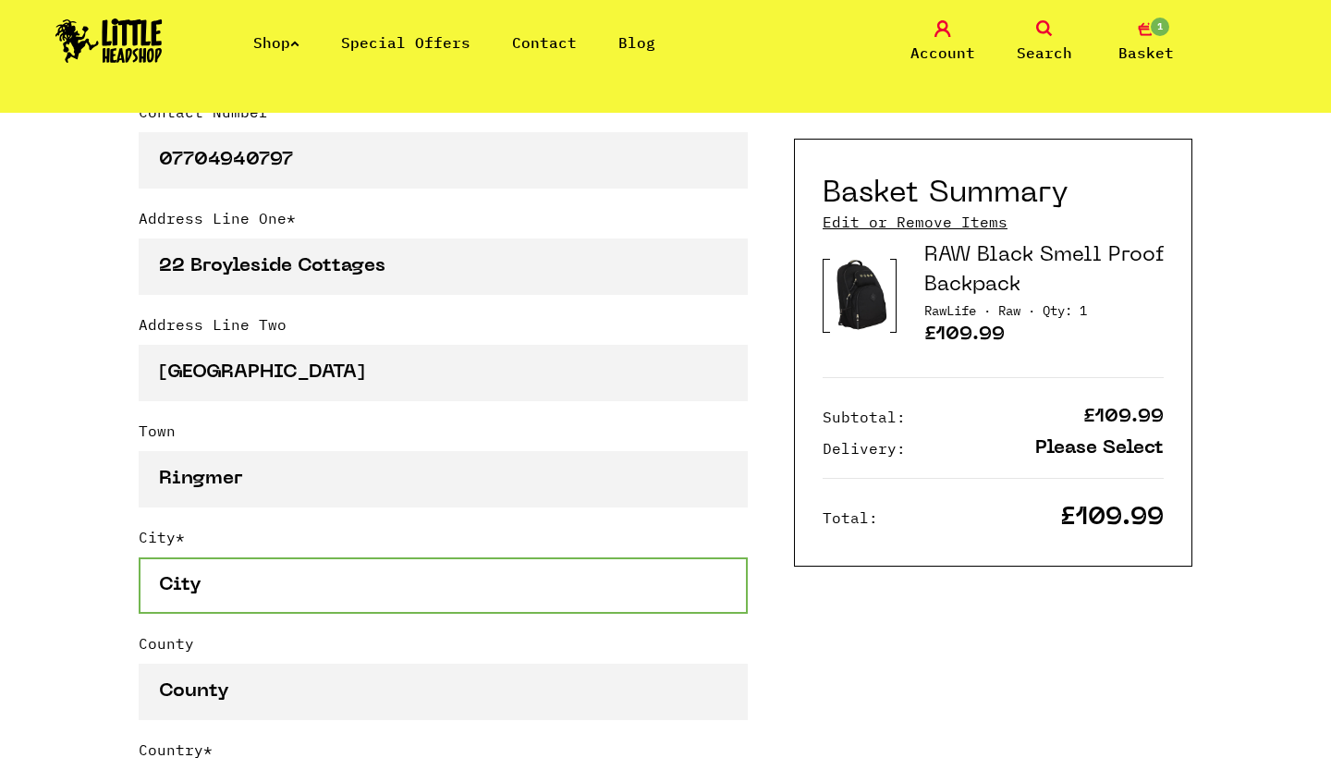
click at [236, 587] on input "City *" at bounding box center [443, 585] width 609 height 56
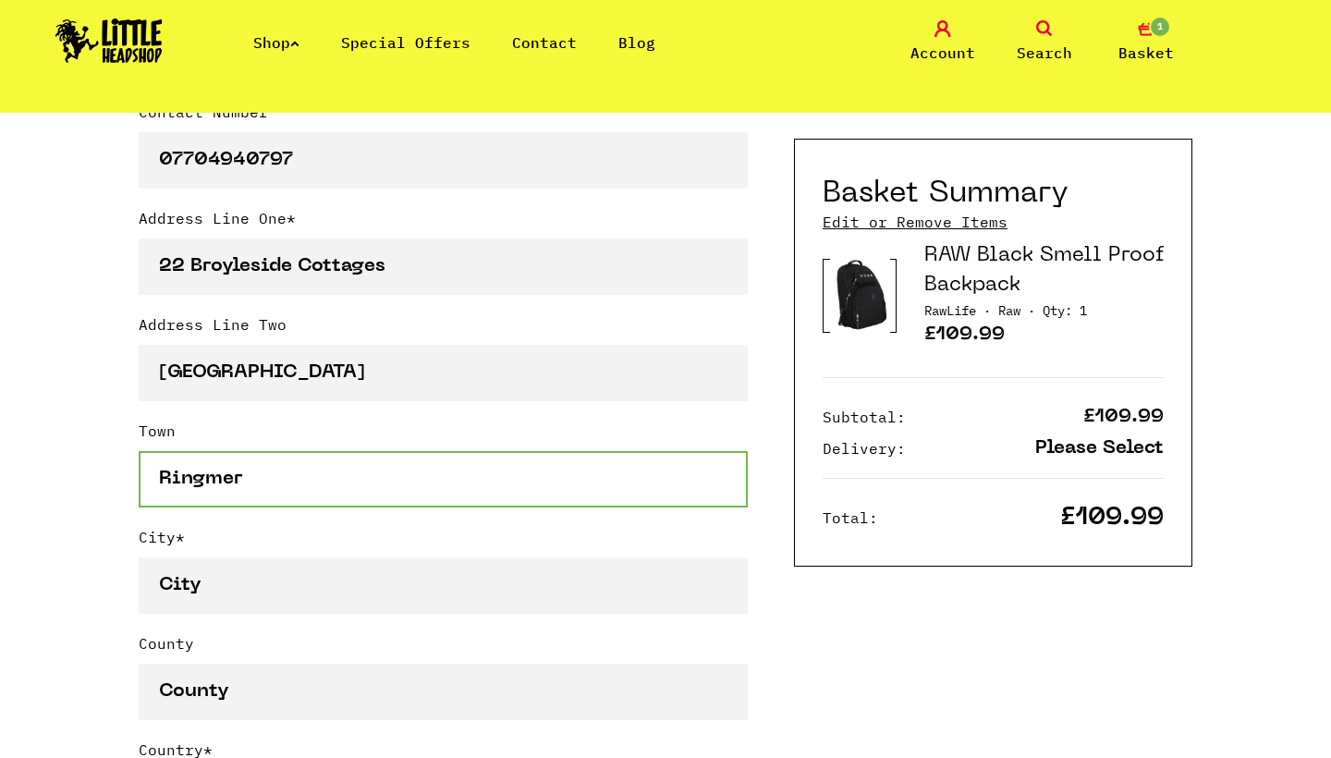
click at [258, 483] on input "Ringmer" at bounding box center [443, 479] width 609 height 56
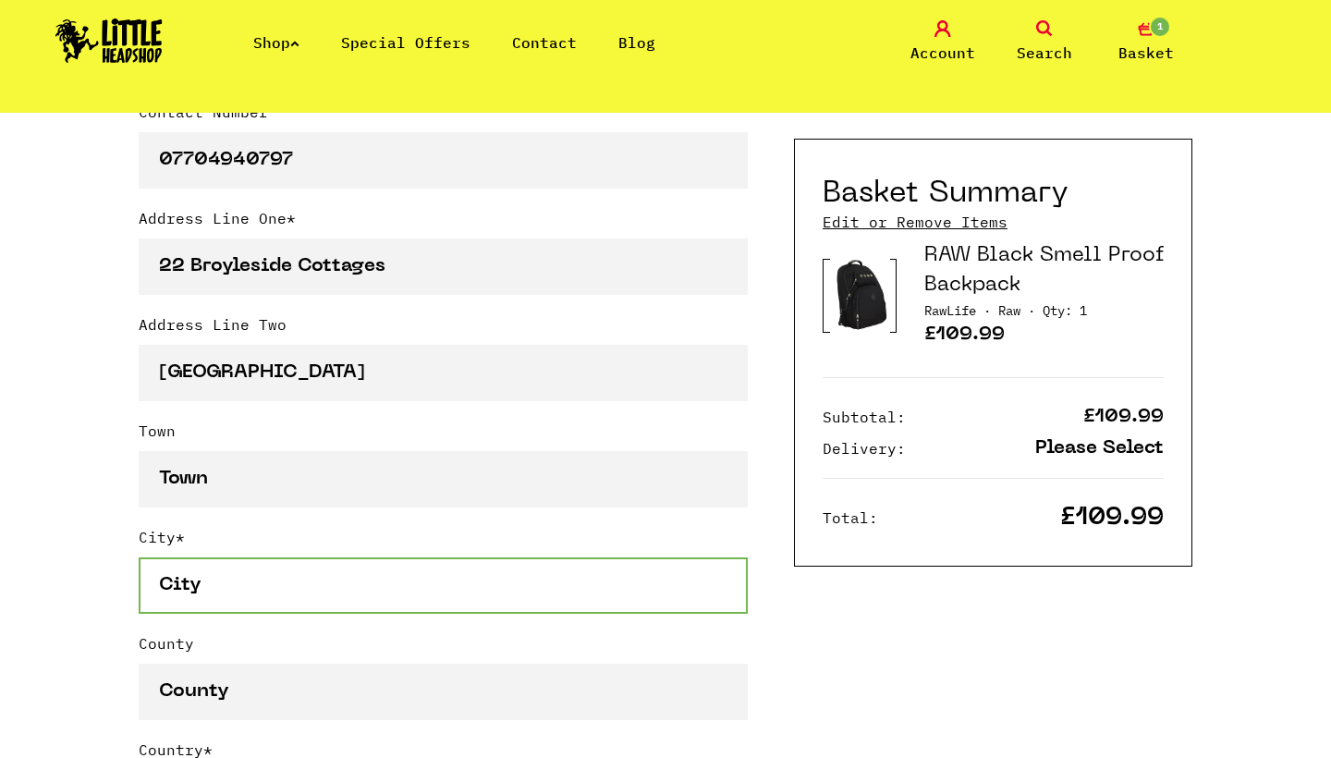
click at [213, 573] on input "City *" at bounding box center [443, 585] width 609 height 56
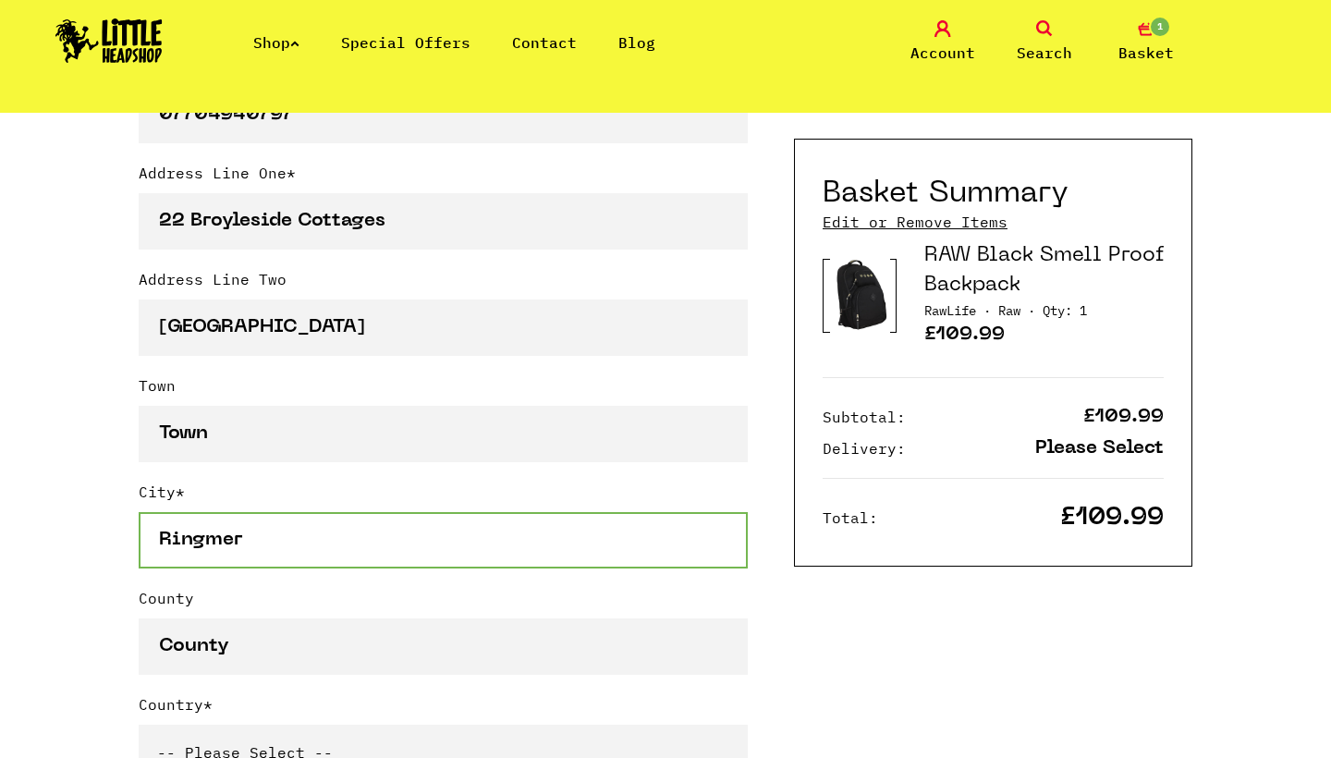
scroll to position [911, 0]
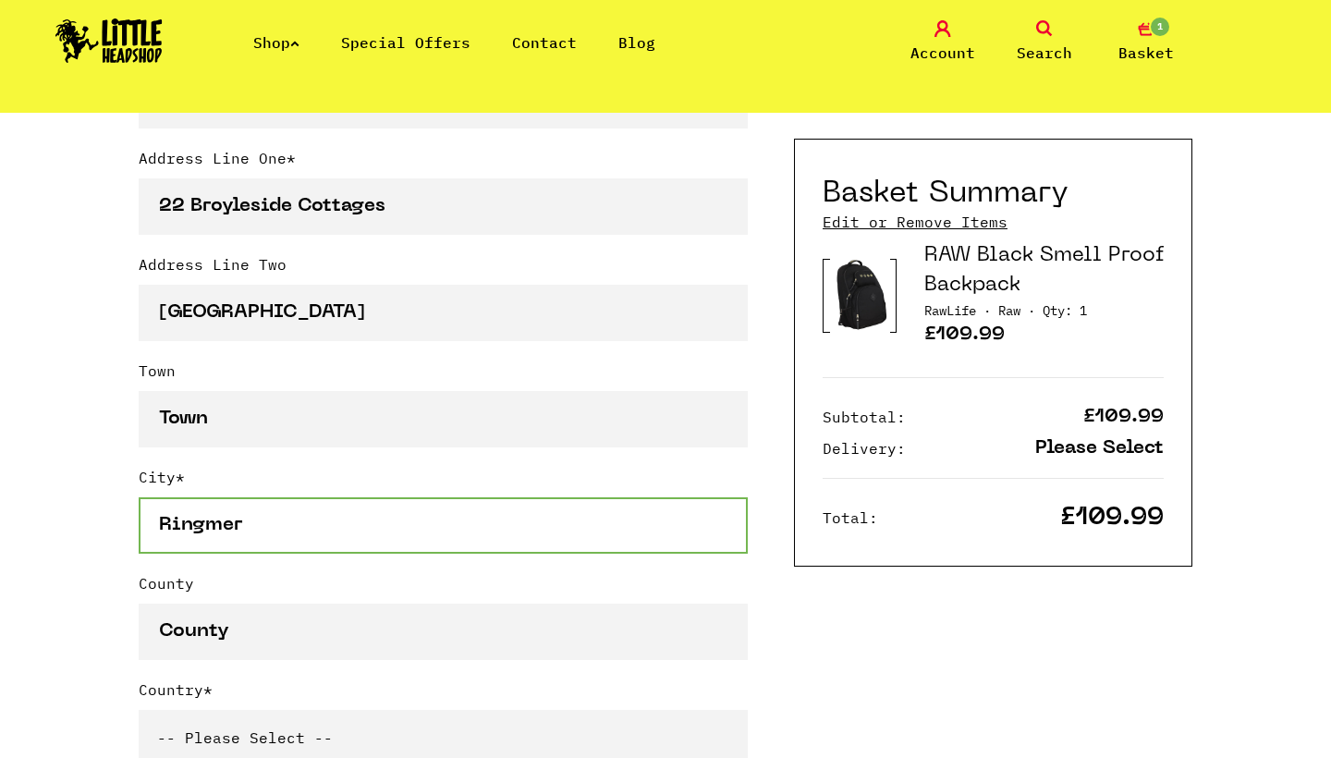
type input "Ringmer"
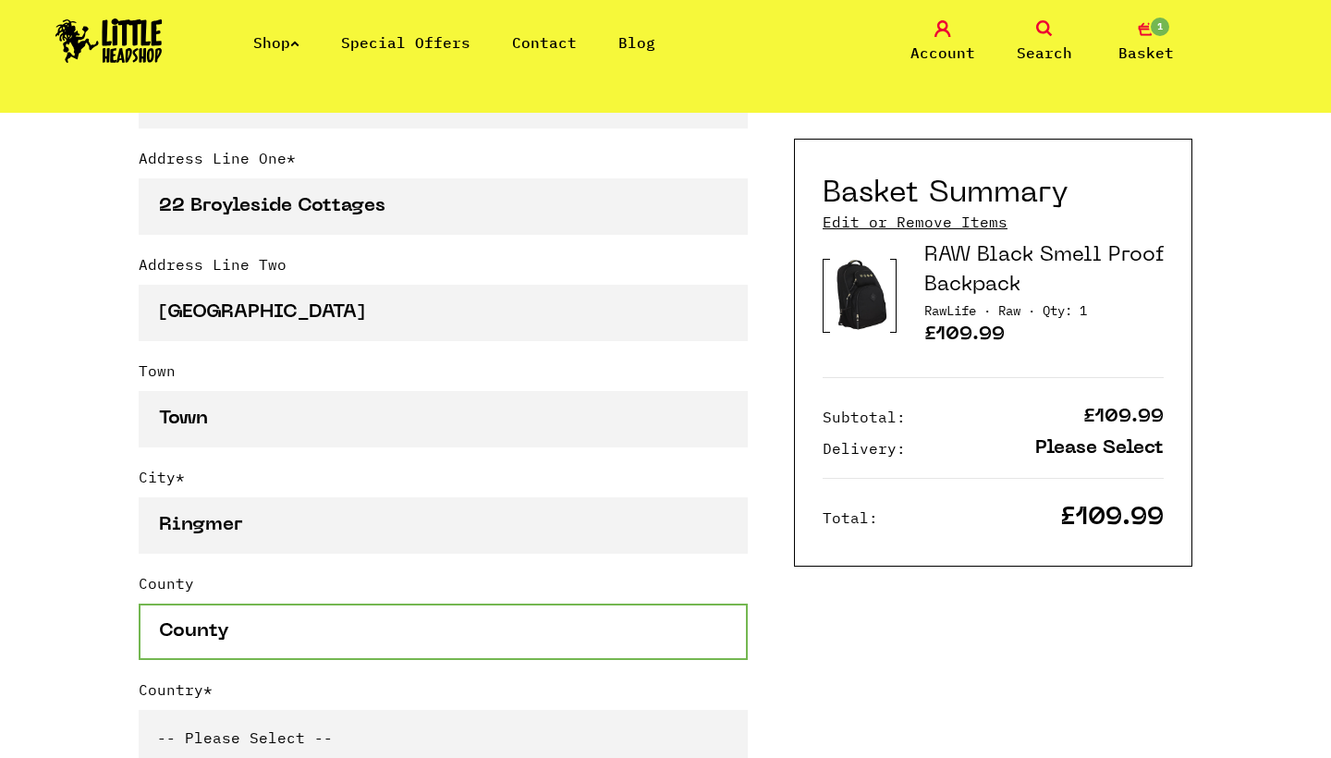
click at [209, 630] on input "County" at bounding box center [443, 631] width 609 height 56
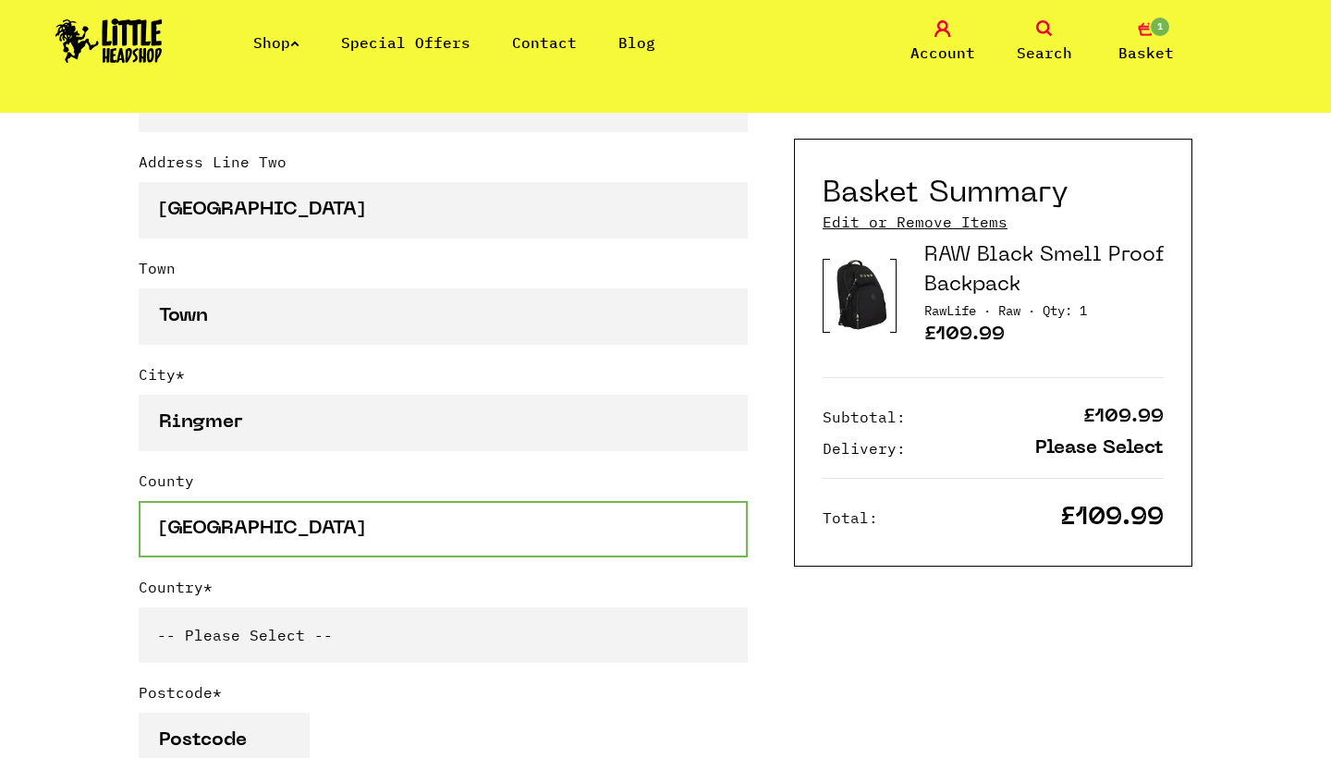
scroll to position [1016, 0]
type input "East Sussex"
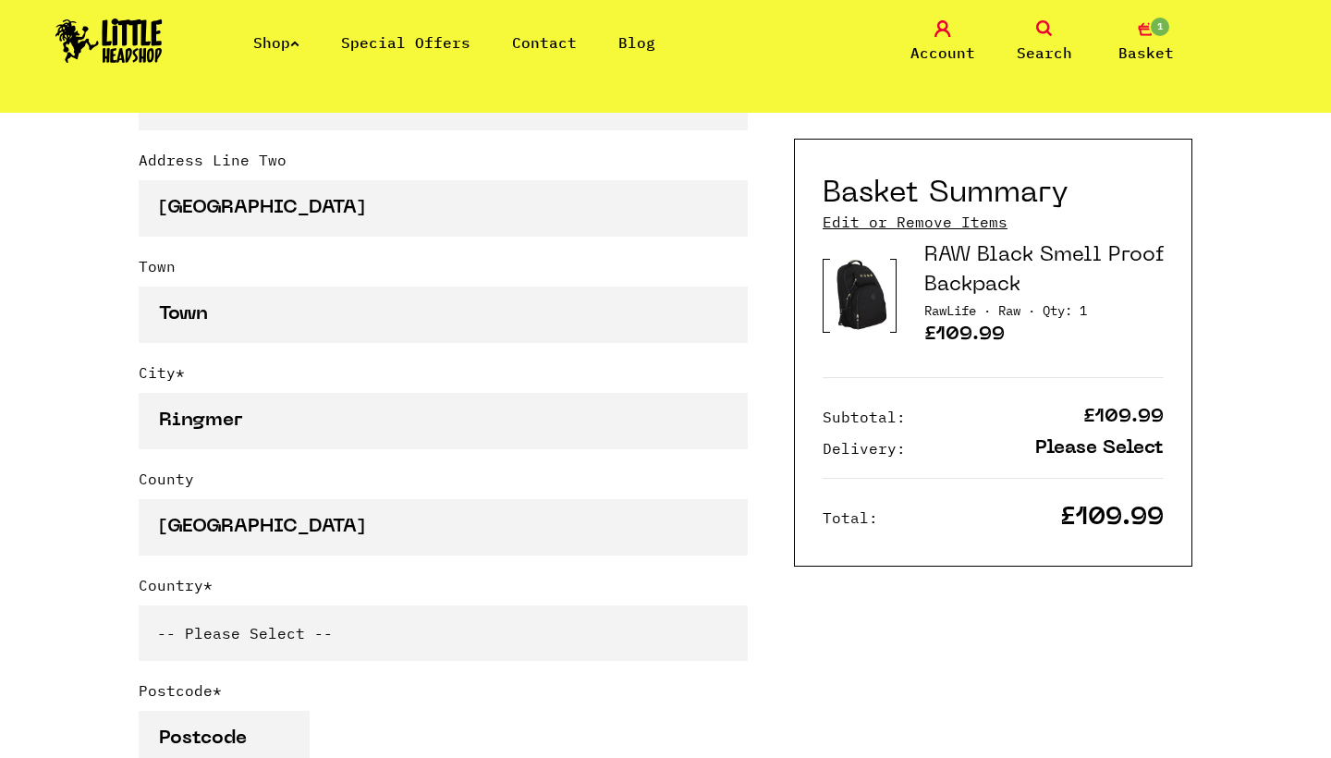
select select "826"
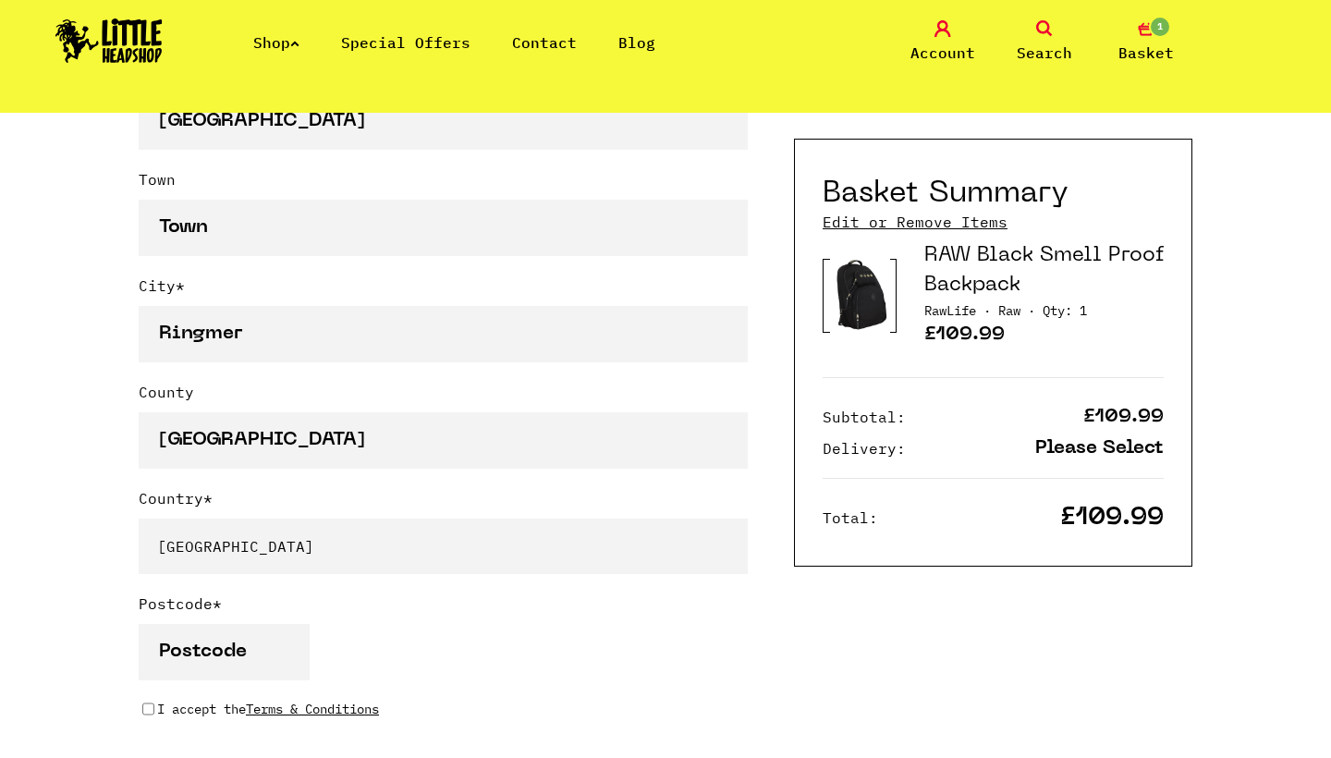
scroll to position [1160, 0]
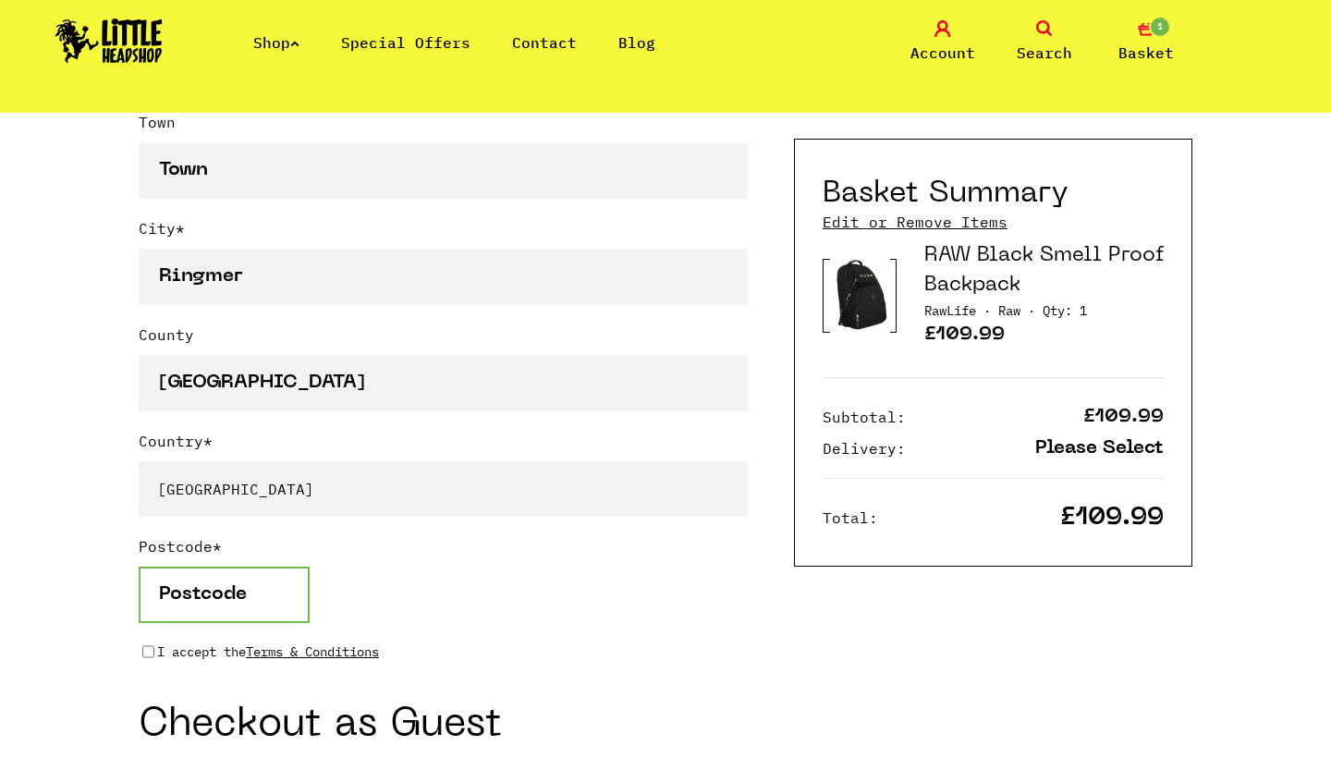
click at [244, 596] on input "Postcode *" at bounding box center [224, 595] width 171 height 56
type input "BN8 5NS"
click at [188, 649] on p "I accept the Terms & Conditions" at bounding box center [268, 651] width 222 height 20
click at [154, 649] on input "I accept the Terms & Conditions" at bounding box center [148, 651] width 12 height 15
checkbox input "true"
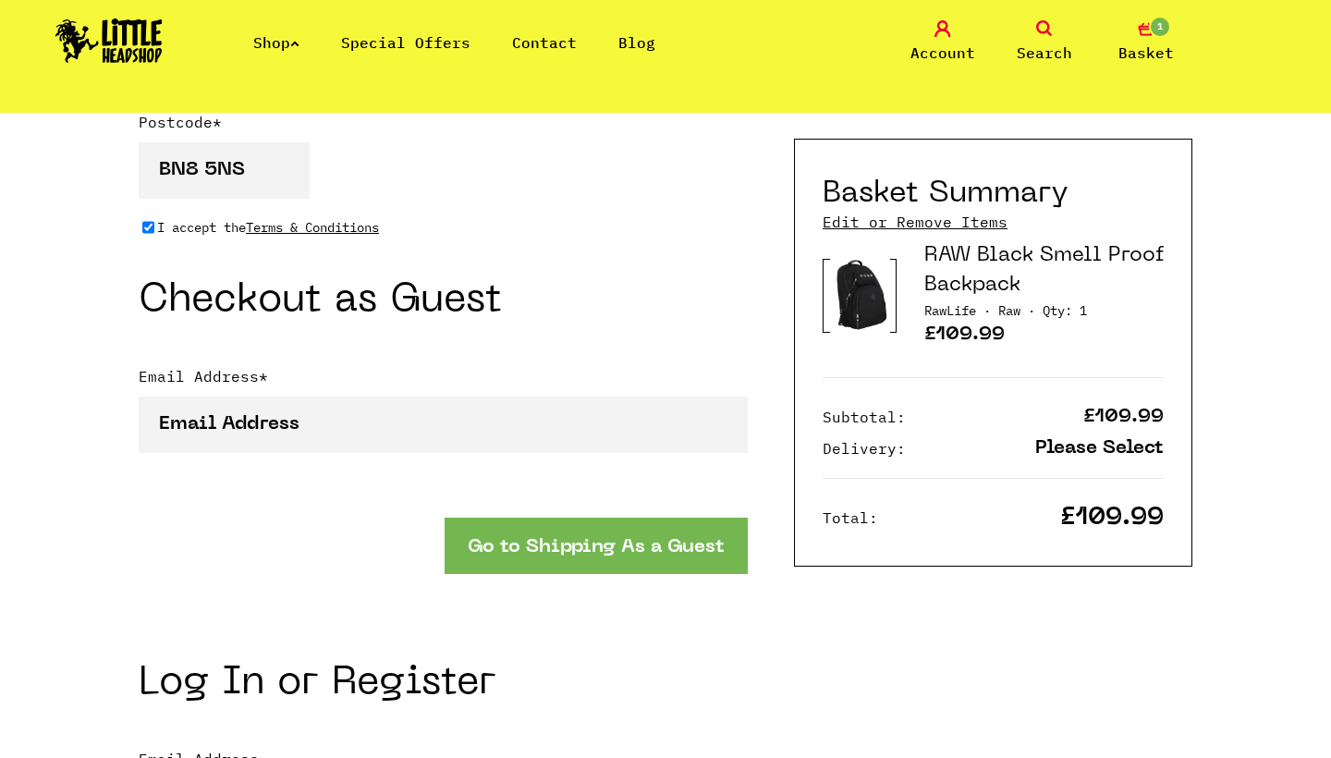
scroll to position [1585, 0]
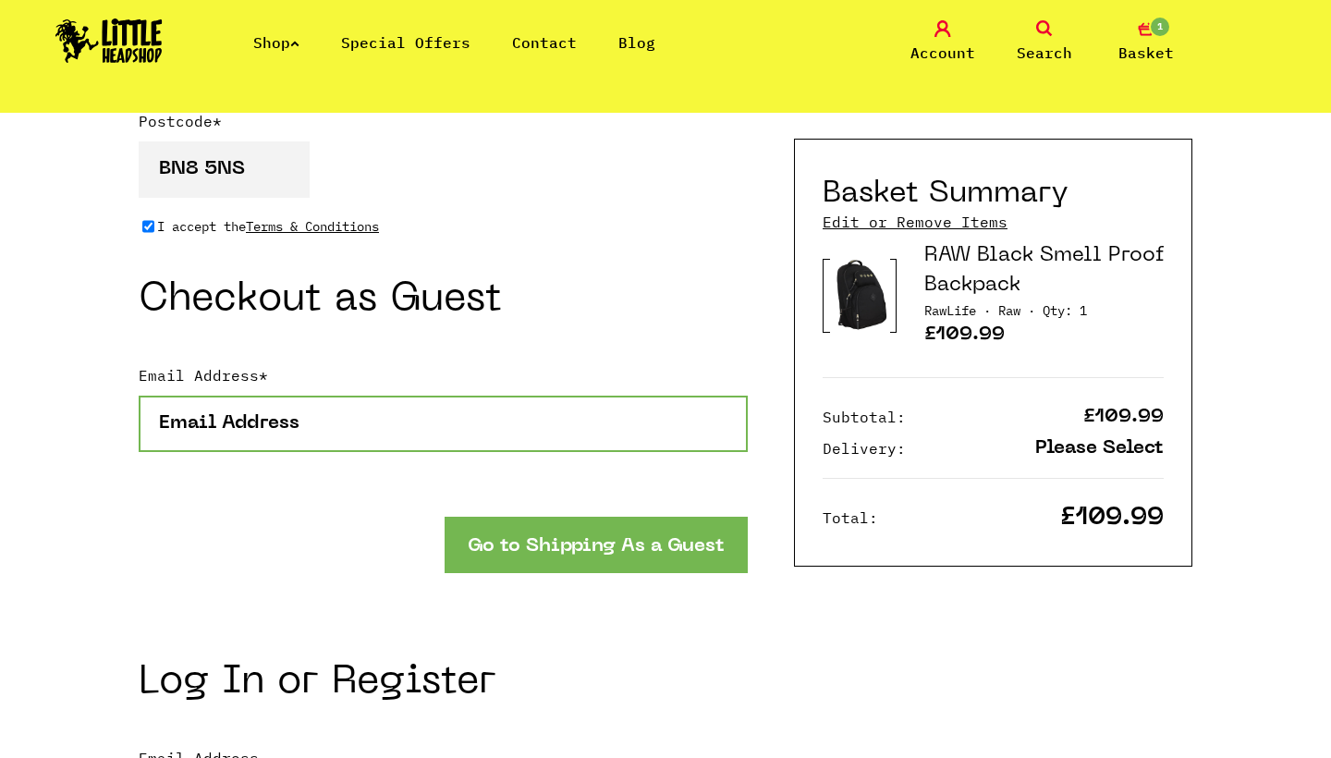
click at [337, 414] on input "Email Address *" at bounding box center [443, 424] width 609 height 56
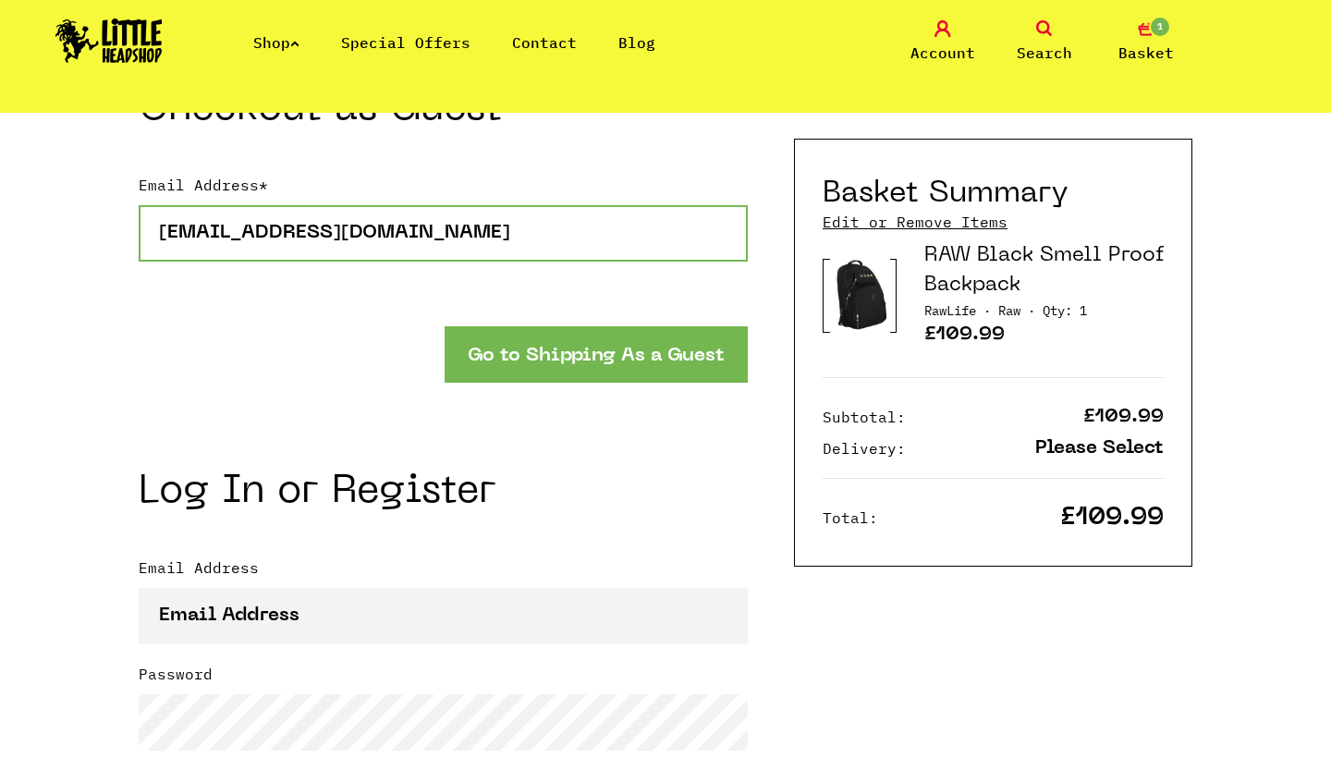
scroll to position [1773, 0]
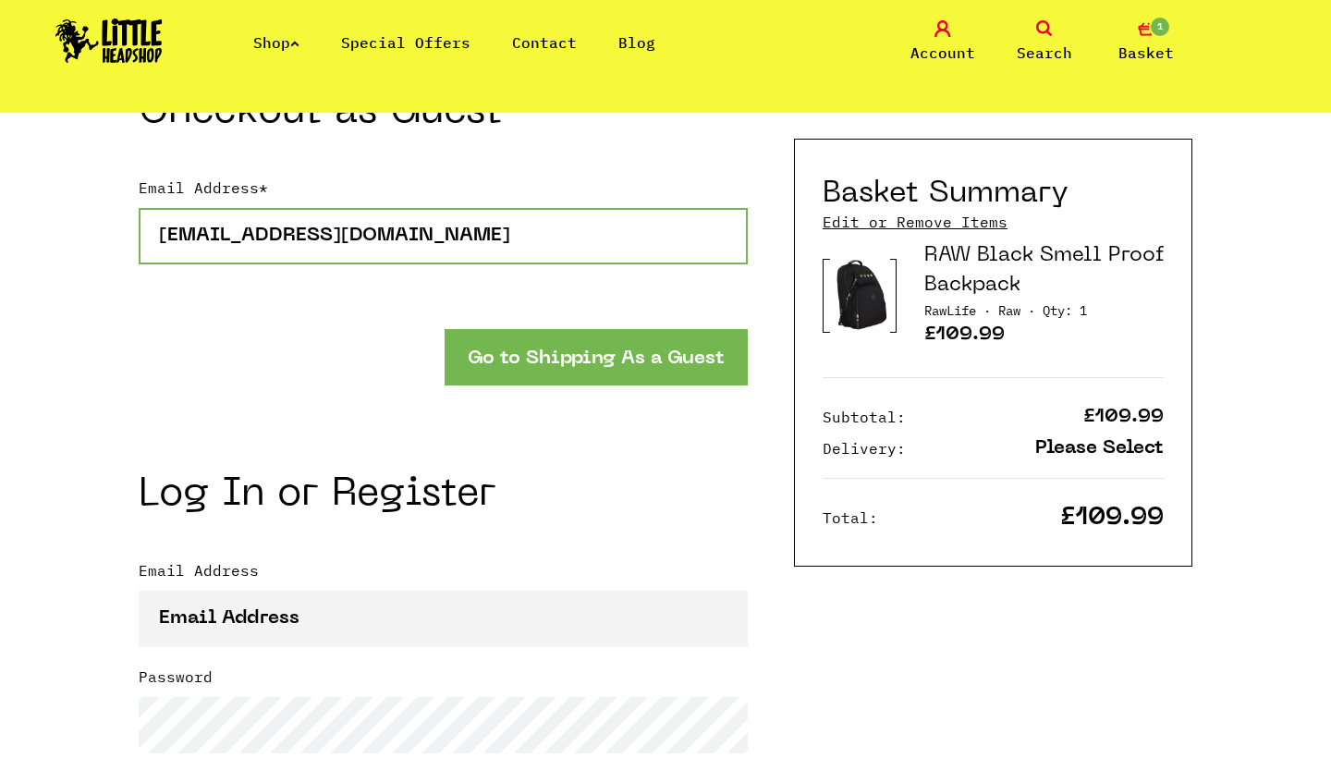
type input "jack@jackhogsdenmusic.com"
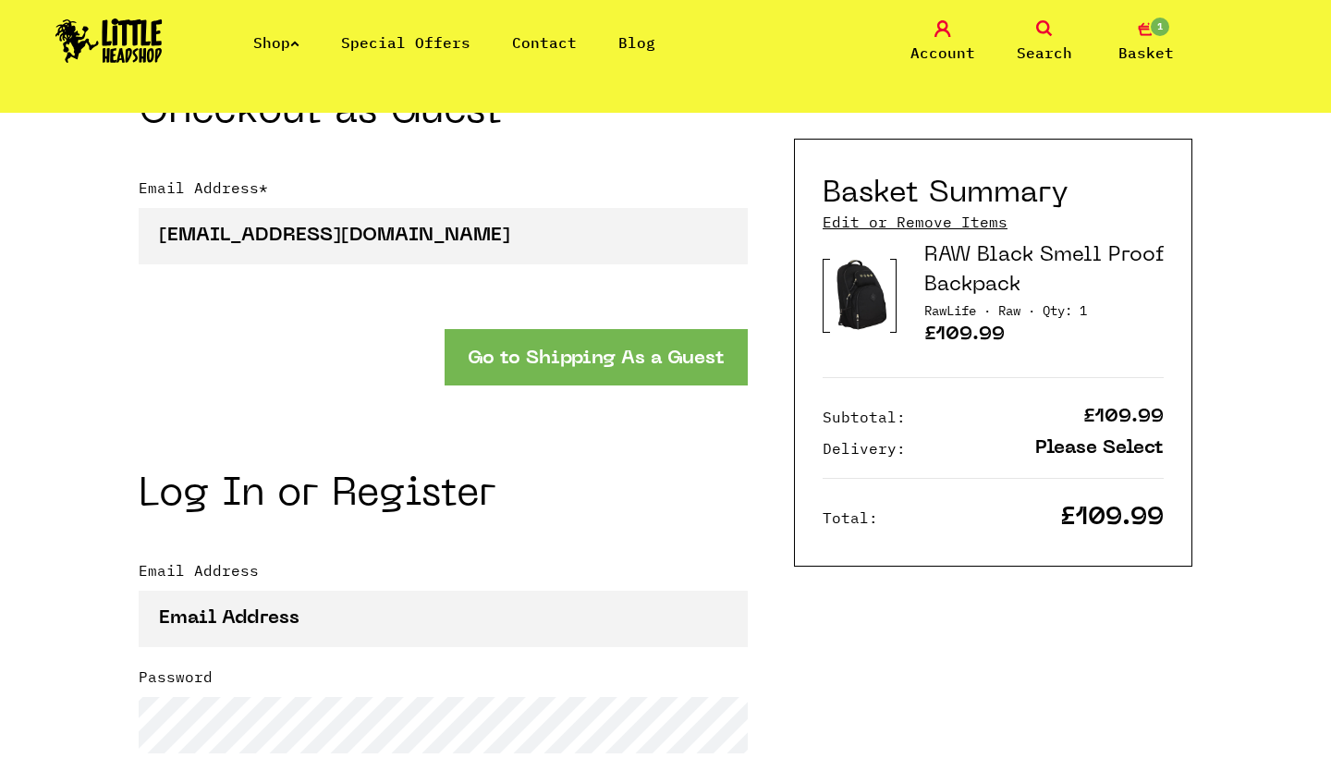
click at [521, 368] on button "Go to Shipping As a Guest" at bounding box center [596, 357] width 303 height 56
click at [531, 358] on button "Go to Shipping As a Guest" at bounding box center [596, 357] width 303 height 56
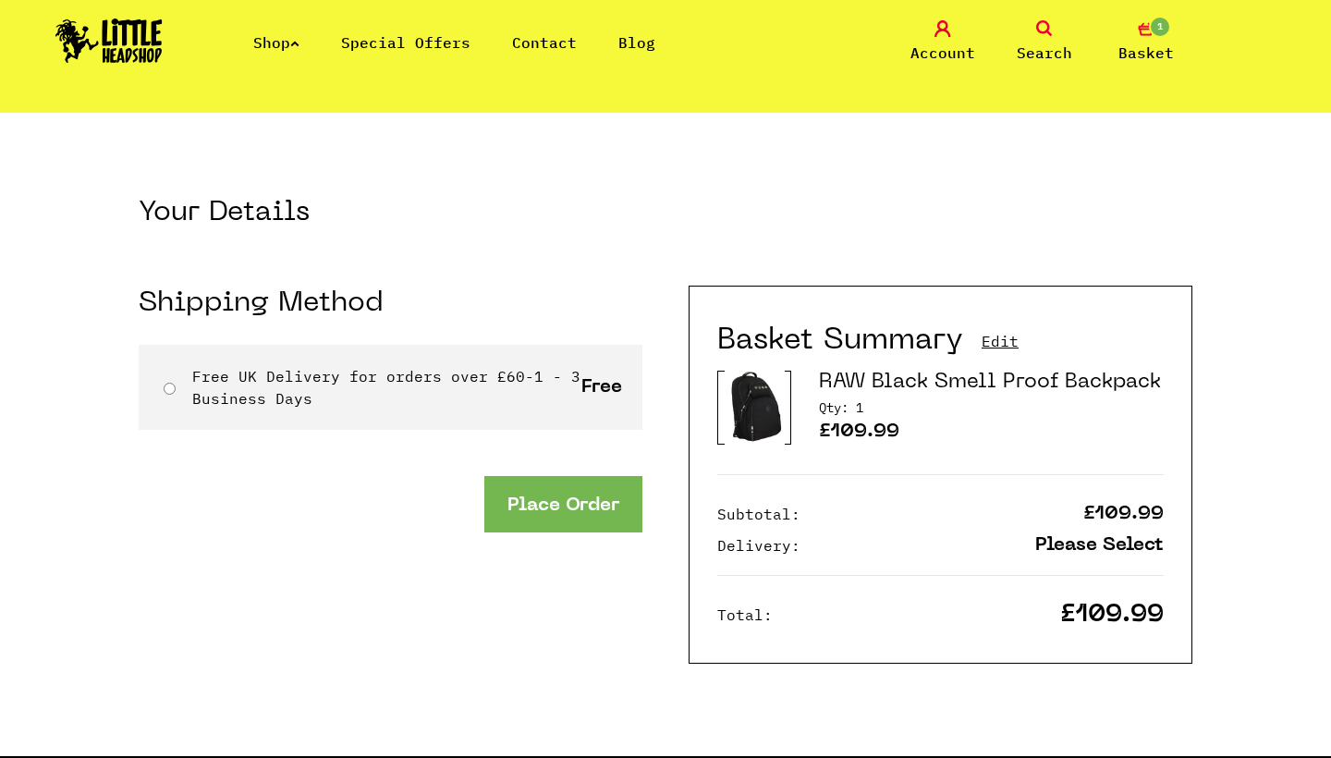
click at [415, 377] on strong "Free UK Delivery for orders over £60" at bounding box center [358, 376] width 333 height 18
click at [176, 383] on input "Free UK Delivery for orders over £60 - 1 - 3 Business Days" at bounding box center [170, 389] width 12 height 12
radio input "true"
click at [542, 509] on button "Place Order" at bounding box center [563, 504] width 158 height 56
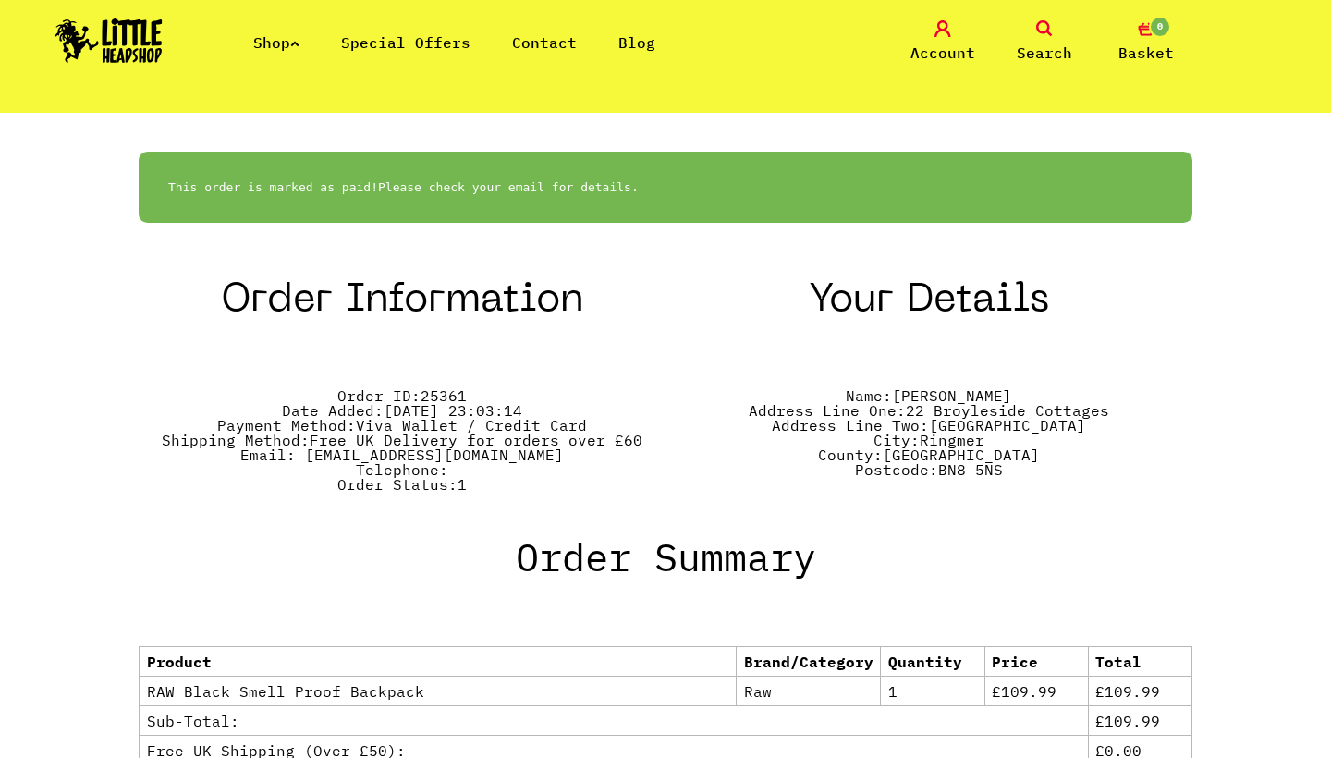
scroll to position [385, 0]
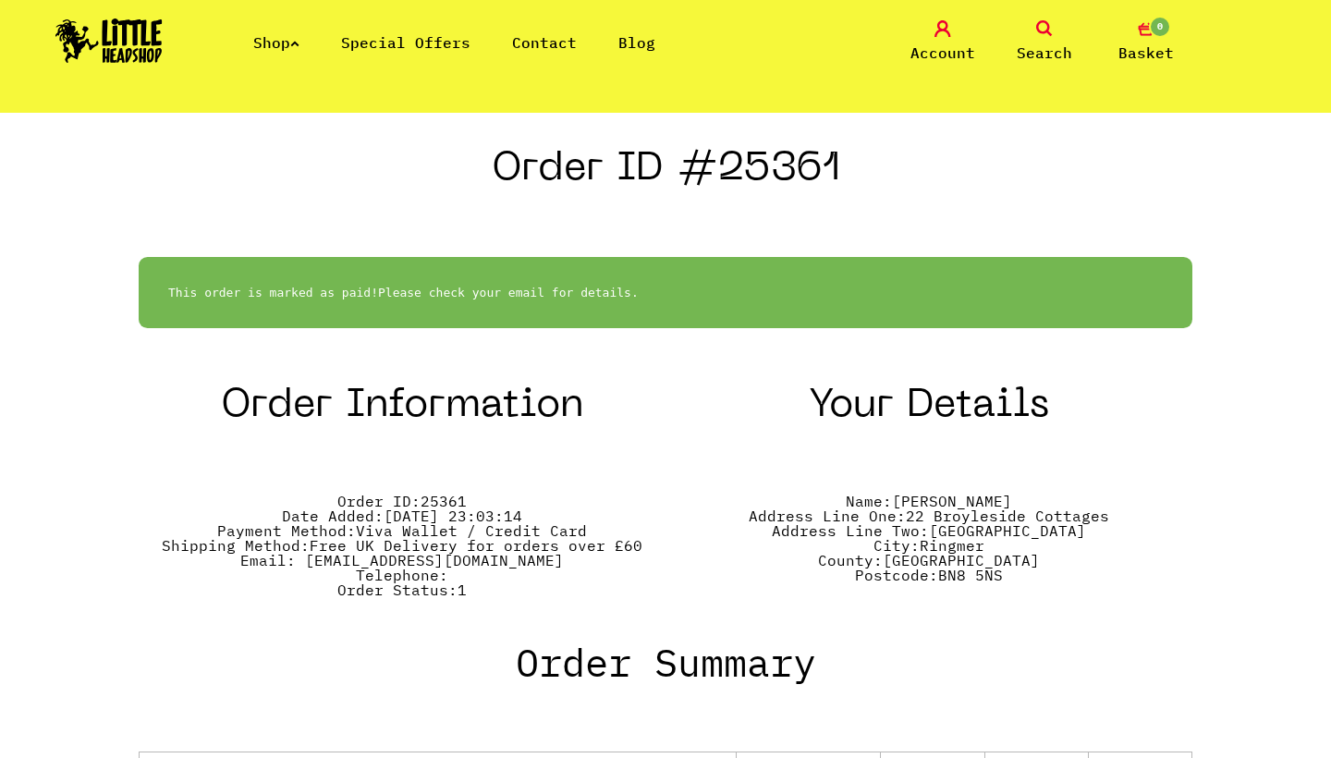
click at [132, 40] on img at bounding box center [108, 40] width 107 height 44
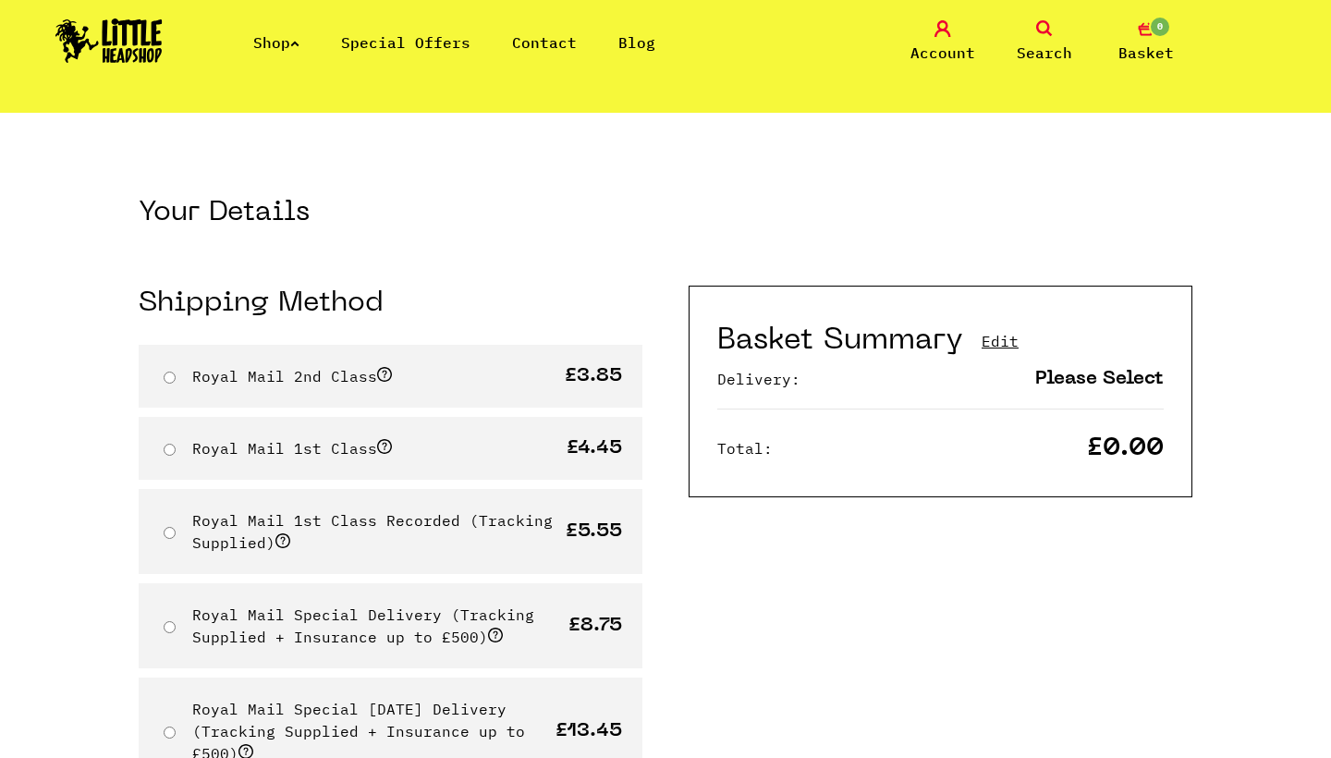
click at [943, 34] on icon at bounding box center [942, 28] width 17 height 17
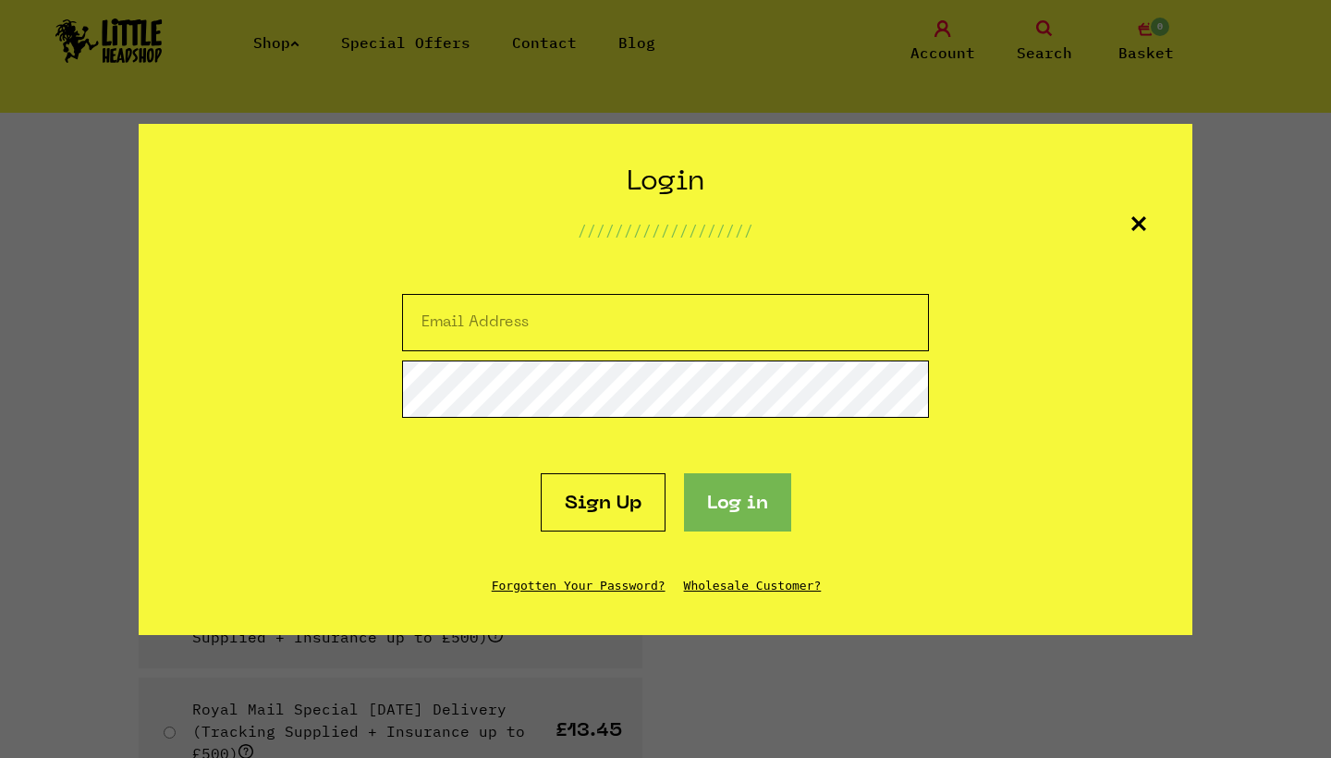
click at [1137, 222] on icon at bounding box center [1138, 223] width 15 height 15
